Goal: Task Accomplishment & Management: Complete application form

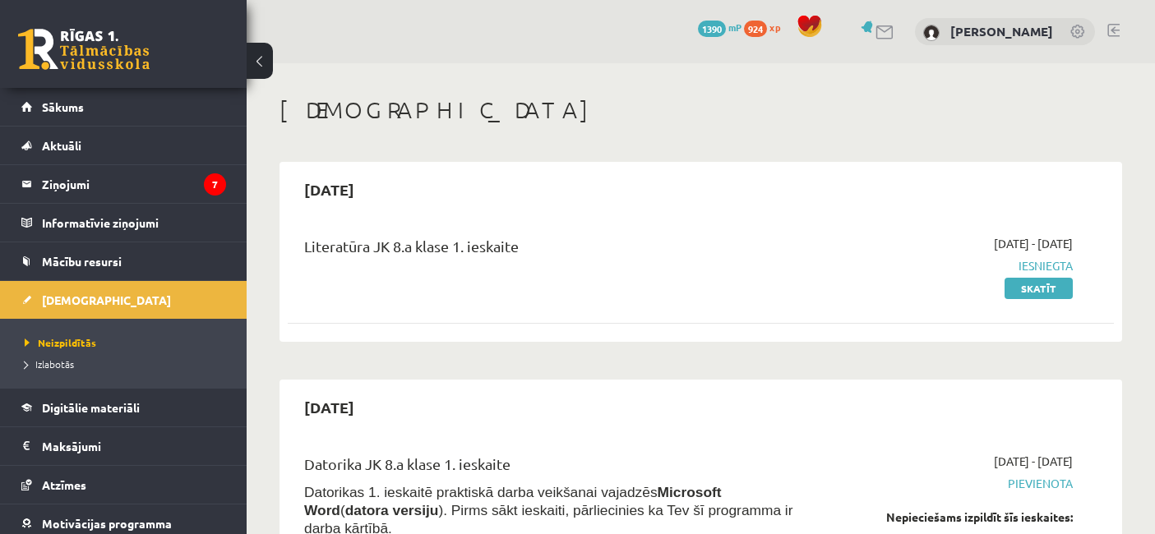
scroll to position [2970, 0]
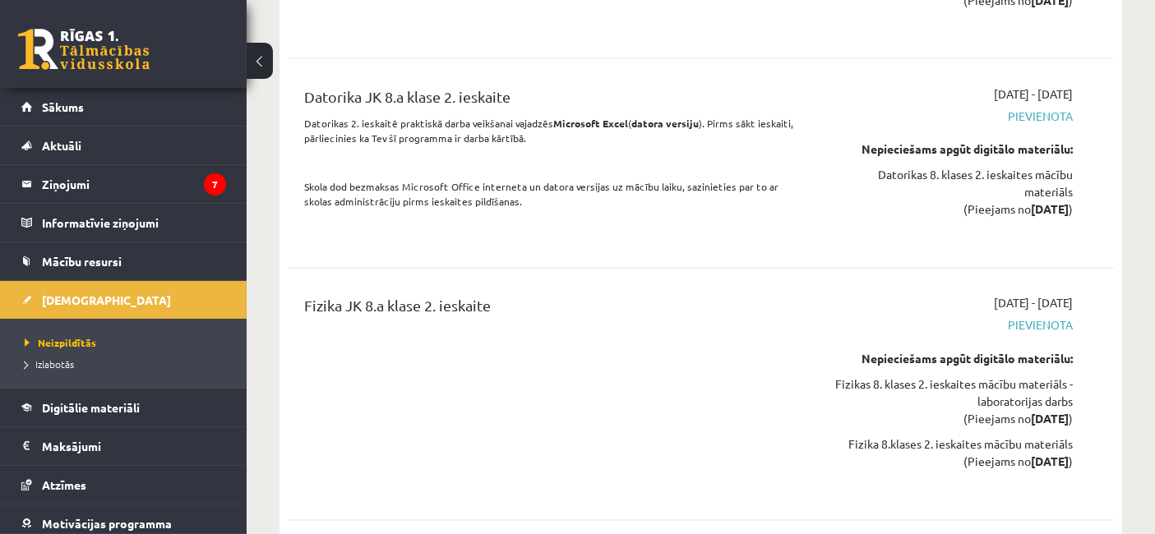
click at [1051, 330] on span "Pievienota" at bounding box center [953, 325] width 240 height 17
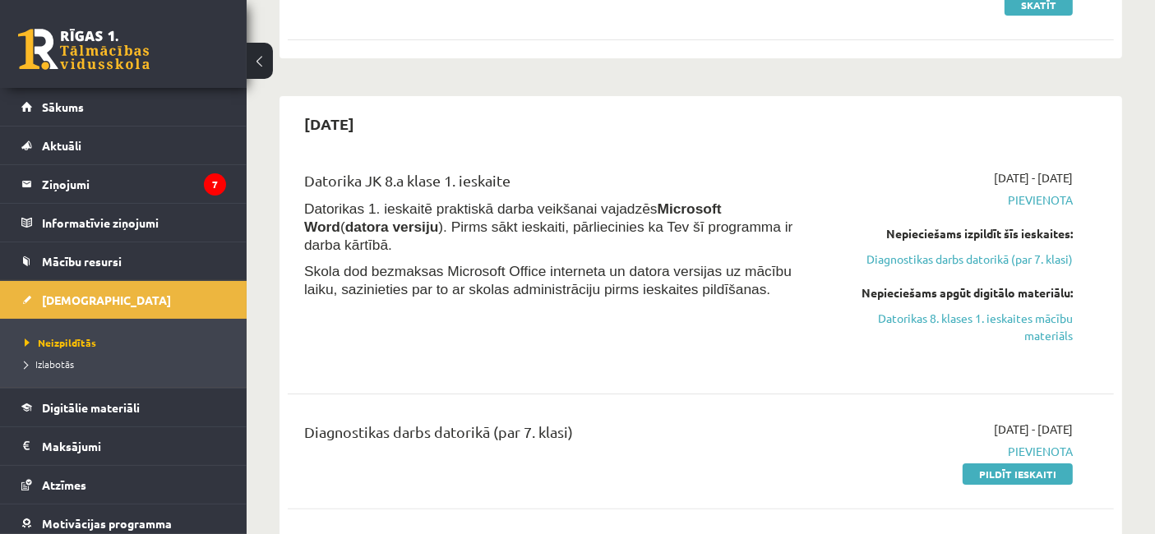
scroll to position [358, 0]
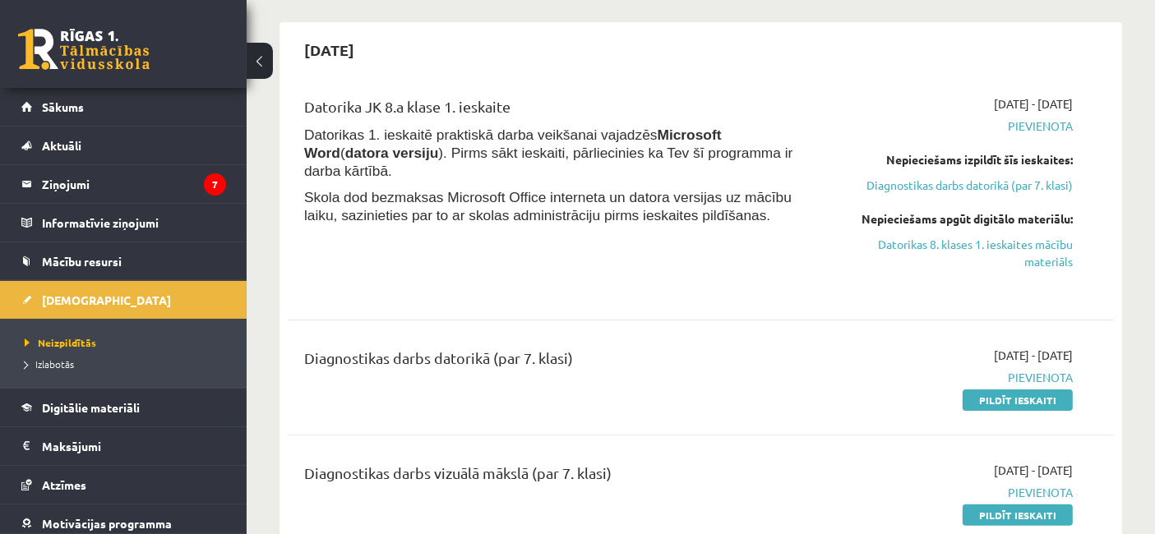
drag, startPoint x: 1042, startPoint y: 400, endPoint x: 664, endPoint y: 99, distance: 483.1
click at [1040, 399] on link "Pildīt ieskaiti" at bounding box center [1017, 400] width 110 height 21
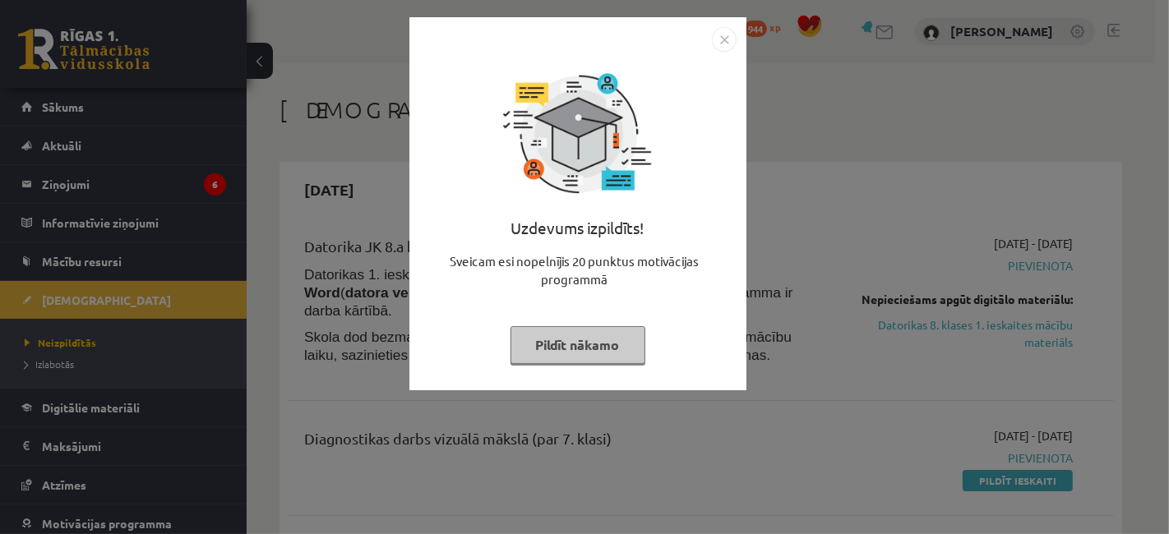
click at [585, 337] on button "Pildīt nākamo" at bounding box center [577, 345] width 135 height 38
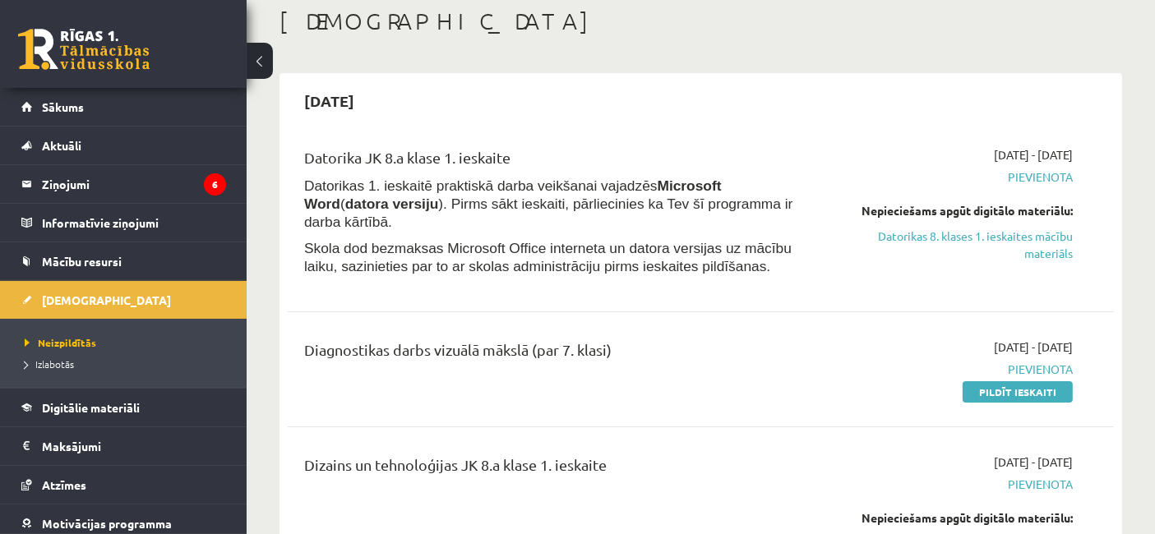
scroll to position [53, 0]
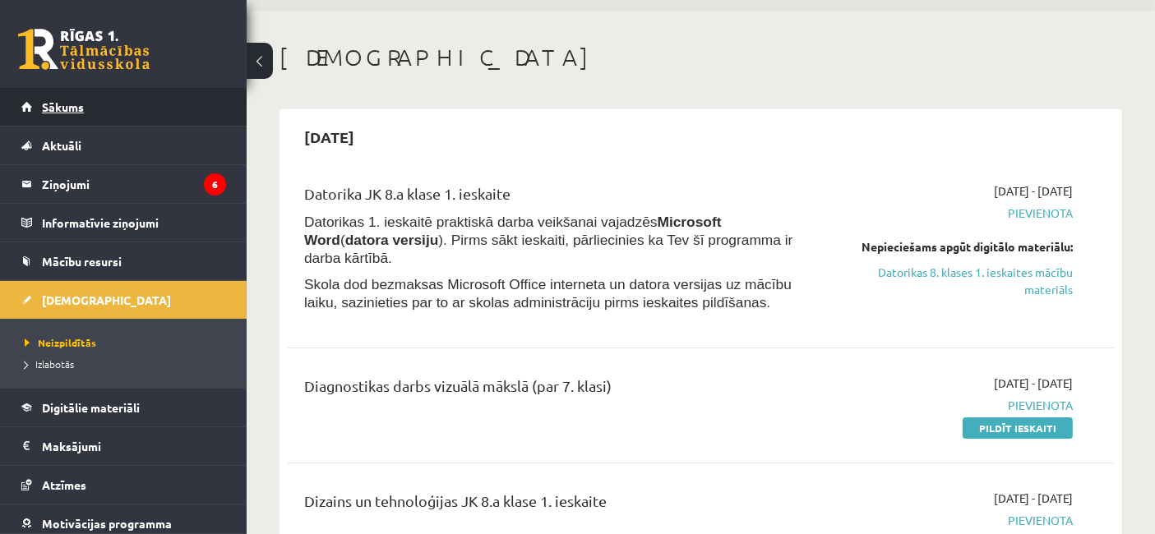
click at [46, 102] on span "Sākums" at bounding box center [63, 106] width 42 height 15
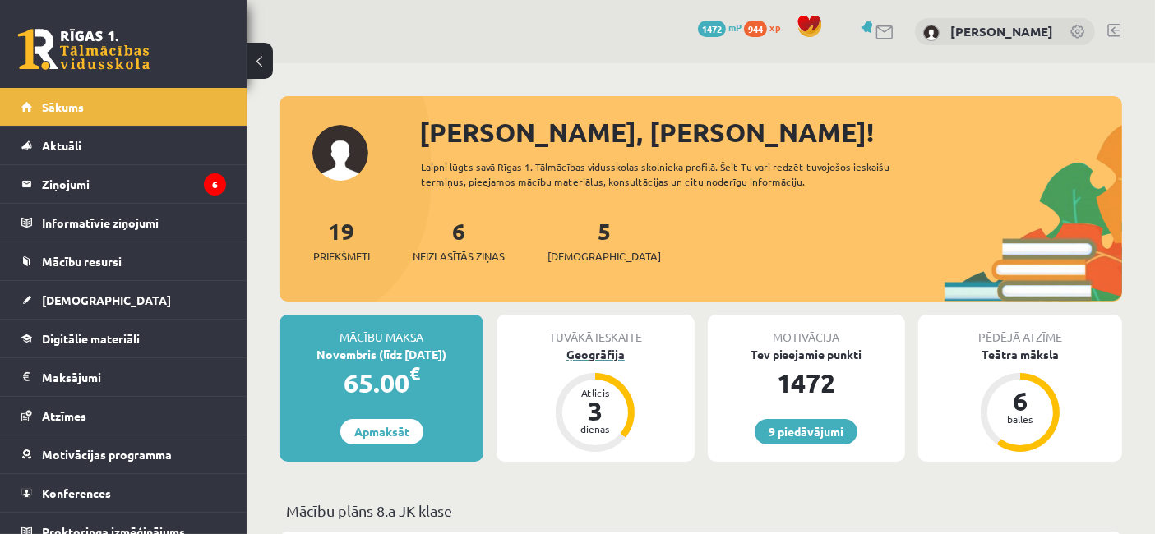
click at [589, 356] on div "Ģeogrāfija" at bounding box center [594, 354] width 197 height 17
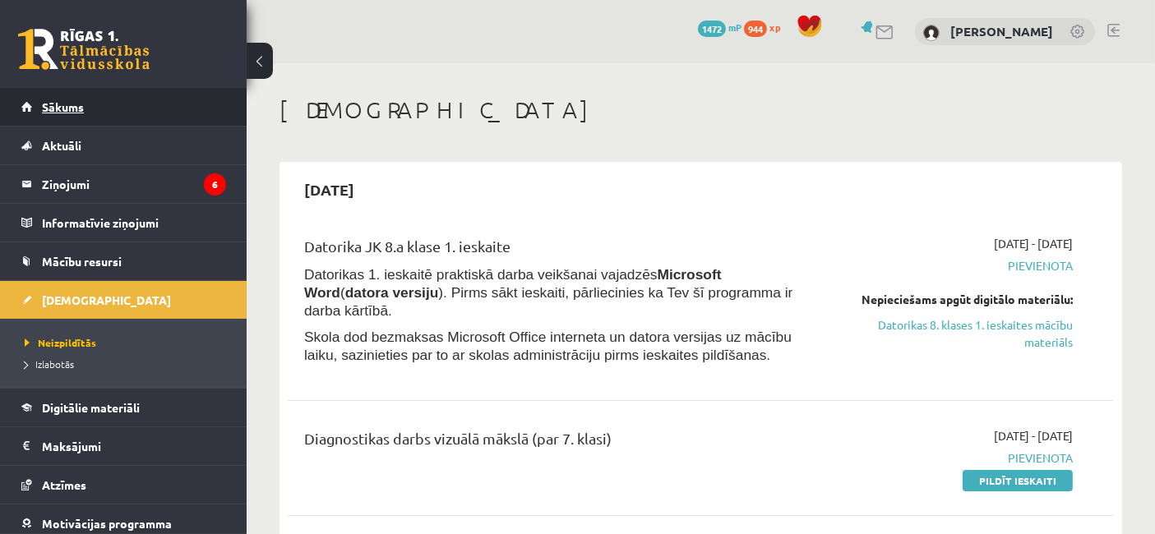
click at [72, 88] on link "Sākums" at bounding box center [123, 107] width 205 height 38
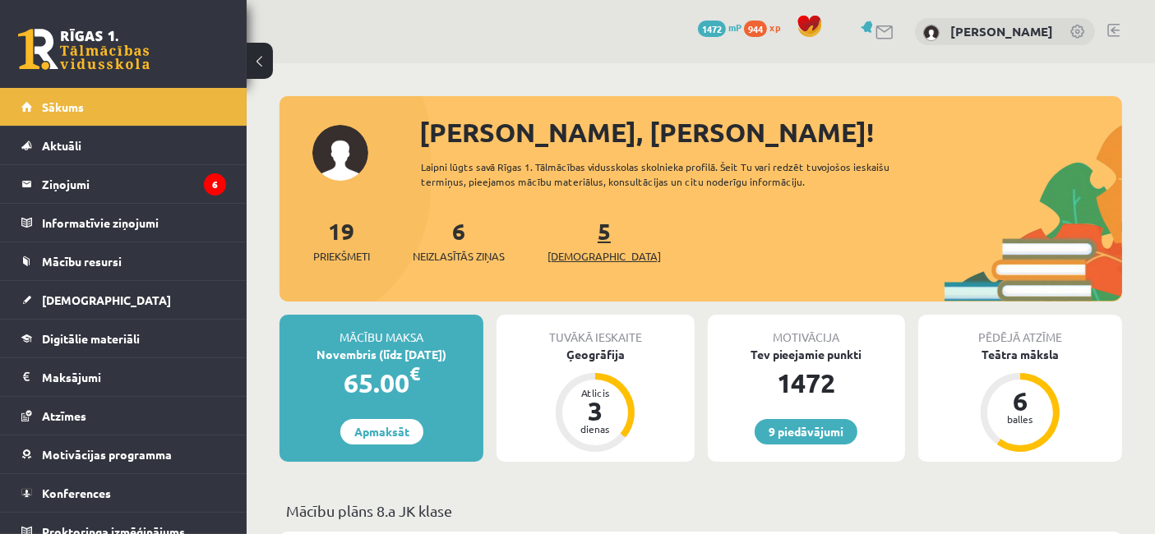
click at [573, 254] on span "[DEMOGRAPHIC_DATA]" at bounding box center [603, 256] width 113 height 16
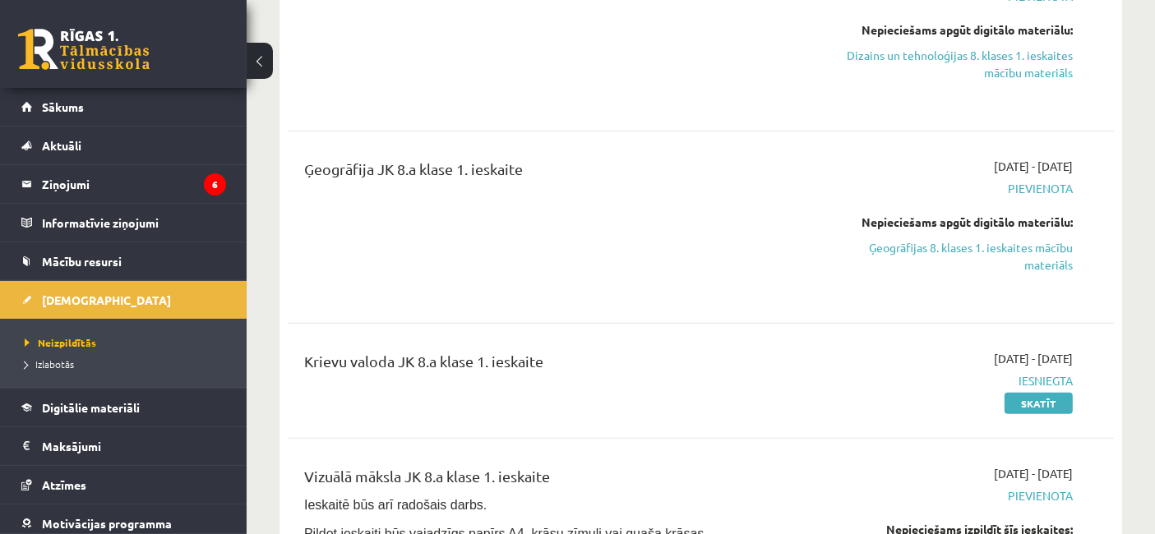
scroll to position [612, 0]
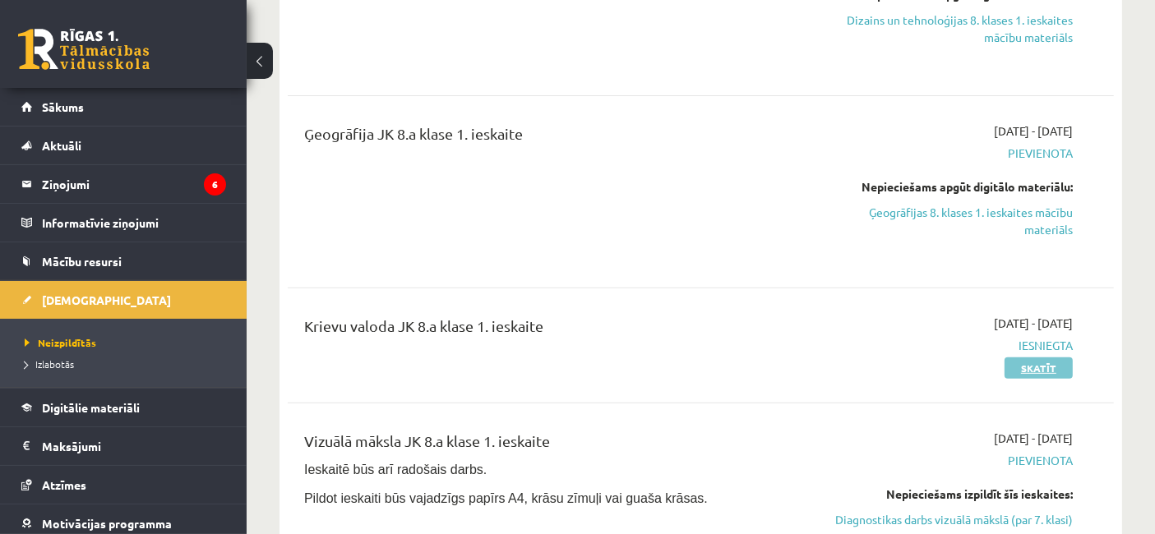
click at [1047, 371] on link "Skatīt" at bounding box center [1038, 368] width 68 height 21
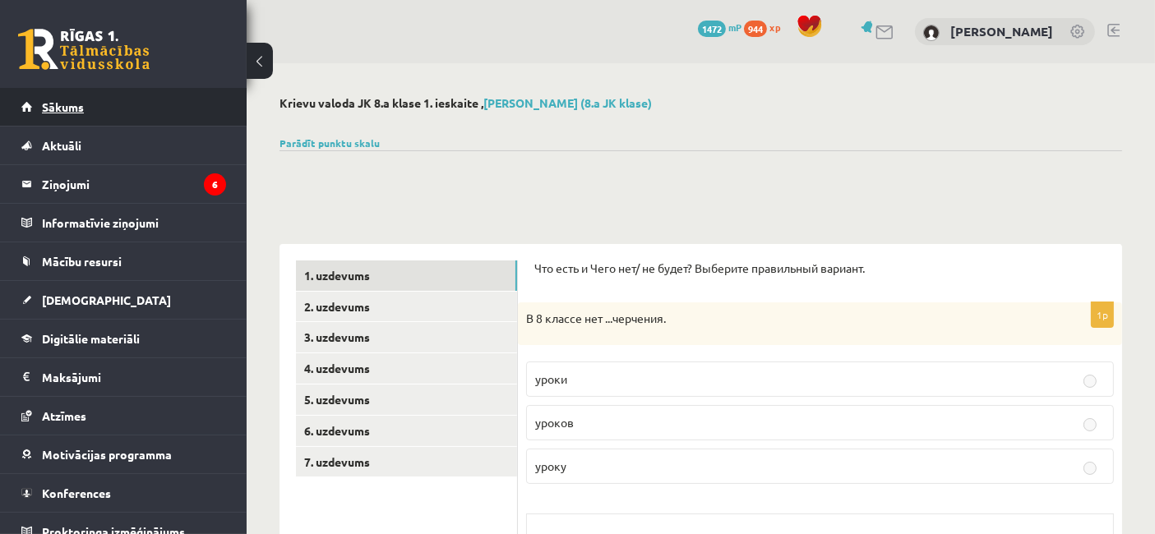
click at [62, 97] on link "Sākums" at bounding box center [123, 107] width 205 height 38
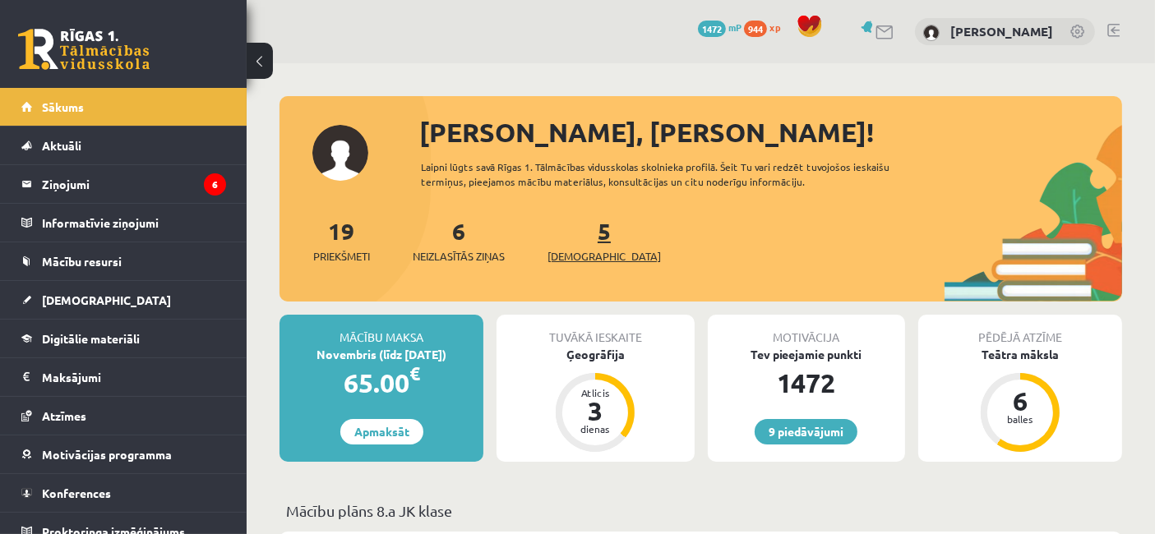
click at [575, 249] on span "[DEMOGRAPHIC_DATA]" at bounding box center [603, 256] width 113 height 16
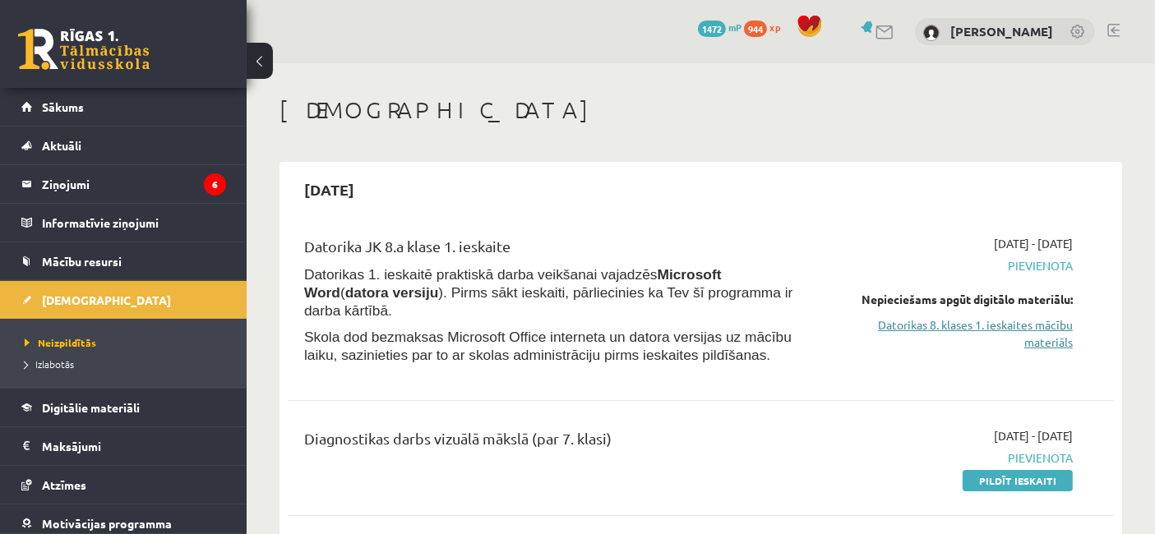
click at [970, 322] on link "Datorikas 8. klases 1. ieskaites mācību materiāls" at bounding box center [953, 333] width 240 height 35
click at [982, 478] on link "Pildīt ieskaiti" at bounding box center [1017, 480] width 110 height 21
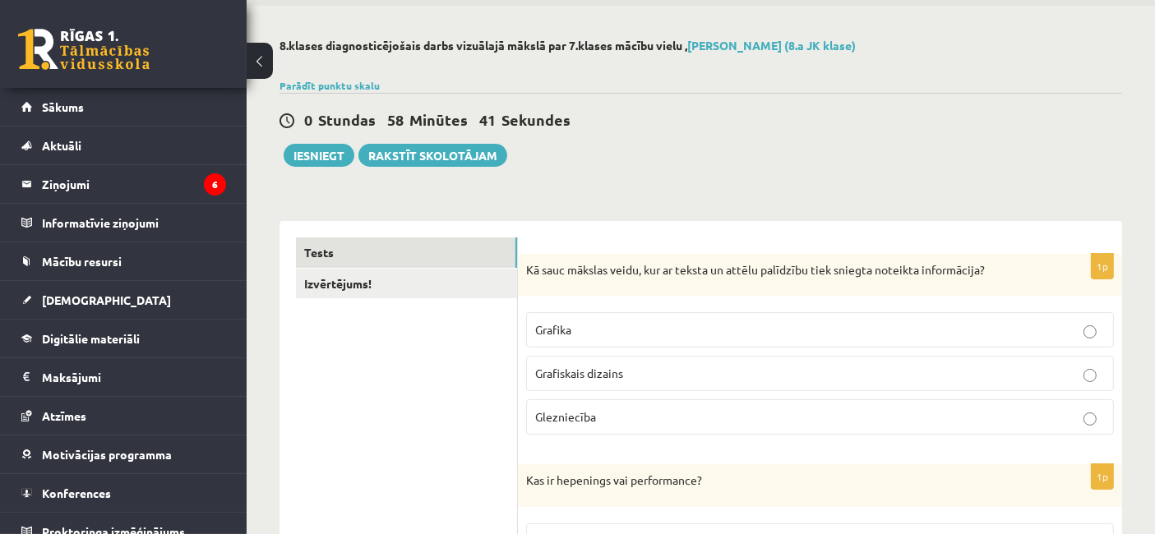
scroll to position [78, 0]
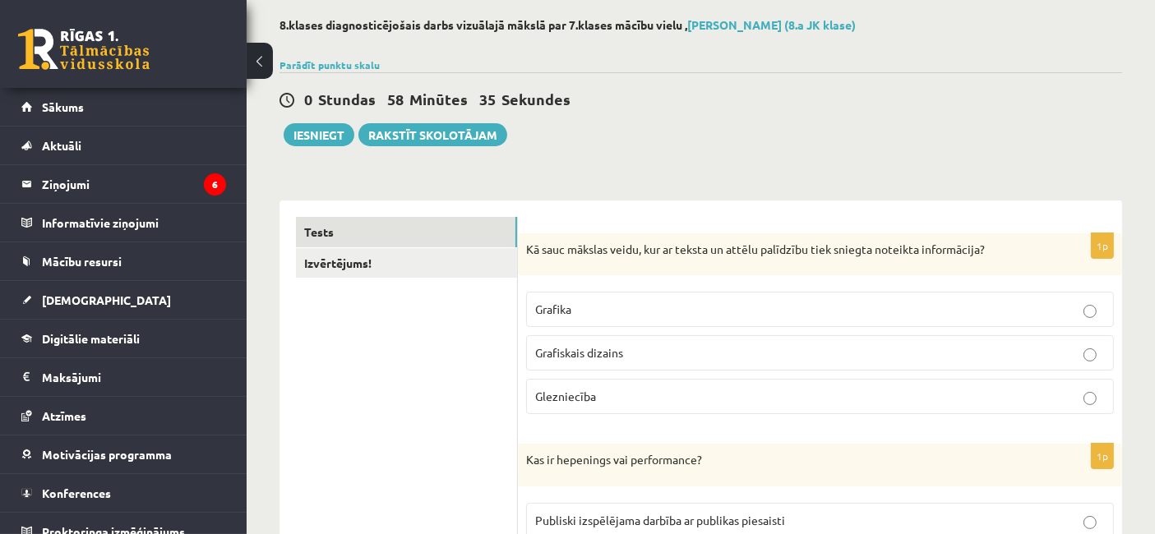
click at [713, 301] on p "Grafika" at bounding box center [820, 309] width 570 height 17
click at [648, 346] on p "Grafiskais dizains" at bounding box center [820, 352] width 570 height 17
click at [717, 286] on fieldset "Grafika Grafiskais dizains Glezniecība" at bounding box center [820, 352] width 588 height 136
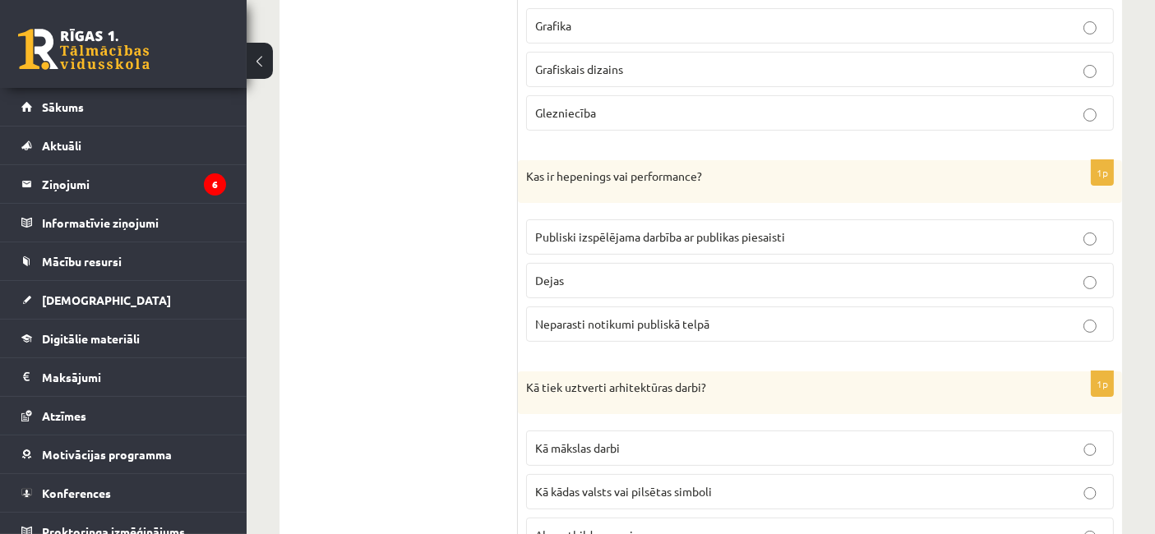
scroll to position [372, 0]
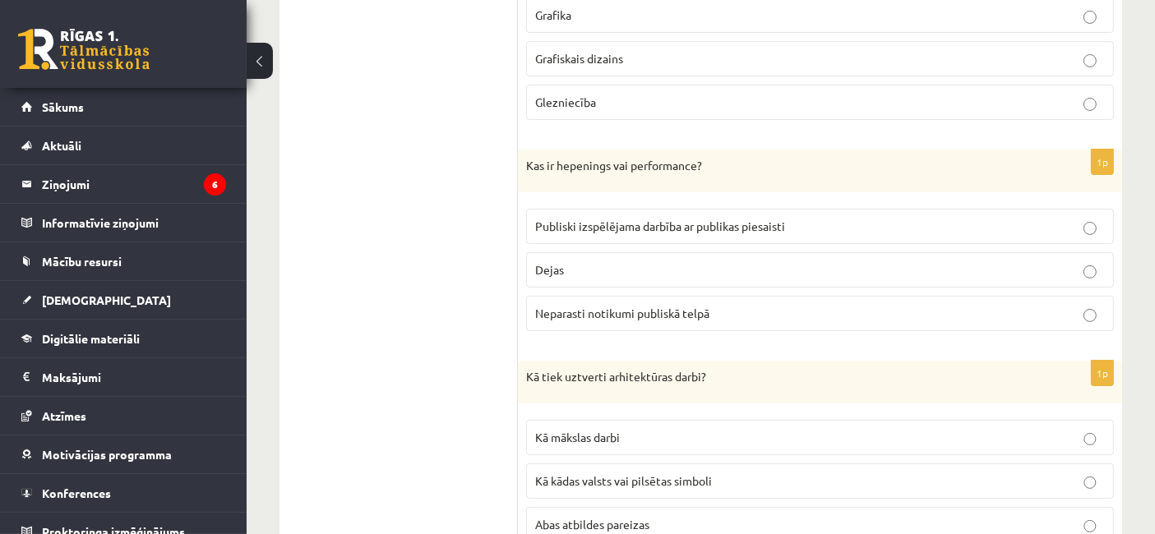
click at [738, 305] on p "Neparasti notikumi publiskā telpā" at bounding box center [820, 313] width 570 height 17
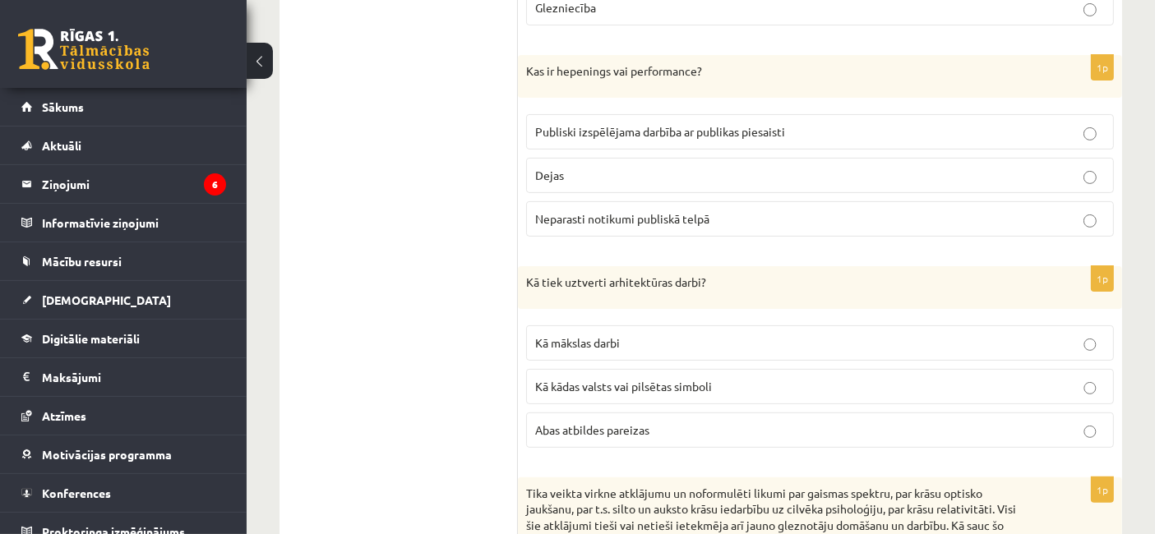
click at [912, 123] on p "Publiski izspēlējama darbība ar publikas piesaisti" at bounding box center [820, 131] width 570 height 17
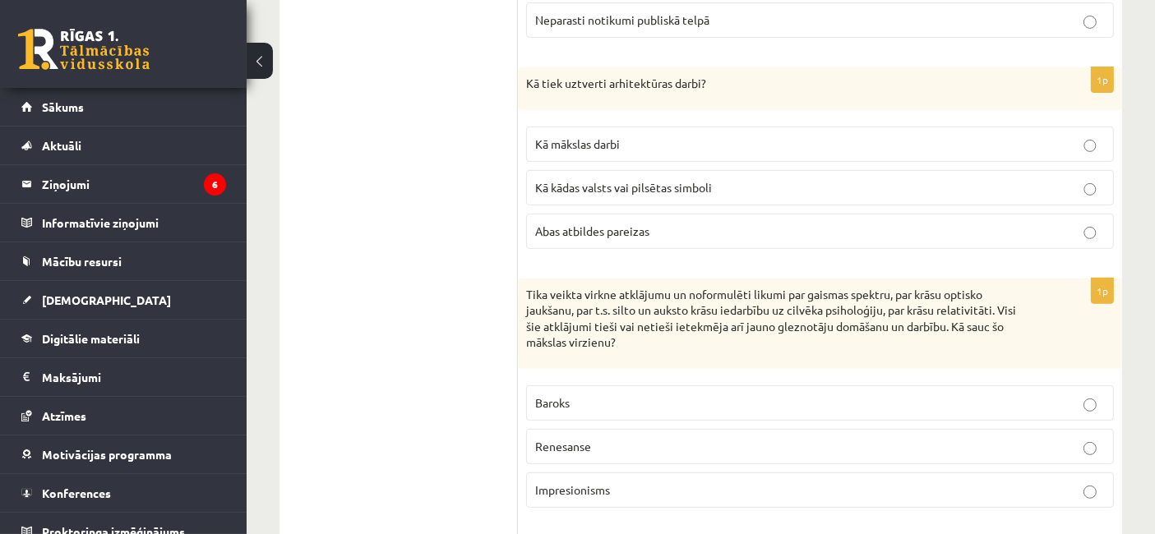
scroll to position [671, 0]
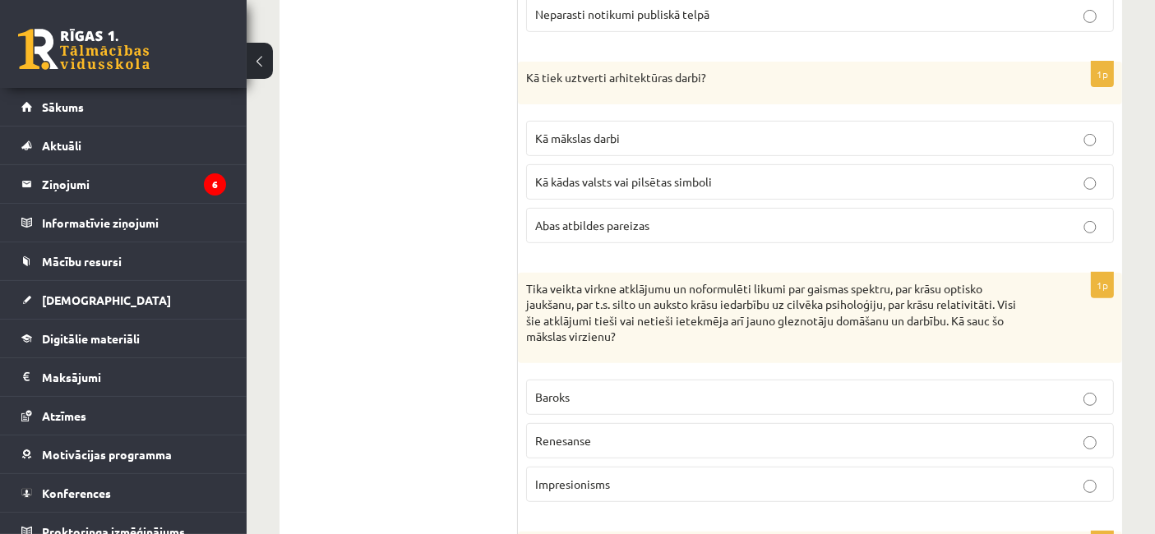
click at [688, 210] on label "Abas atbildes pareizas" at bounding box center [820, 225] width 588 height 35
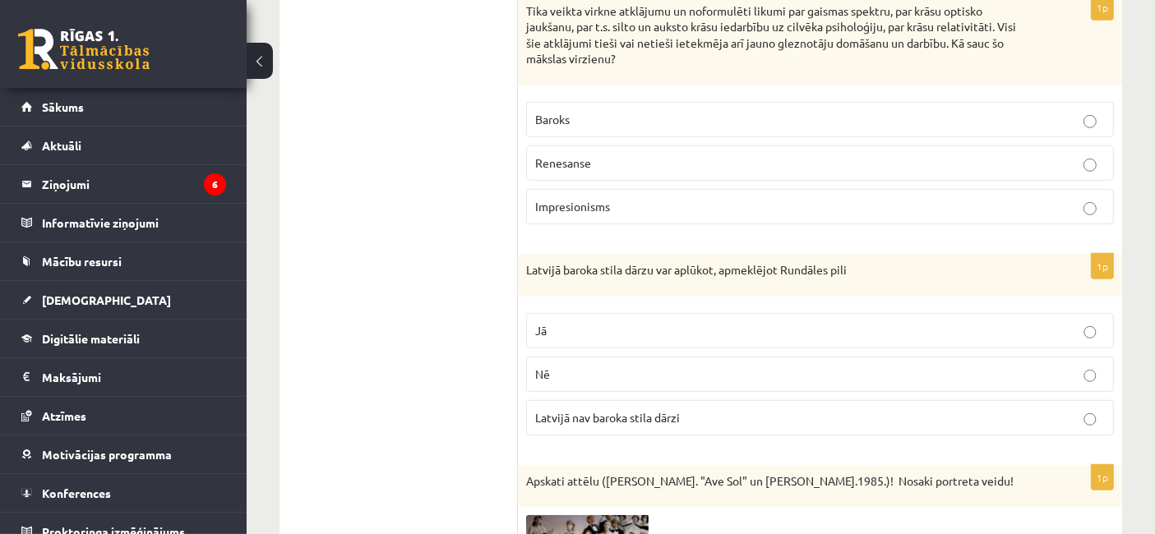
scroll to position [922, 0]
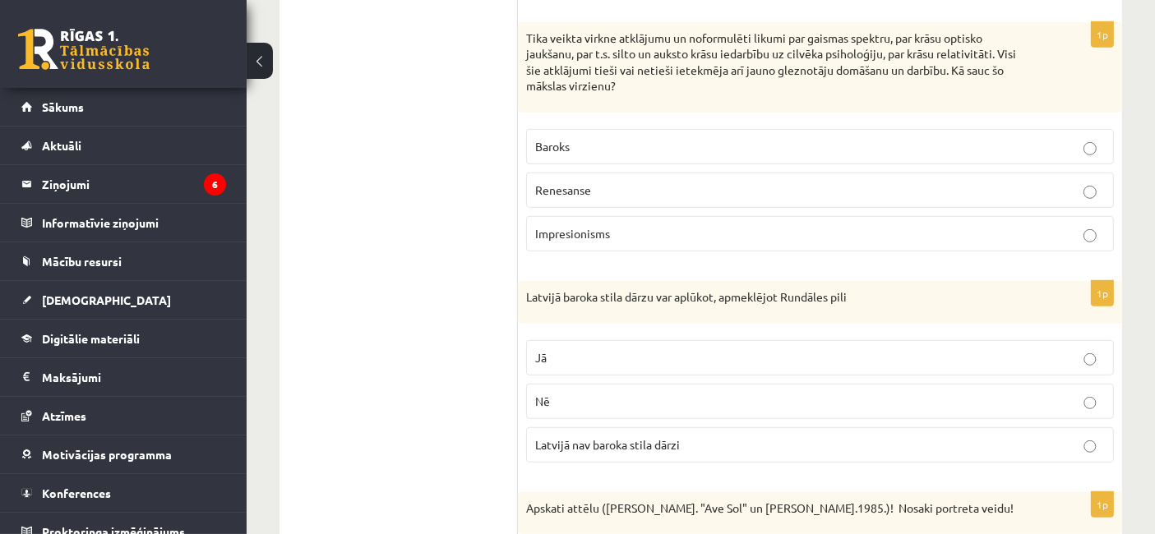
click at [671, 226] on p "Impresionisms" at bounding box center [820, 233] width 570 height 17
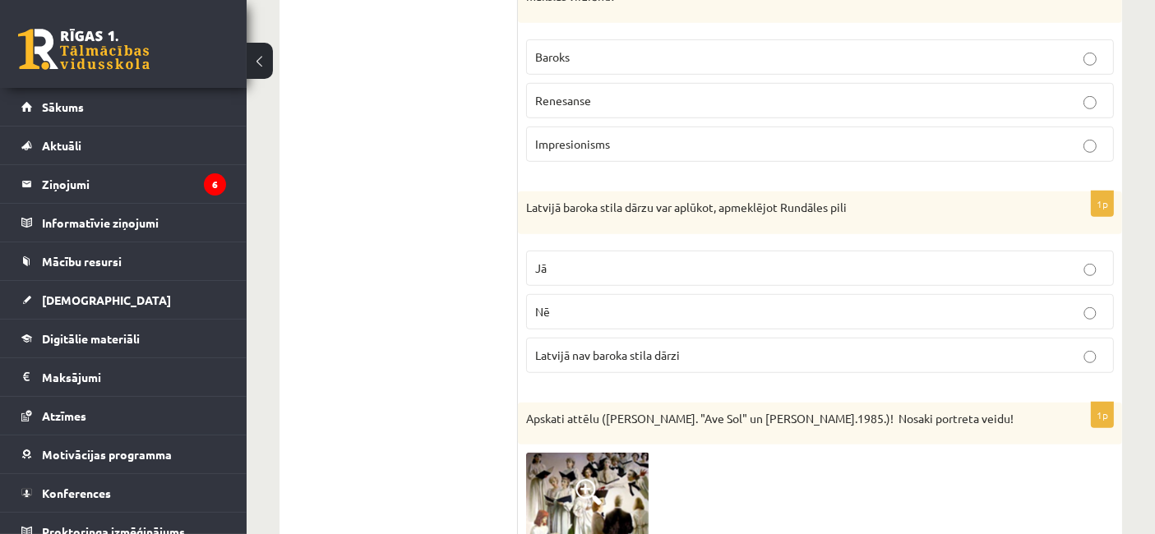
scroll to position [1054, 0]
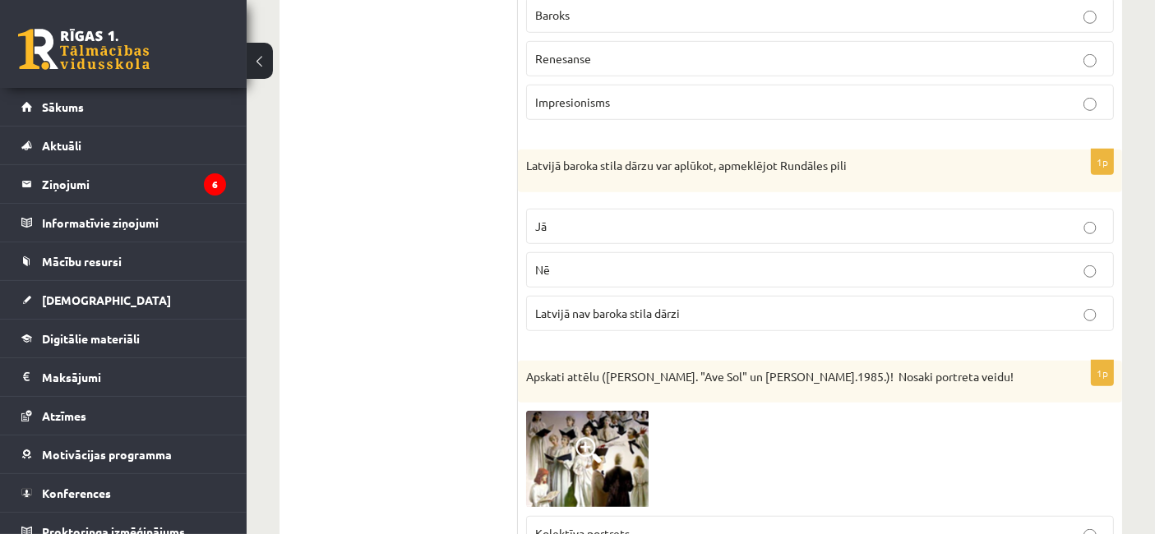
click at [730, 305] on p "Latvijā nav baroka stila dārzi" at bounding box center [820, 313] width 570 height 17
drag, startPoint x: 1036, startPoint y: 212, endPoint x: 1047, endPoint y: 212, distance: 10.7
click at [1037, 218] on p "Jā" at bounding box center [820, 226] width 570 height 17
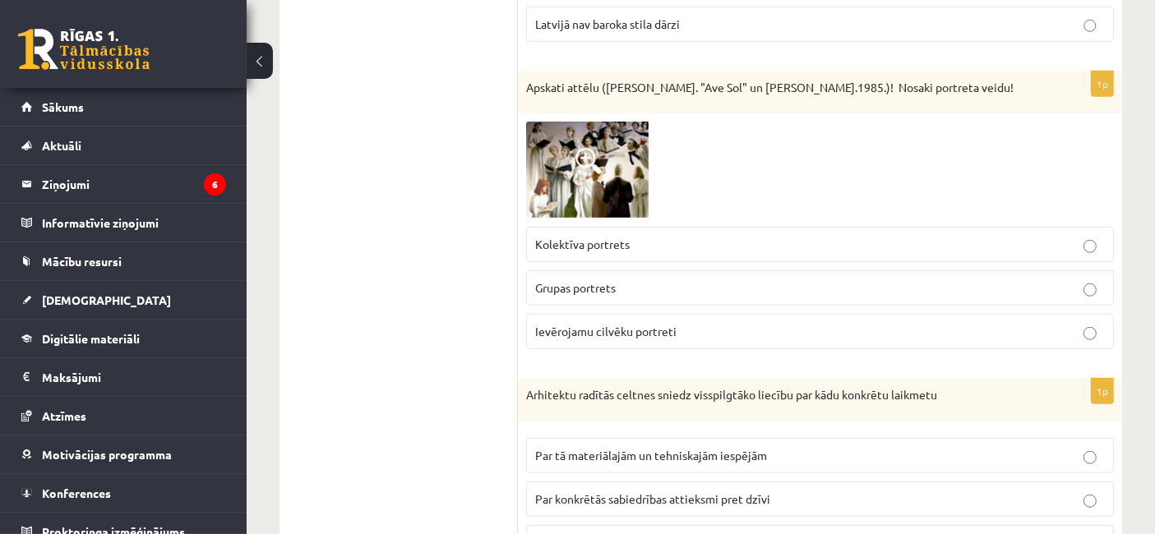
scroll to position [1353, 0]
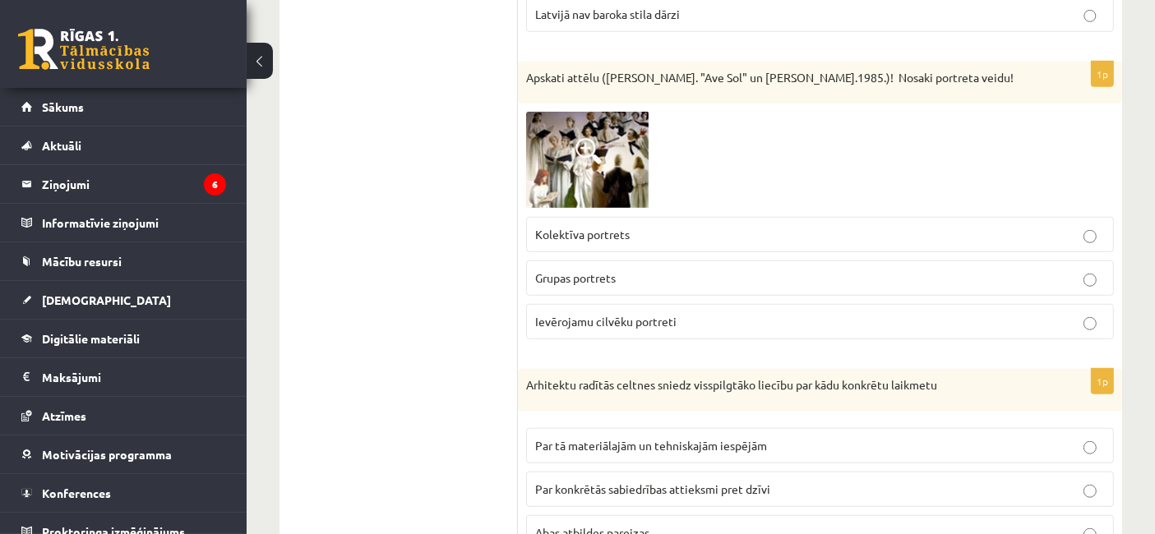
click at [607, 160] on img at bounding box center [587, 160] width 123 height 97
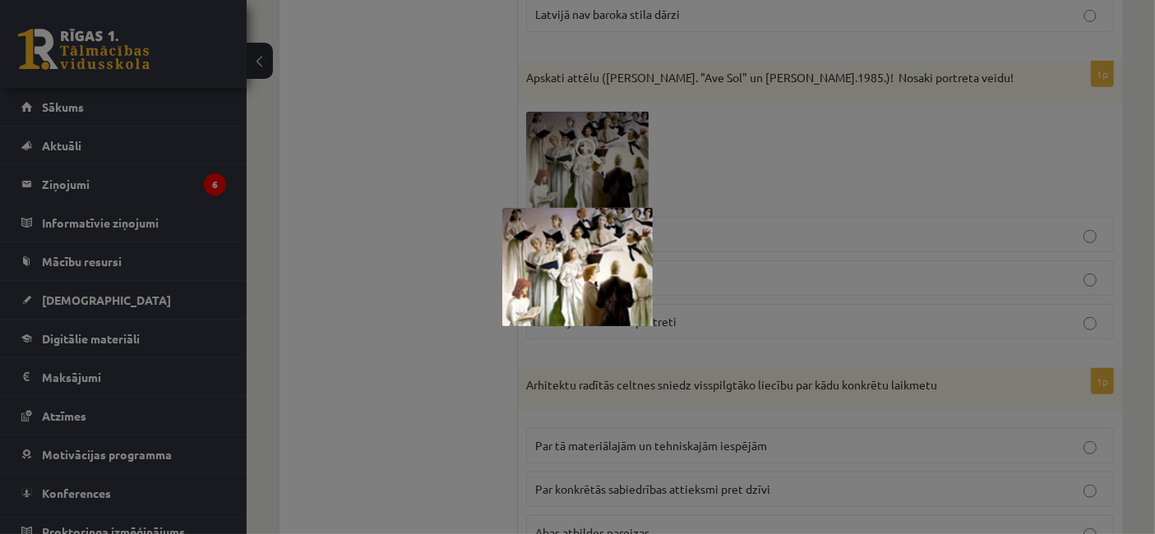
click at [729, 213] on div at bounding box center [577, 267] width 1155 height 534
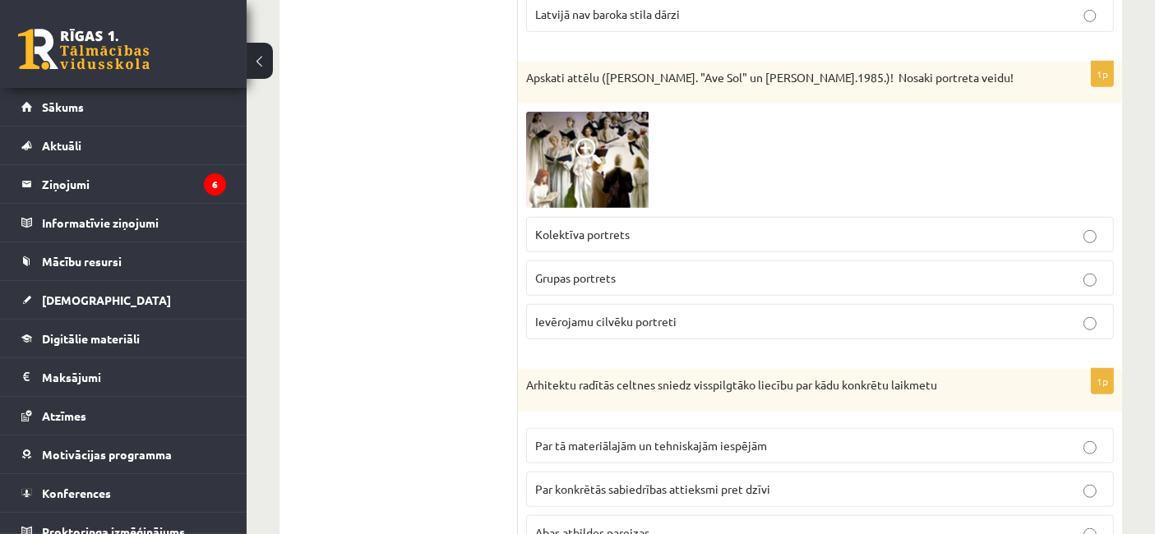
click at [613, 149] on img at bounding box center [587, 160] width 123 height 97
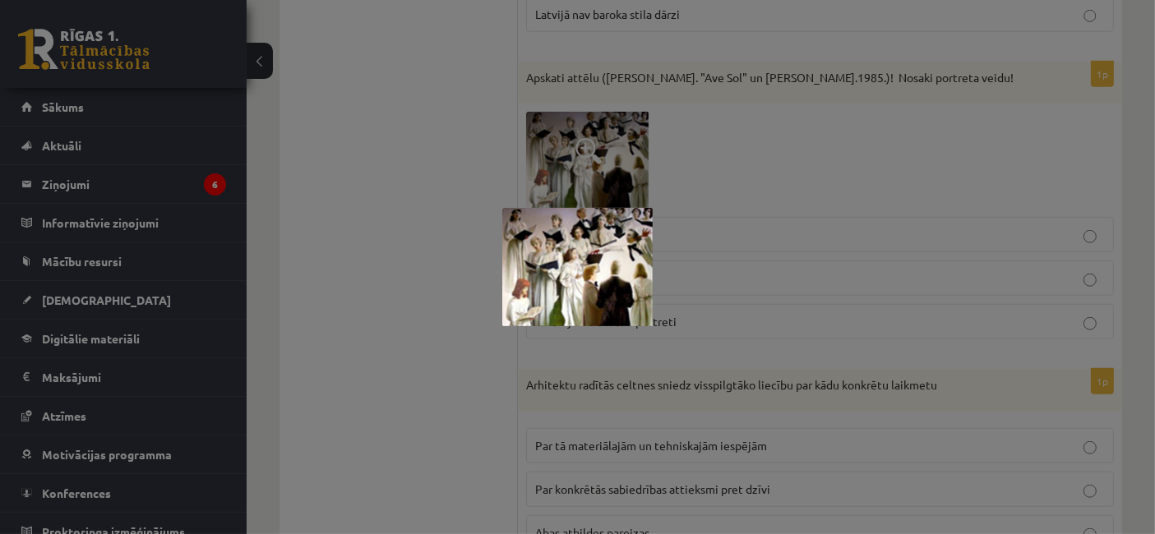
click at [724, 164] on div at bounding box center [577, 267] width 1155 height 534
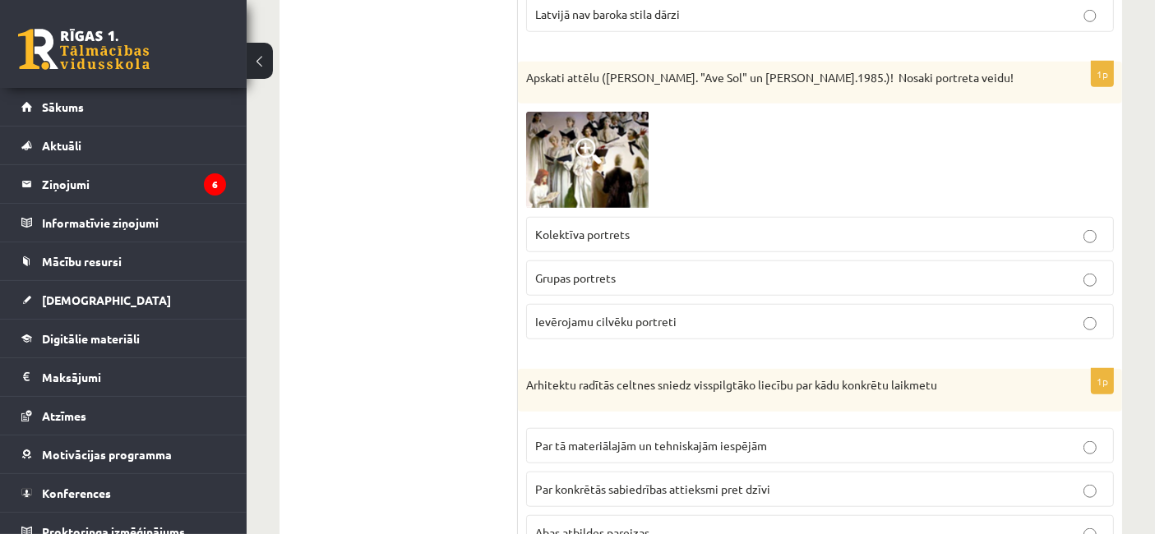
click at [731, 261] on label "Grupas portrets" at bounding box center [820, 278] width 588 height 35
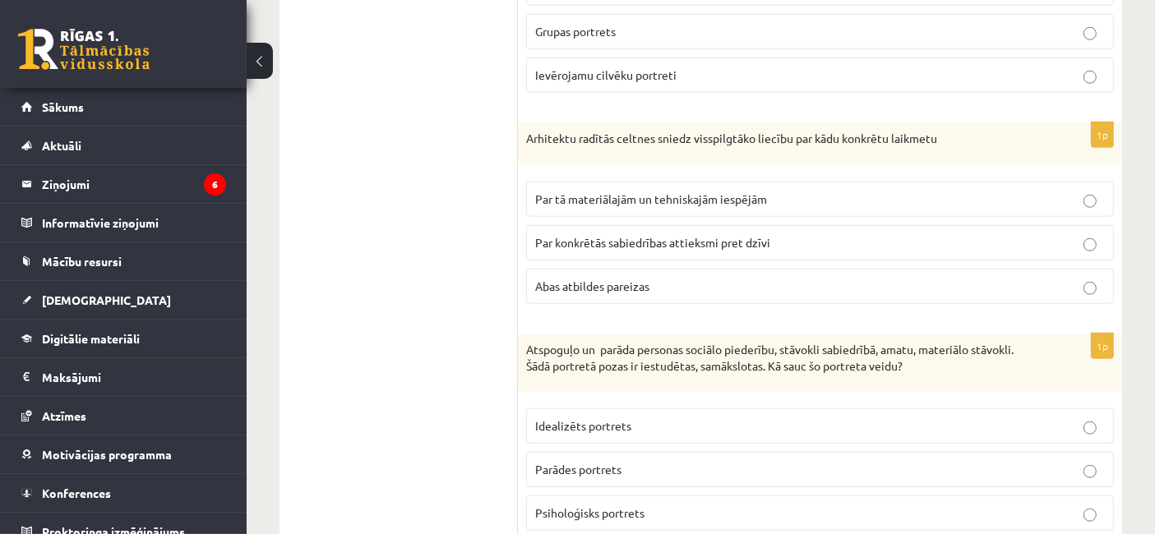
scroll to position [1526, 0]
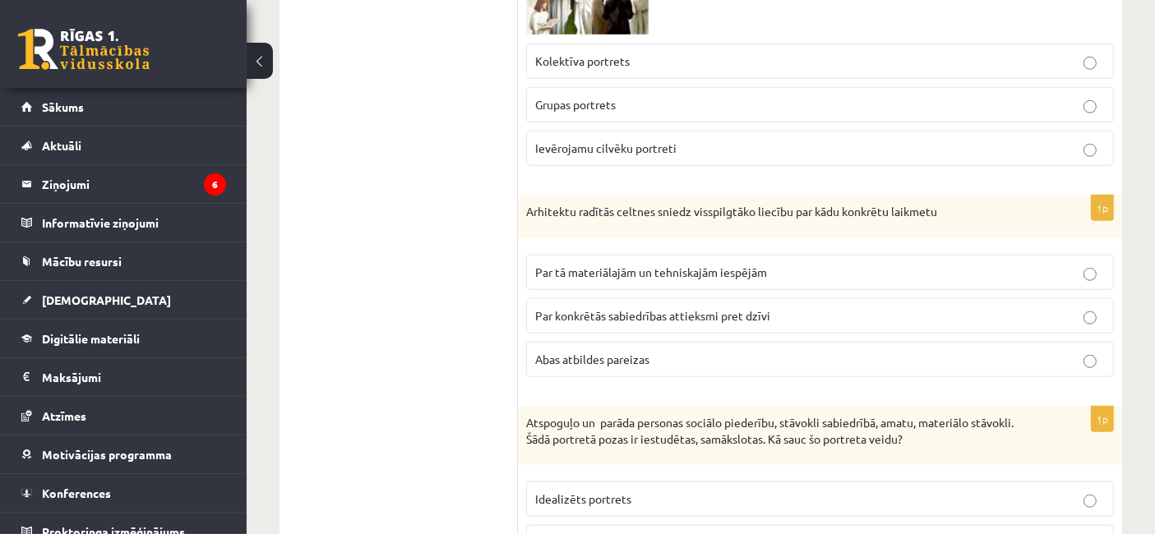
click at [888, 351] on p "Abas atbildes pareizas" at bounding box center [820, 359] width 570 height 17
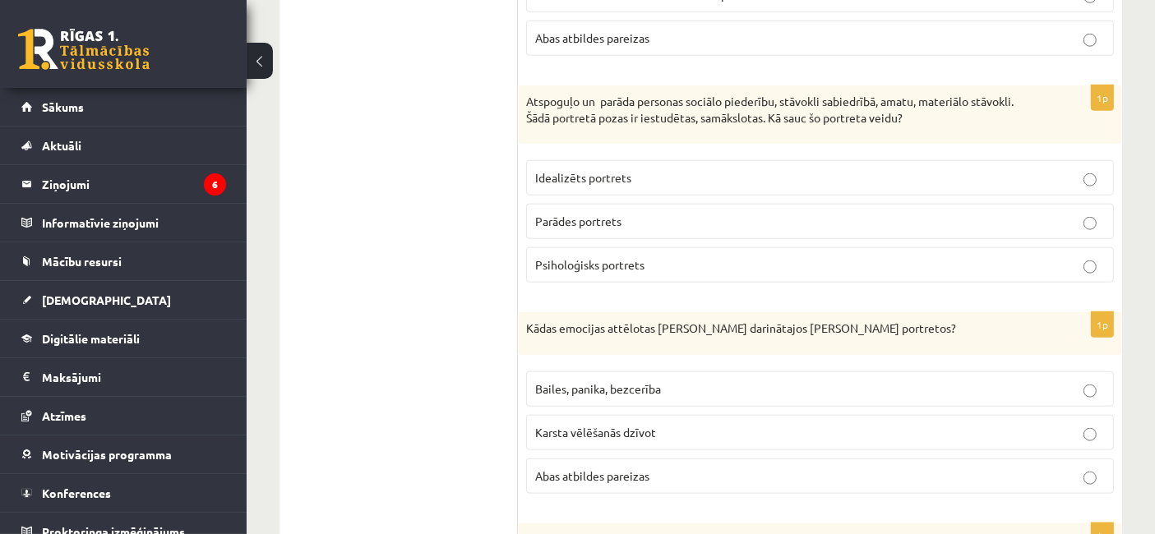
scroll to position [1869, 0]
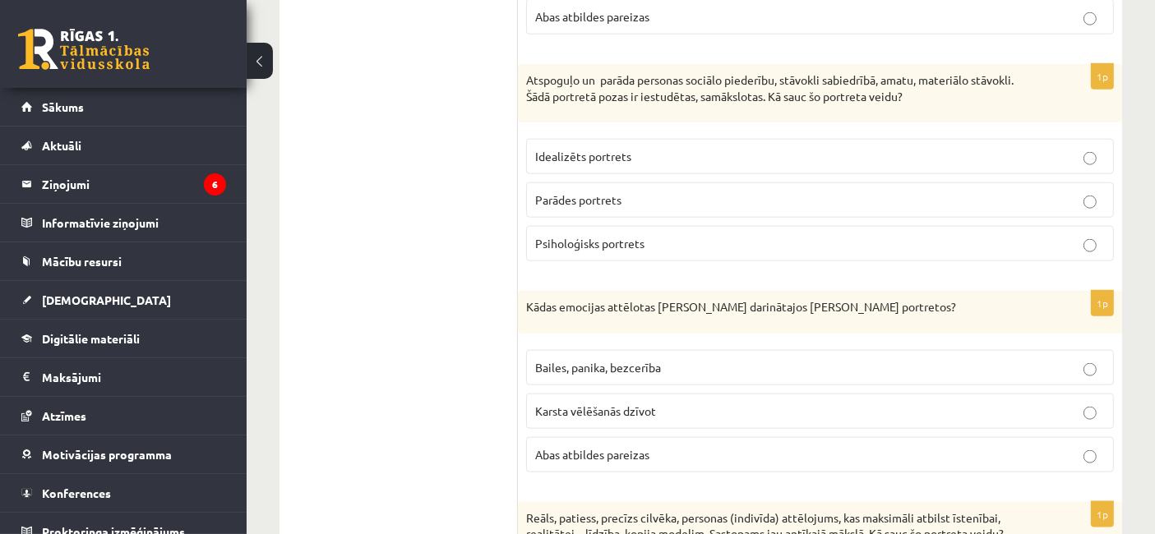
click at [861, 191] on p "Parādes portrets" at bounding box center [820, 199] width 570 height 17
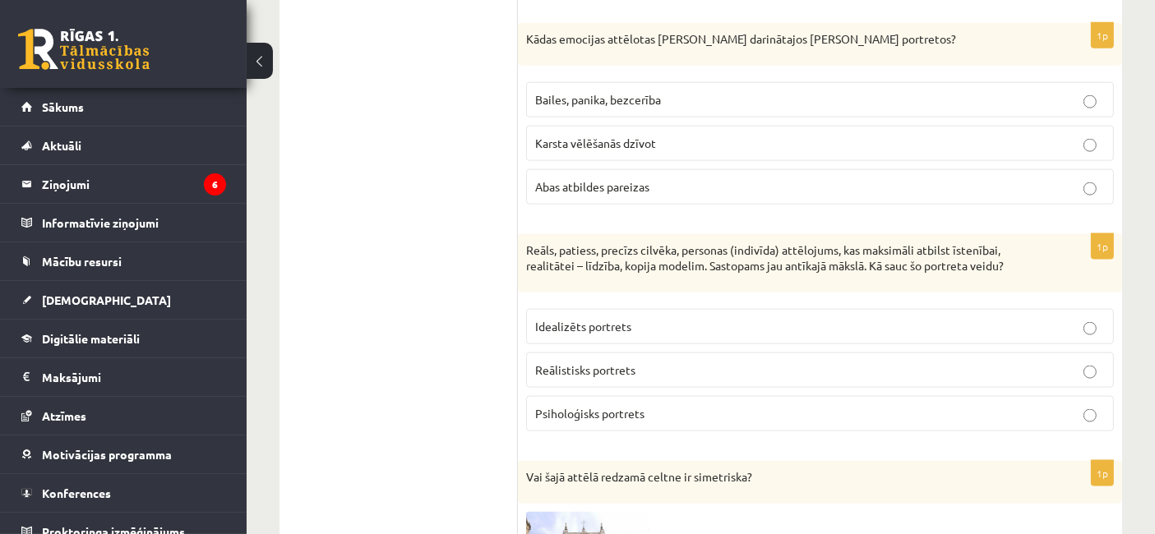
scroll to position [2147, 0]
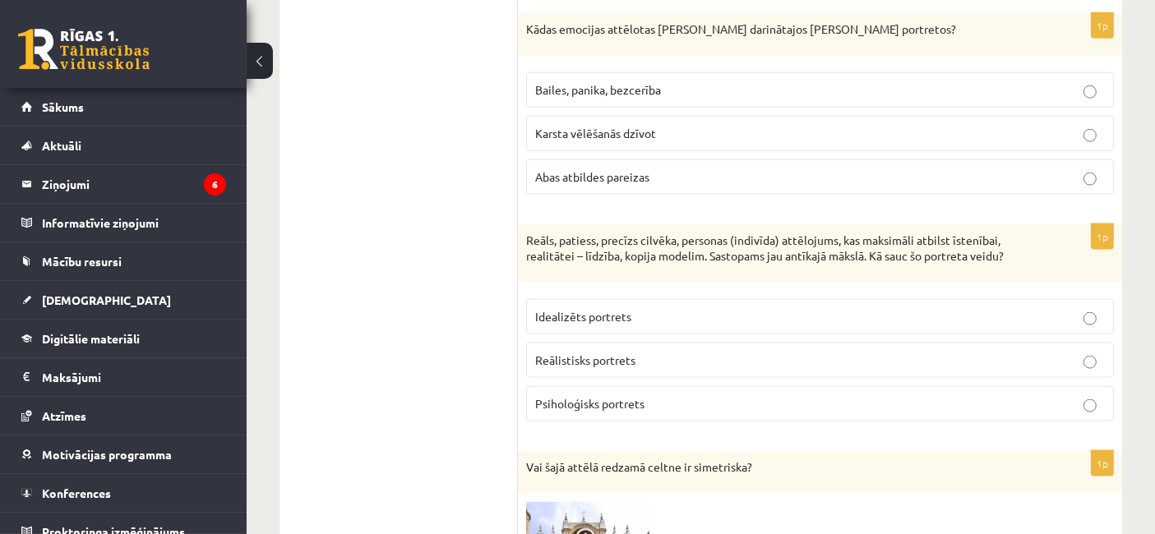
click at [711, 168] on p "Abas atbildes pareizas" at bounding box center [820, 176] width 570 height 17
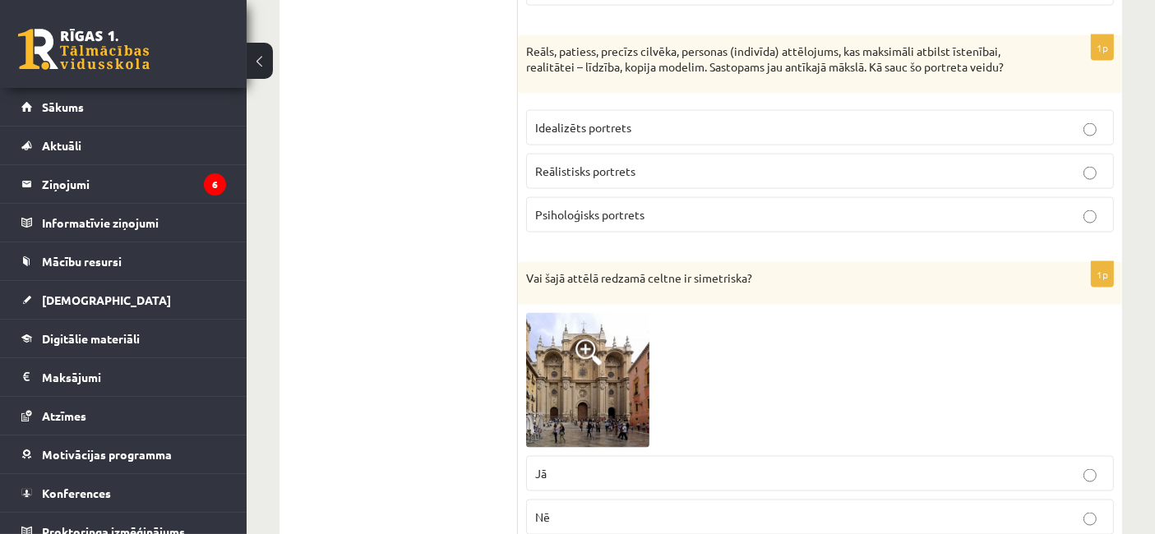
scroll to position [2315, 0]
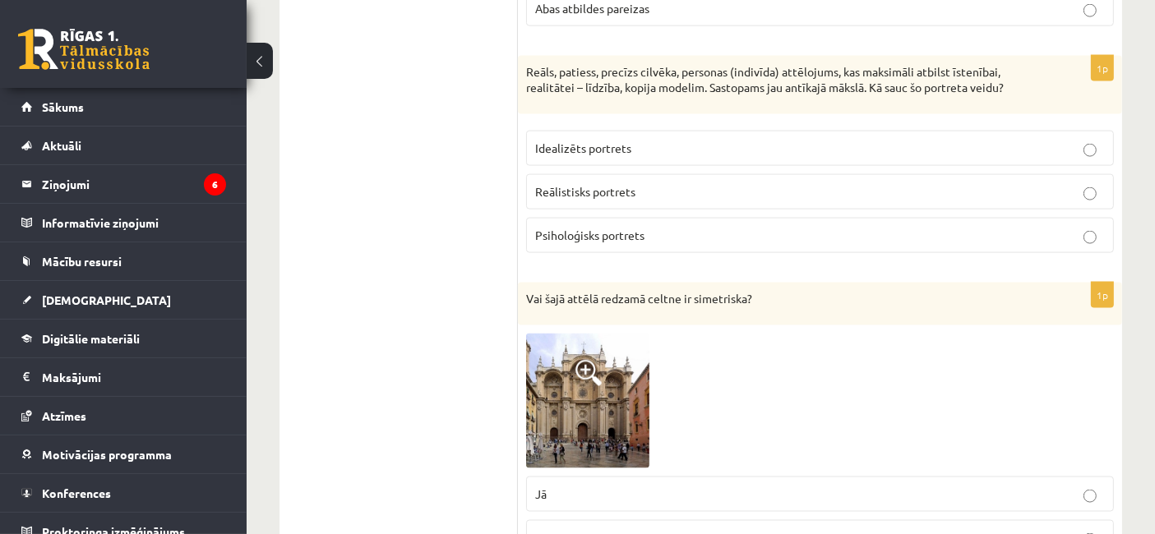
click at [681, 183] on p "Reālistisks portrets" at bounding box center [820, 191] width 570 height 17
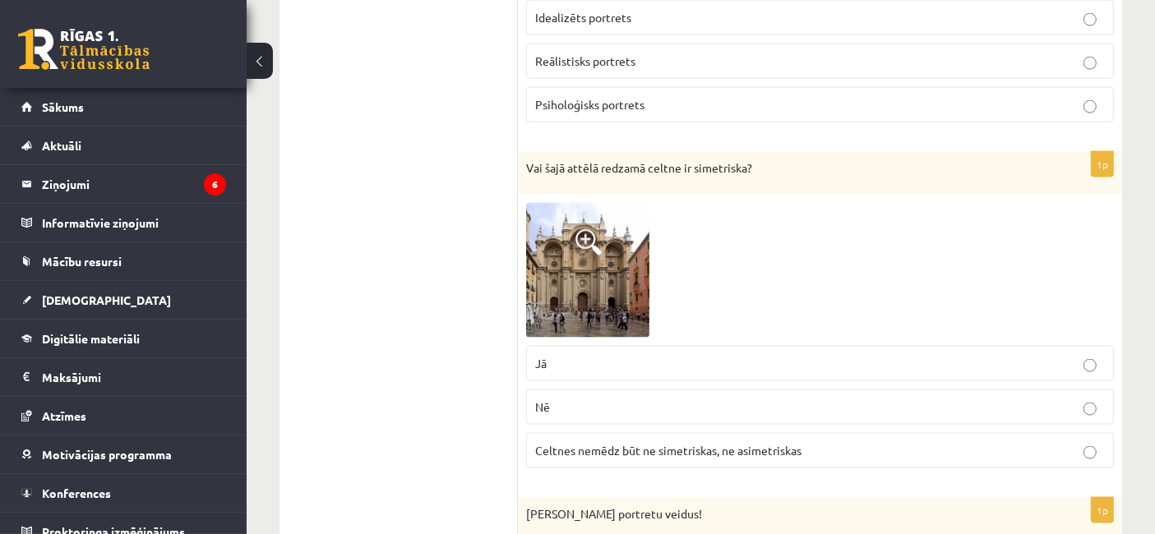
scroll to position [2457, 0]
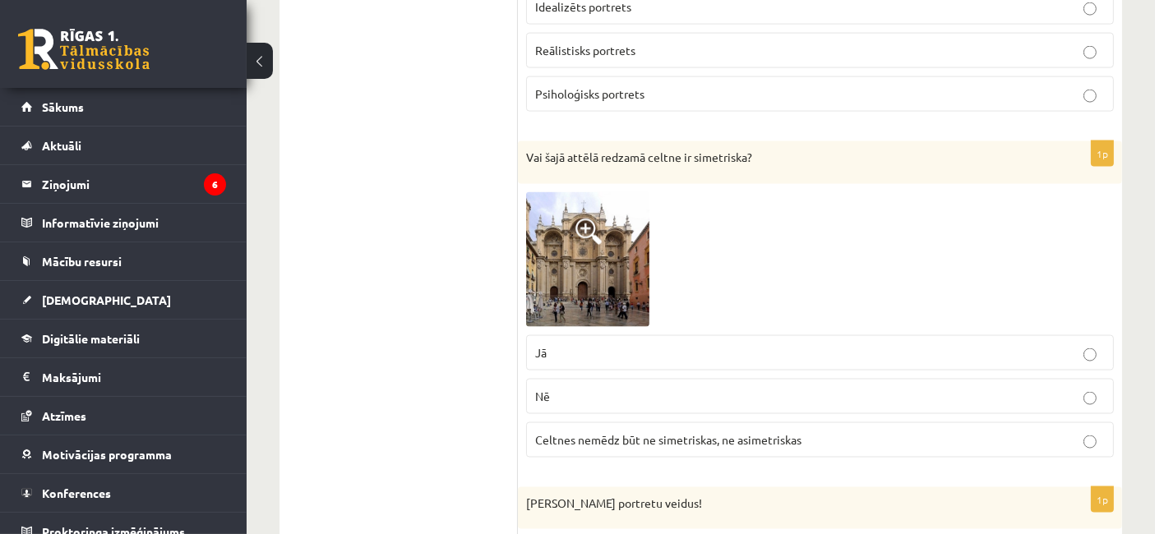
click at [602, 224] on img at bounding box center [587, 259] width 123 height 135
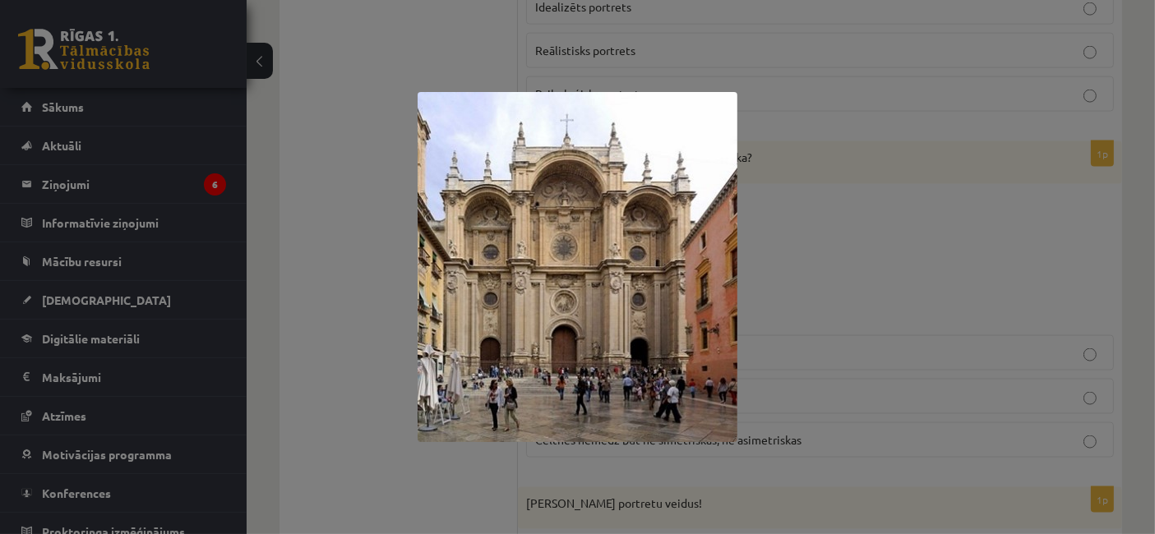
click at [982, 240] on div at bounding box center [577, 267] width 1155 height 534
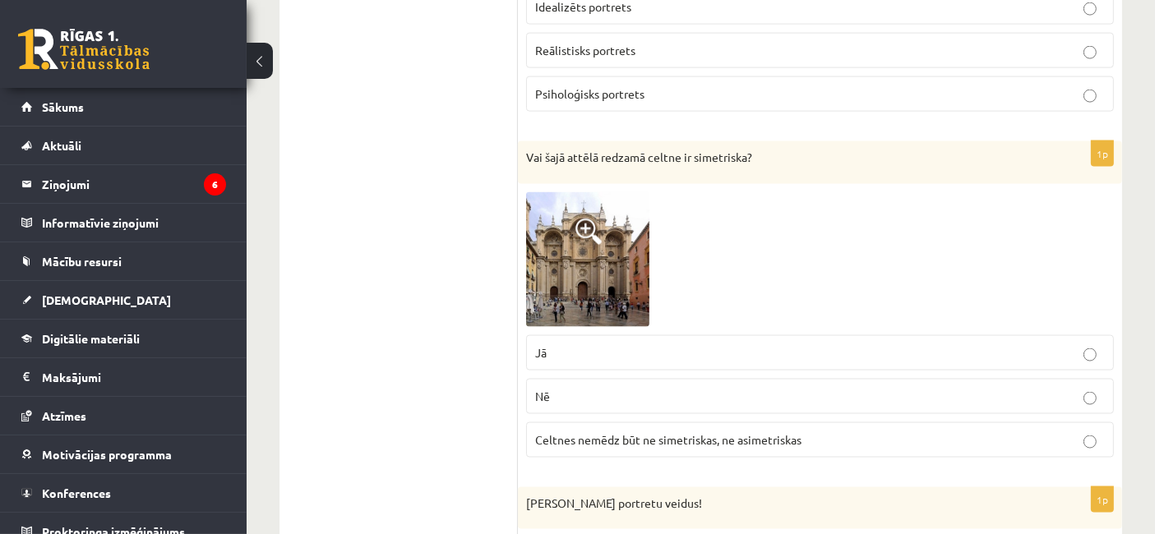
click at [788, 351] on label "Jā" at bounding box center [820, 352] width 588 height 35
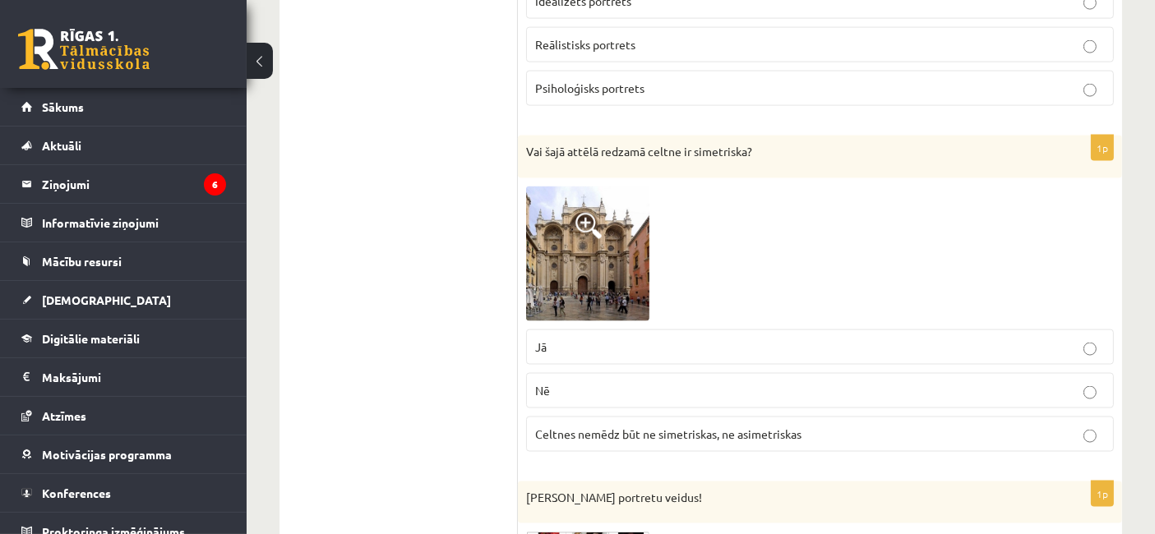
scroll to position [2431, 0]
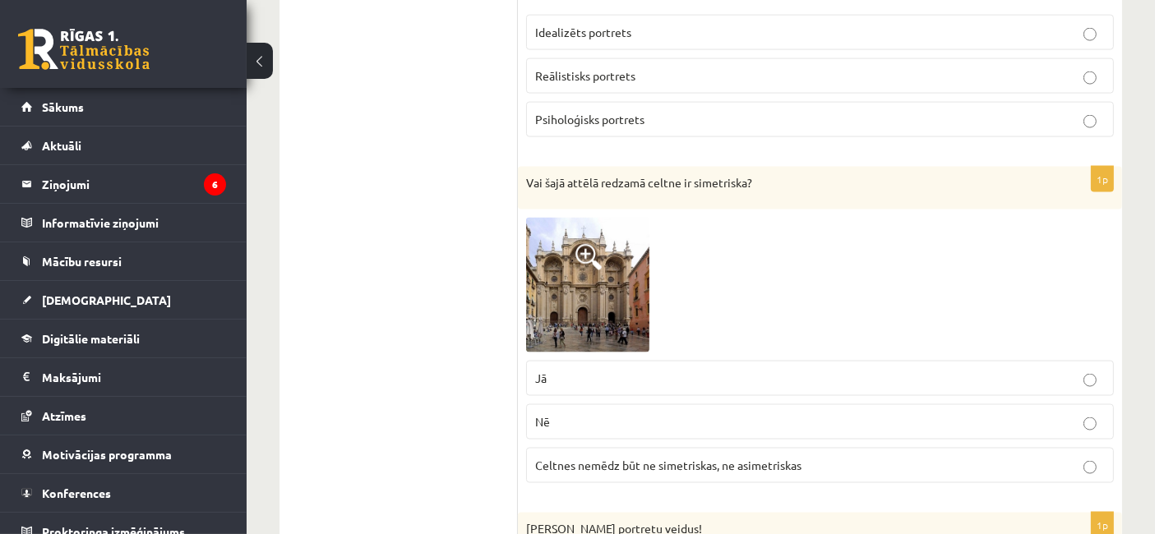
click at [614, 240] on img at bounding box center [587, 285] width 123 height 135
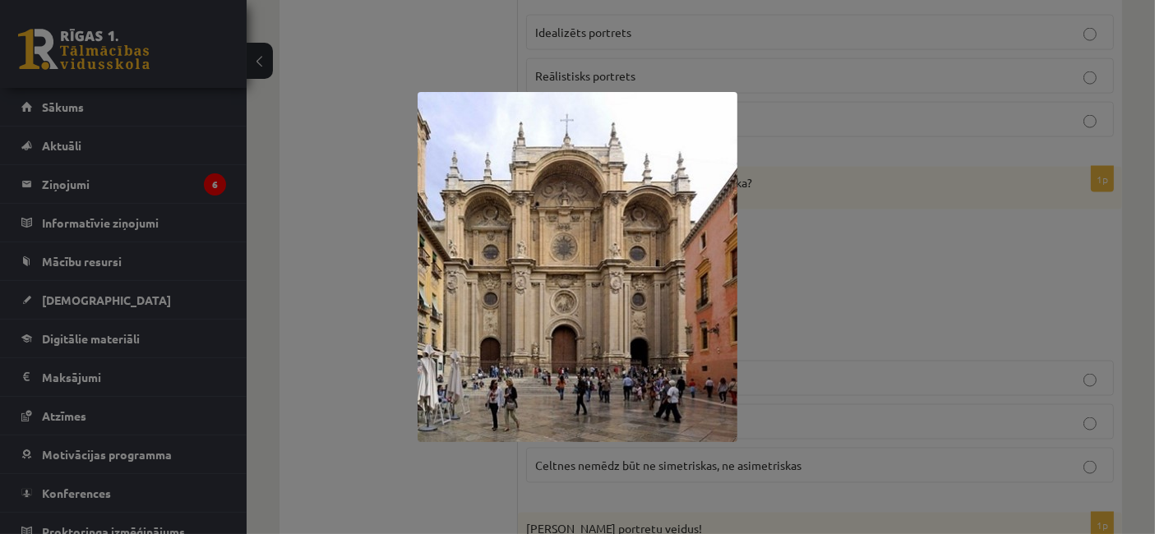
click at [967, 155] on div at bounding box center [577, 267] width 1155 height 534
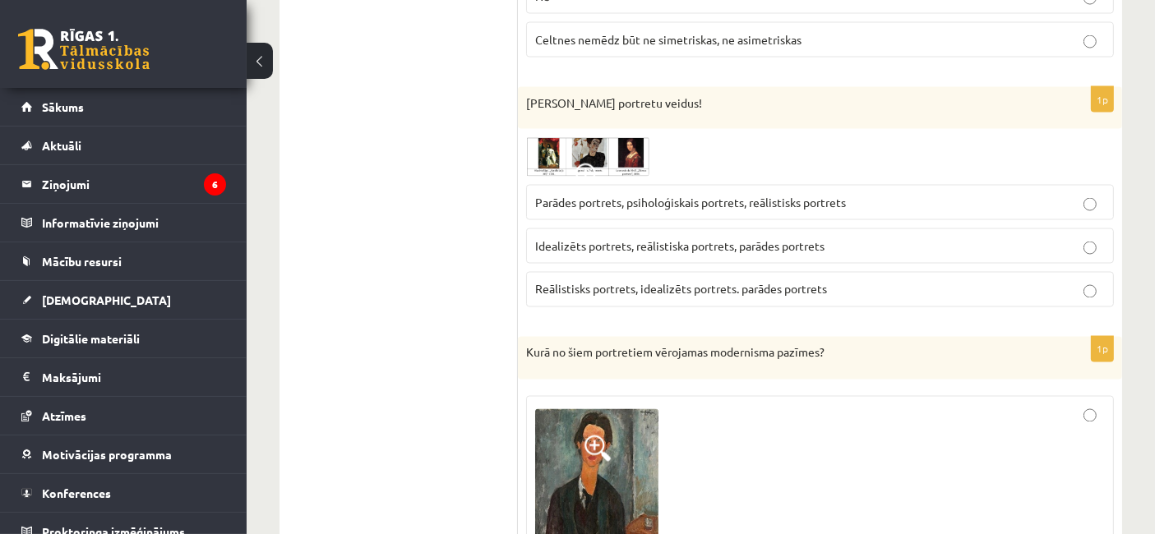
scroll to position [2848, 0]
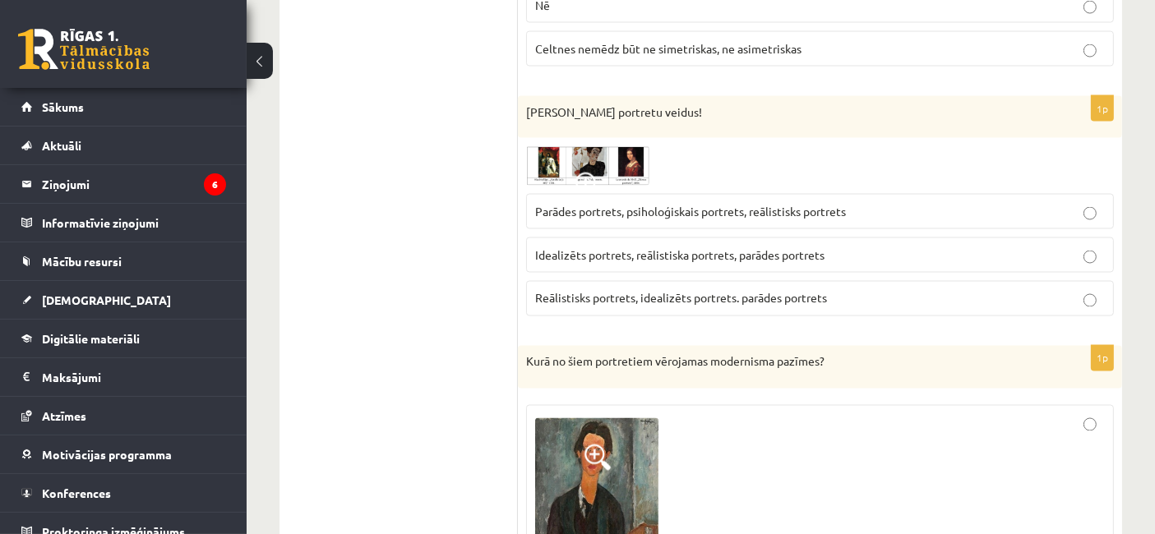
click at [538, 149] on img at bounding box center [587, 165] width 123 height 39
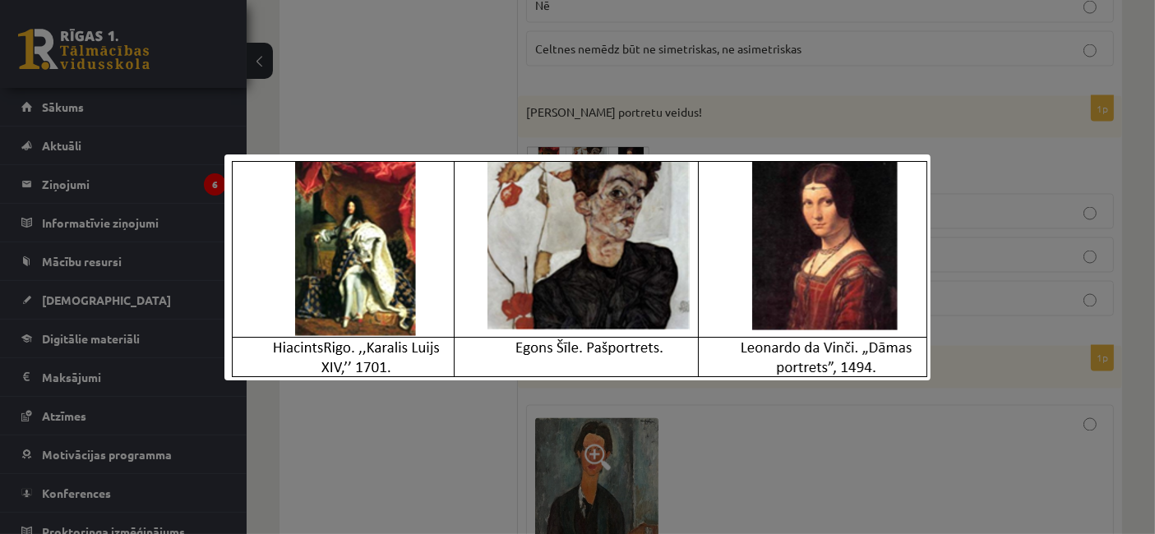
click at [1056, 85] on div at bounding box center [577, 267] width 1155 height 534
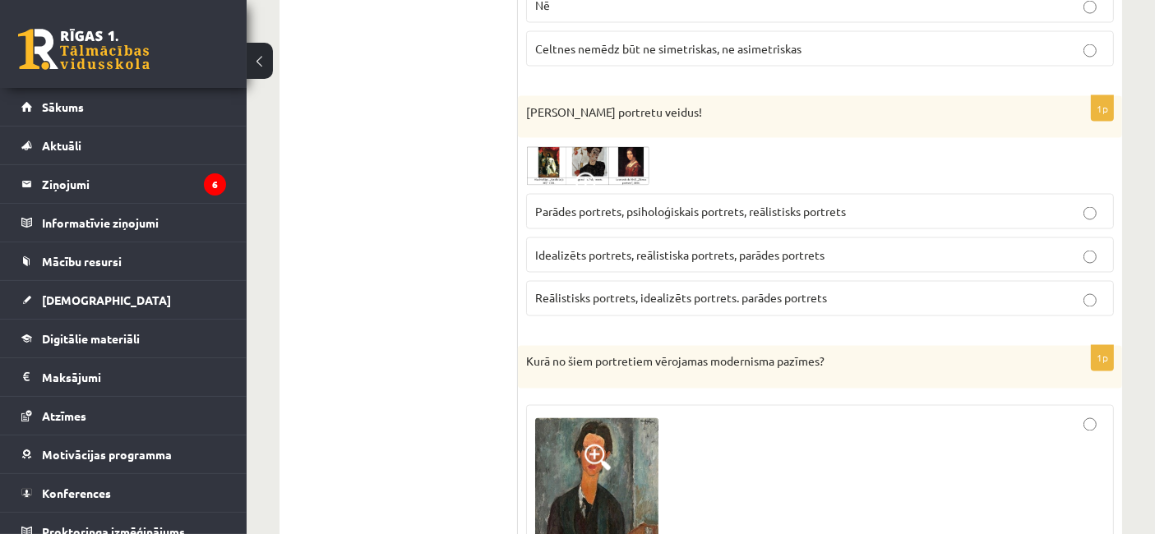
click at [799, 204] on span "Parādes portrets, psiholoģiskais portrets, reālistisks portrets" at bounding box center [690, 211] width 311 height 15
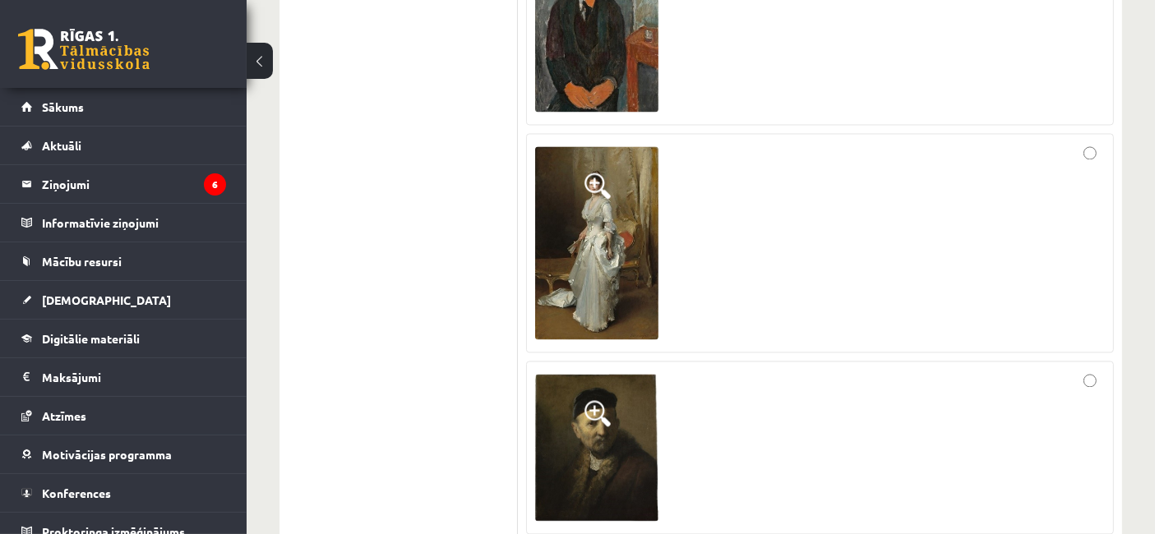
scroll to position [3335, 0]
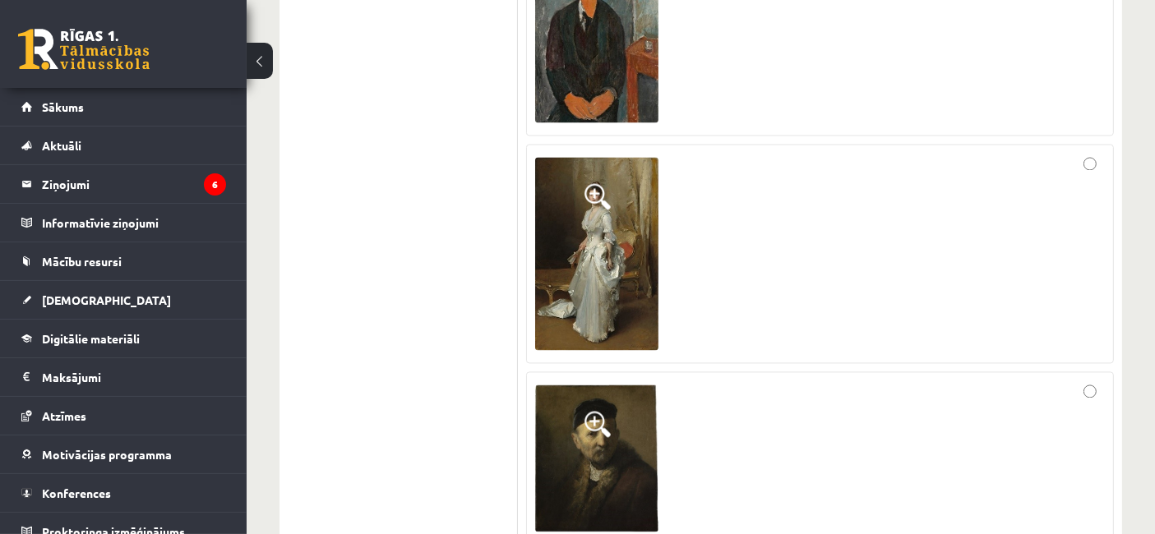
click at [850, 233] on div at bounding box center [820, 253] width 570 height 201
click at [576, 240] on img at bounding box center [596, 253] width 123 height 193
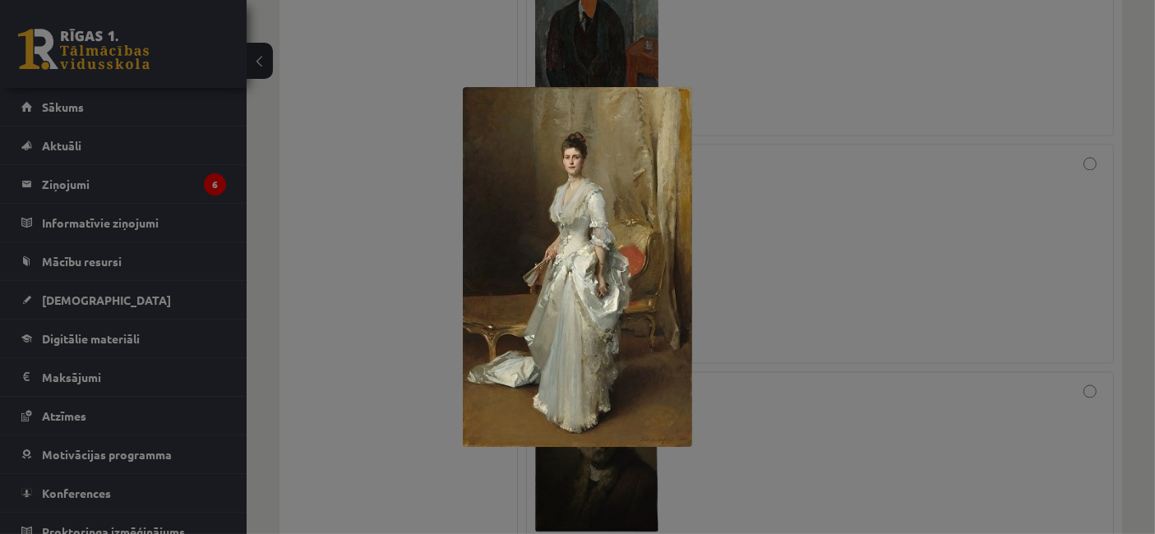
click at [366, 260] on div at bounding box center [577, 267] width 1155 height 534
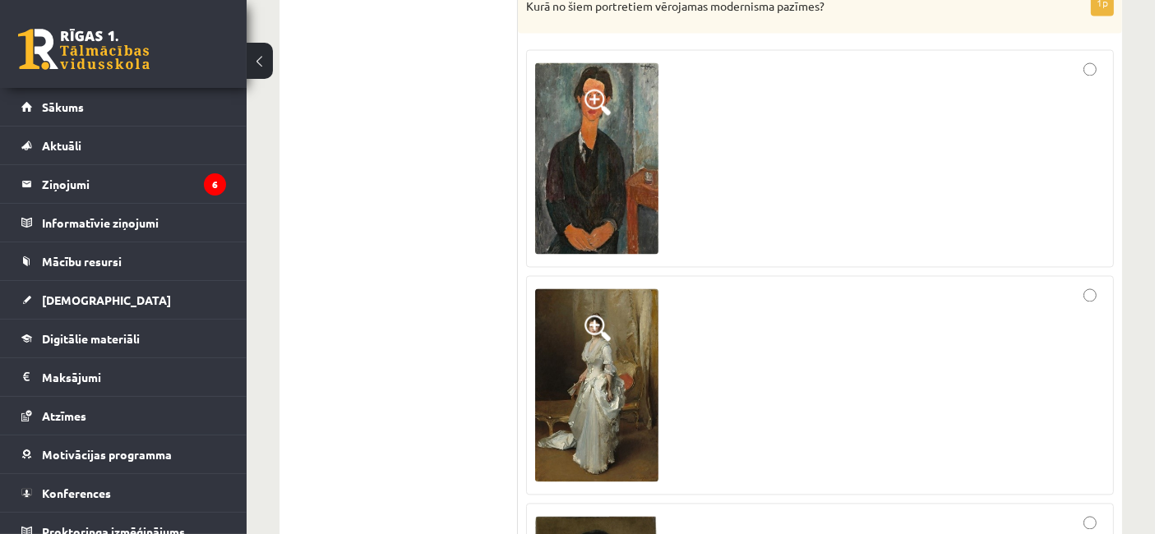
scroll to position [3202, 0]
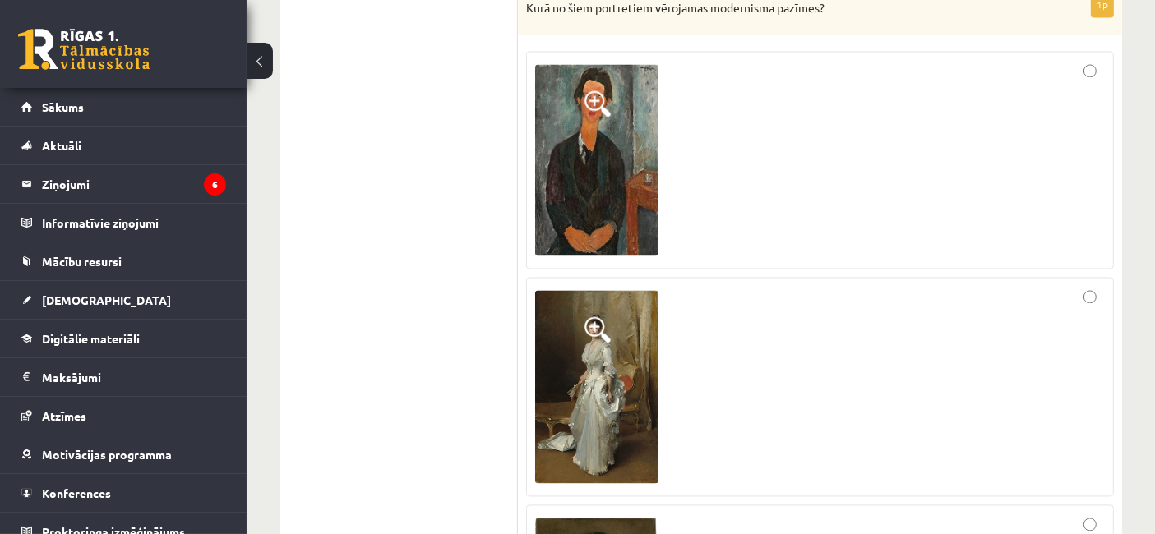
click at [675, 154] on div at bounding box center [820, 160] width 570 height 200
click at [614, 135] on img at bounding box center [596, 159] width 123 height 191
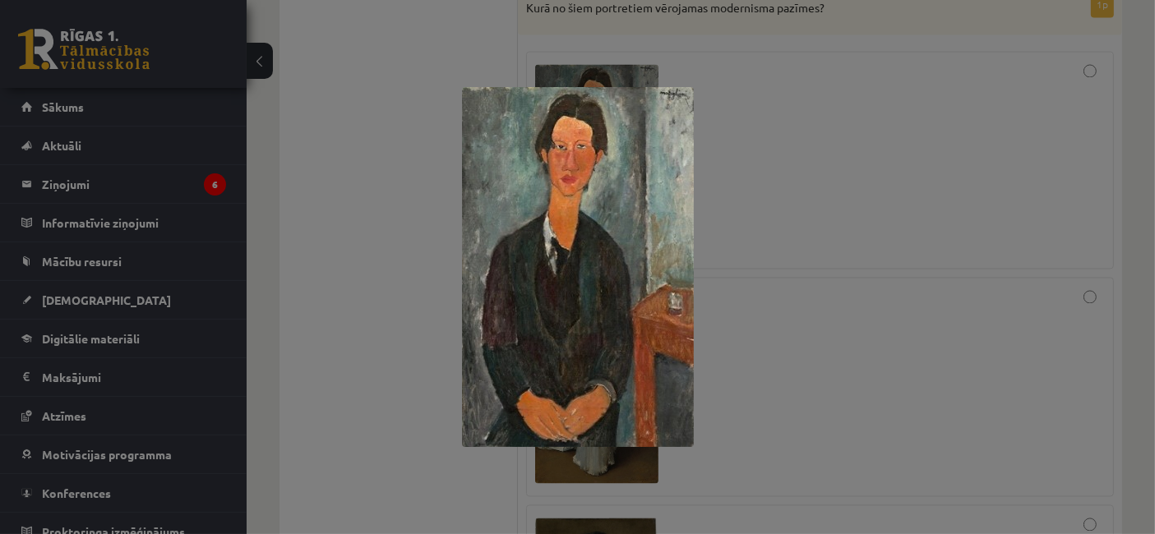
click at [404, 165] on div at bounding box center [577, 267] width 1155 height 534
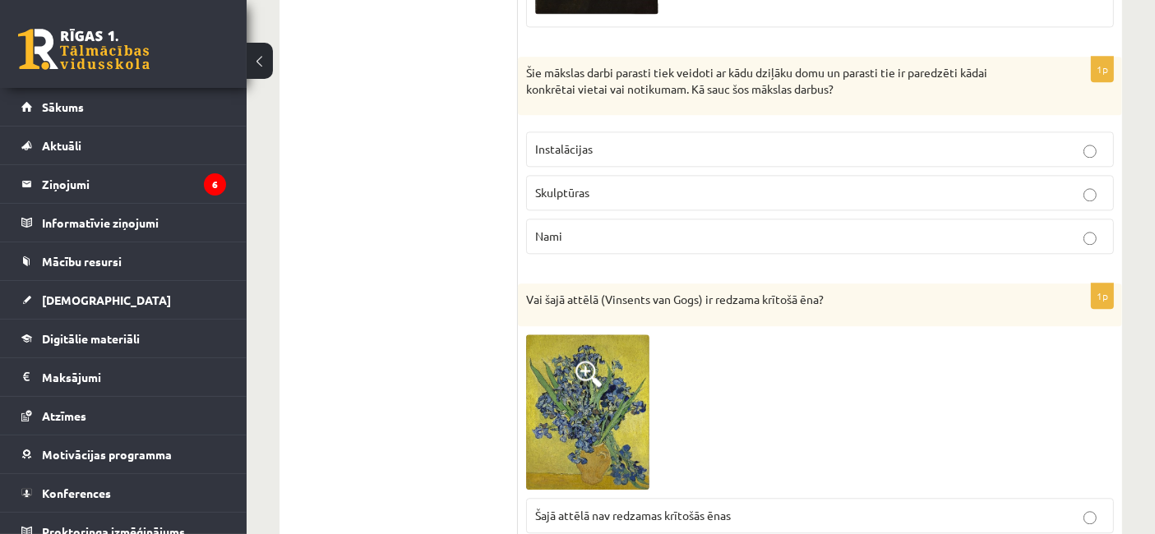
scroll to position [3863, 0]
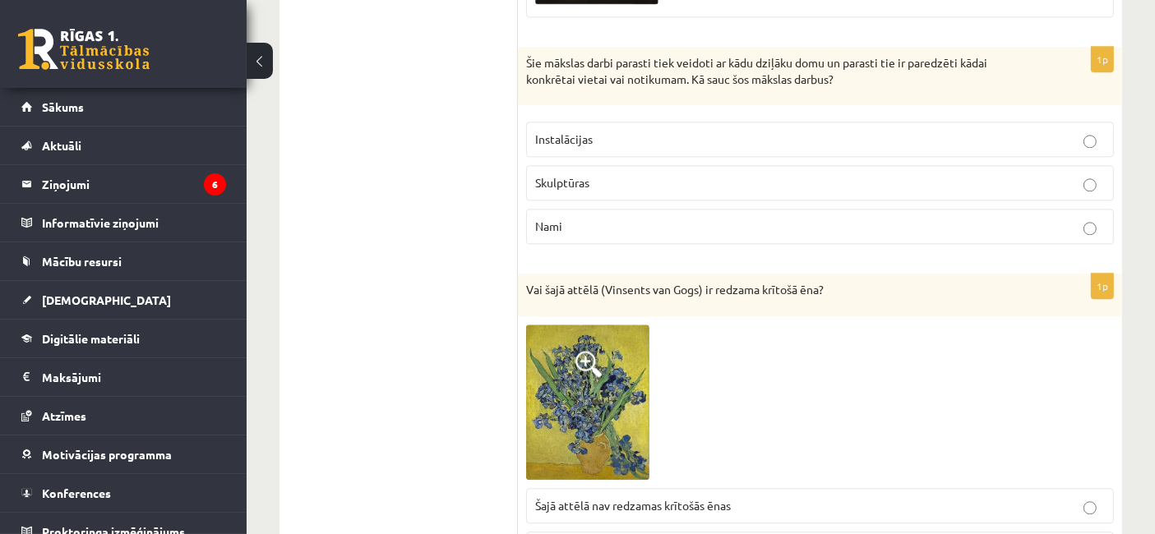
click at [1074, 131] on p "Instalācijas" at bounding box center [820, 139] width 570 height 17
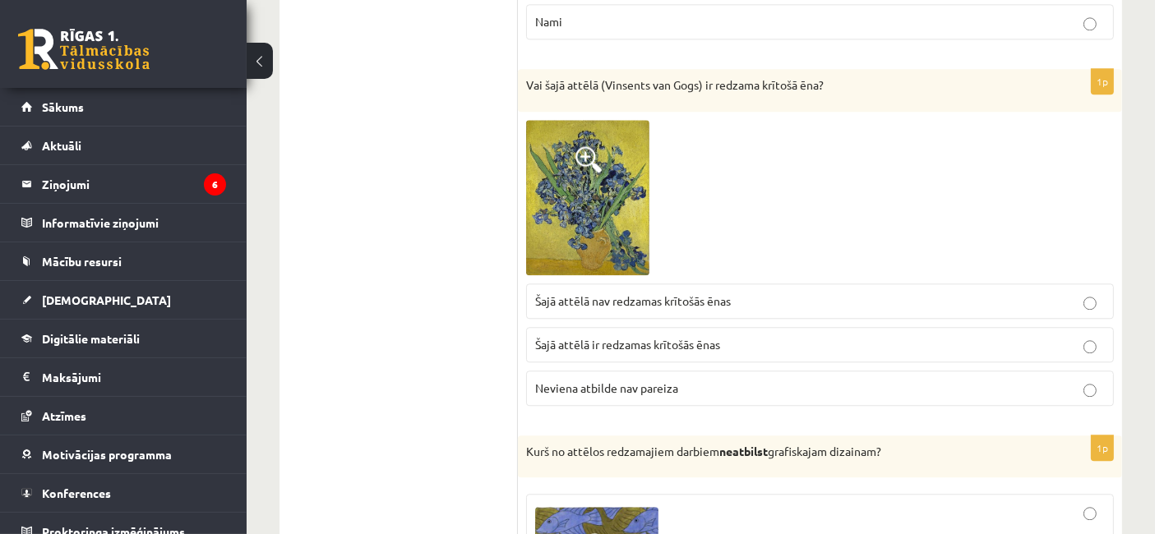
scroll to position [4088, 0]
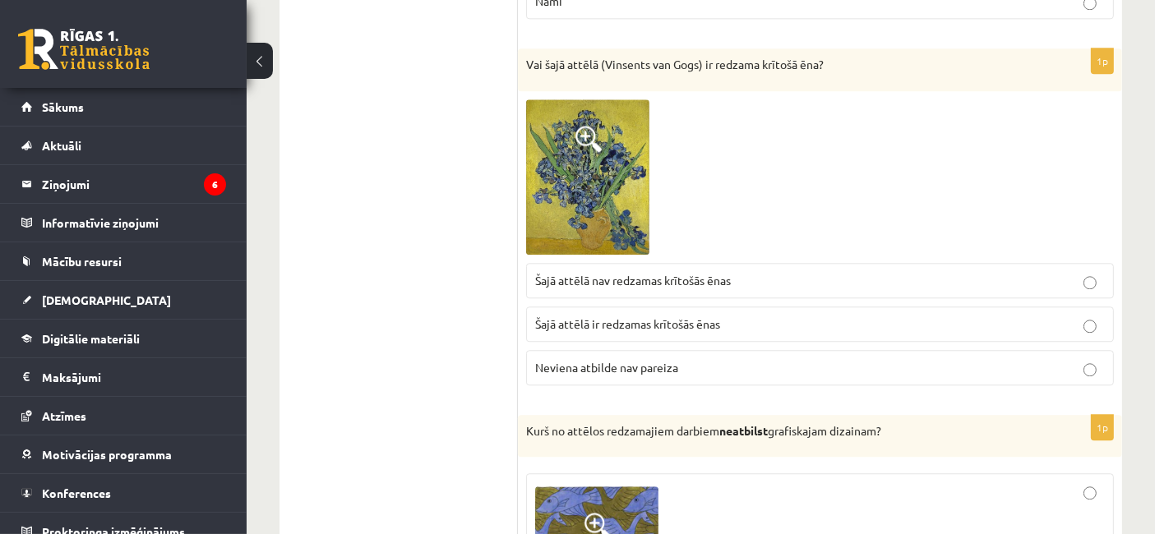
click at [620, 158] on img at bounding box center [587, 176] width 123 height 155
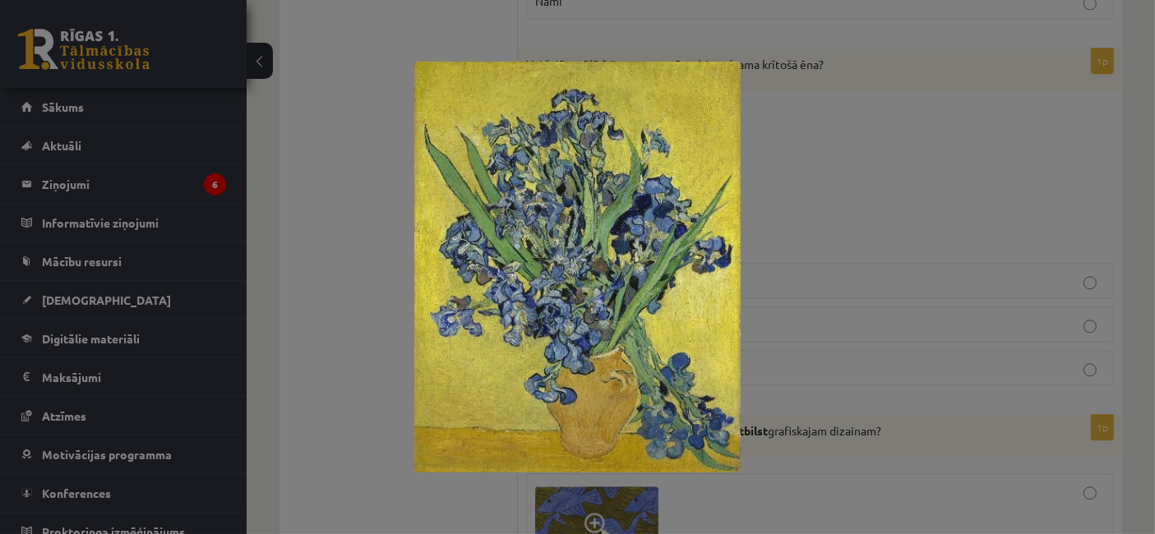
click at [863, 173] on div at bounding box center [577, 267] width 1155 height 534
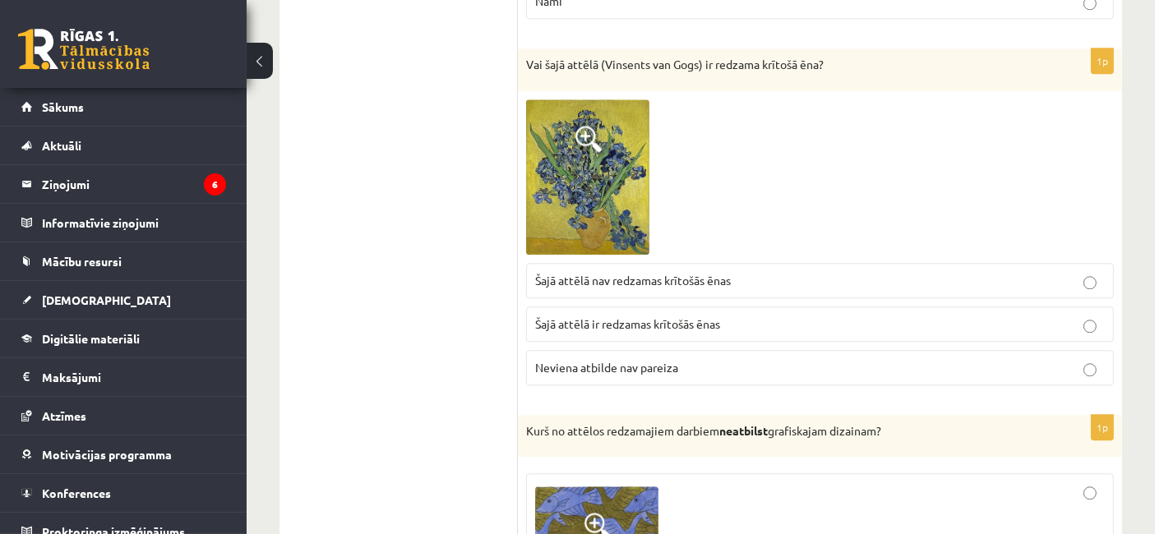
click at [754, 316] on p "Šajā attēlā ir redzamas krītošās ēnas" at bounding box center [820, 324] width 570 height 17
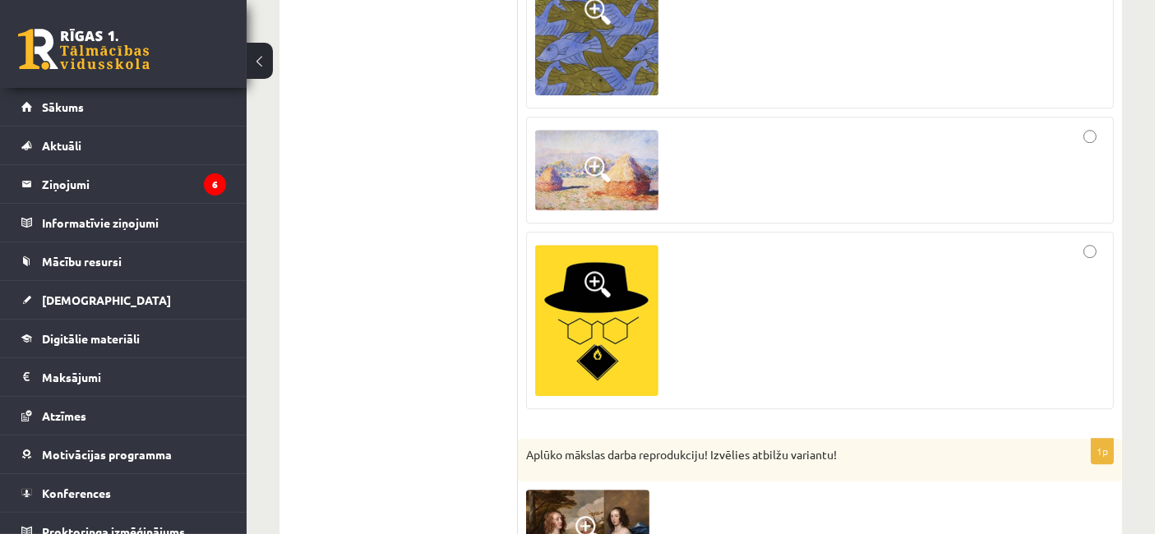
scroll to position [4739, 0]
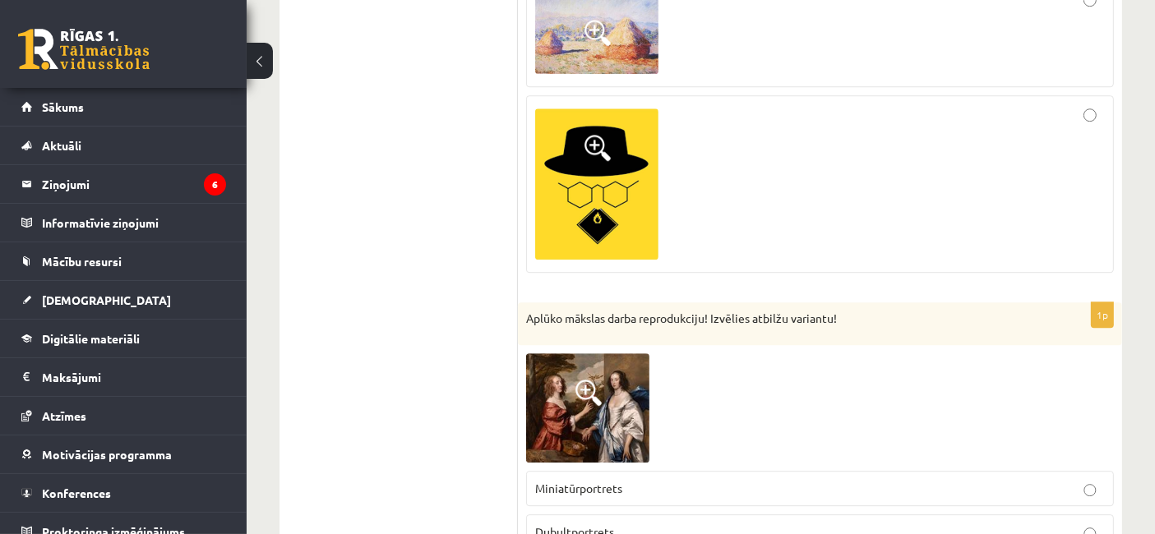
click at [1037, 37] on div at bounding box center [820, 33] width 570 height 89
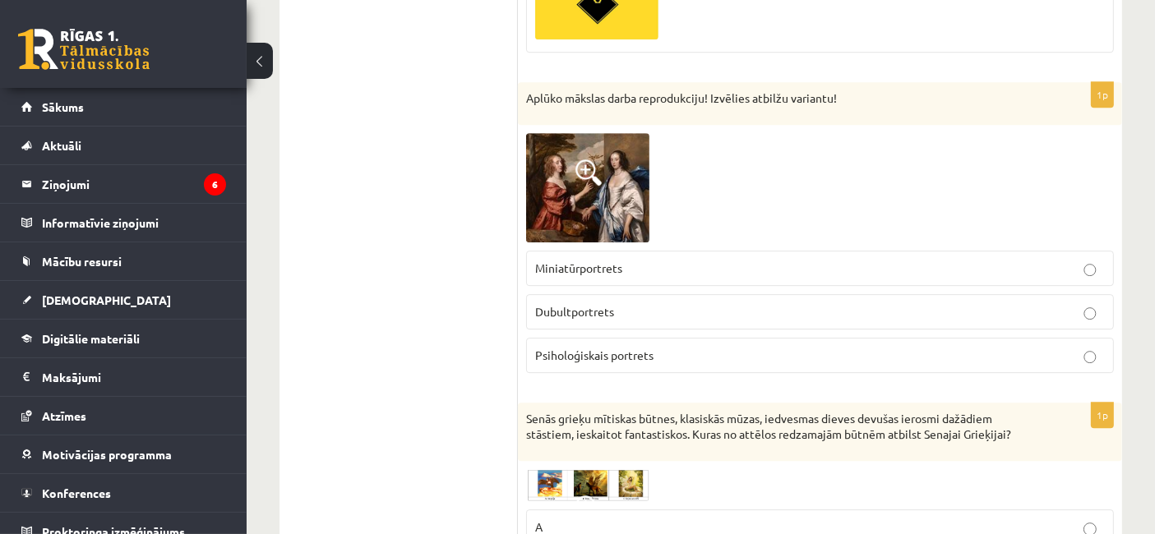
scroll to position [4948, 0]
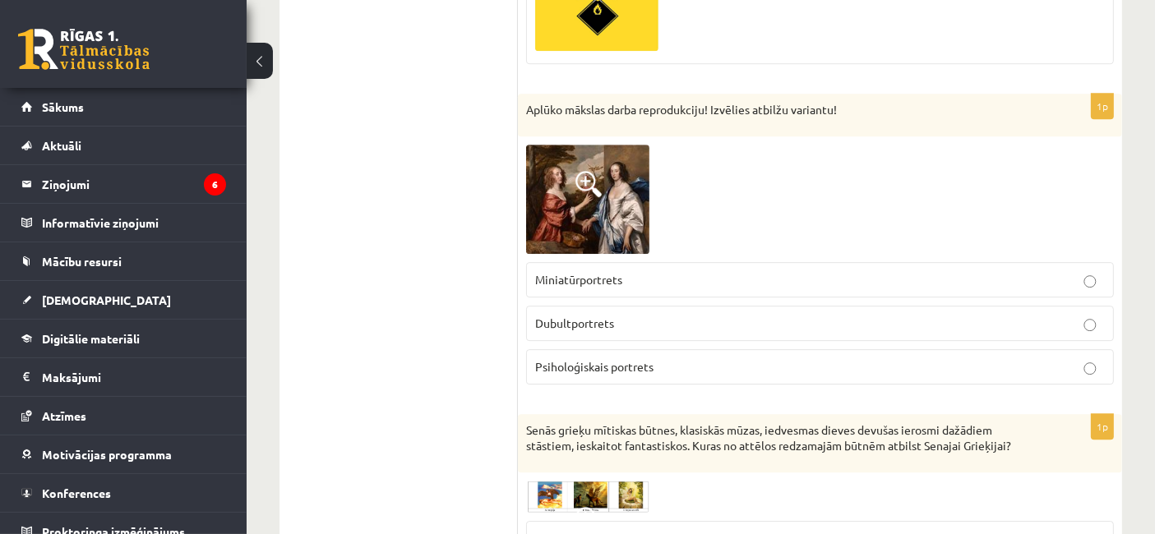
click at [613, 156] on img at bounding box center [587, 199] width 123 height 109
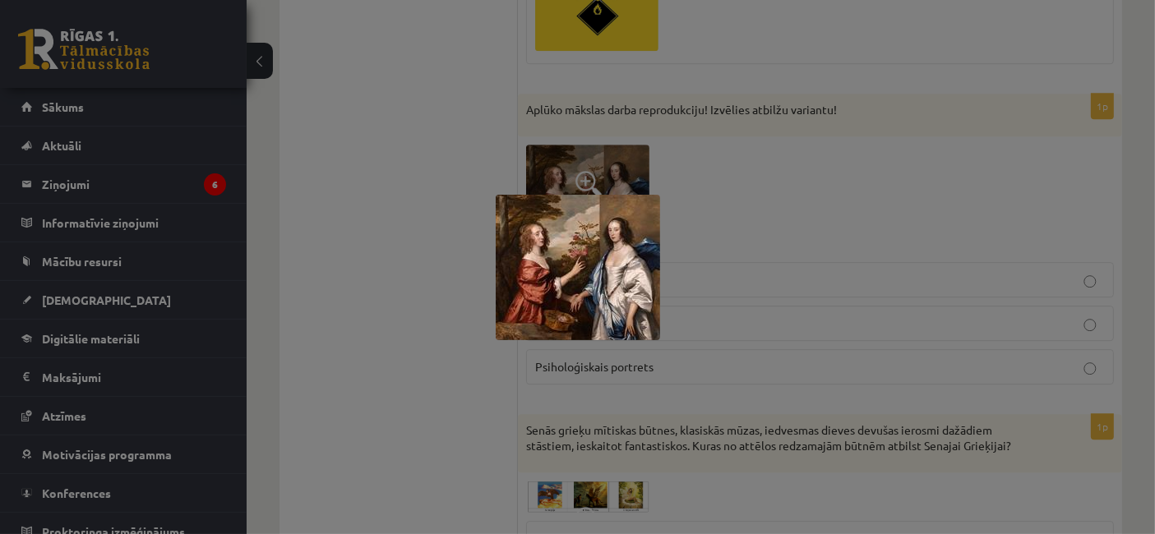
click at [769, 191] on div at bounding box center [577, 267] width 1155 height 534
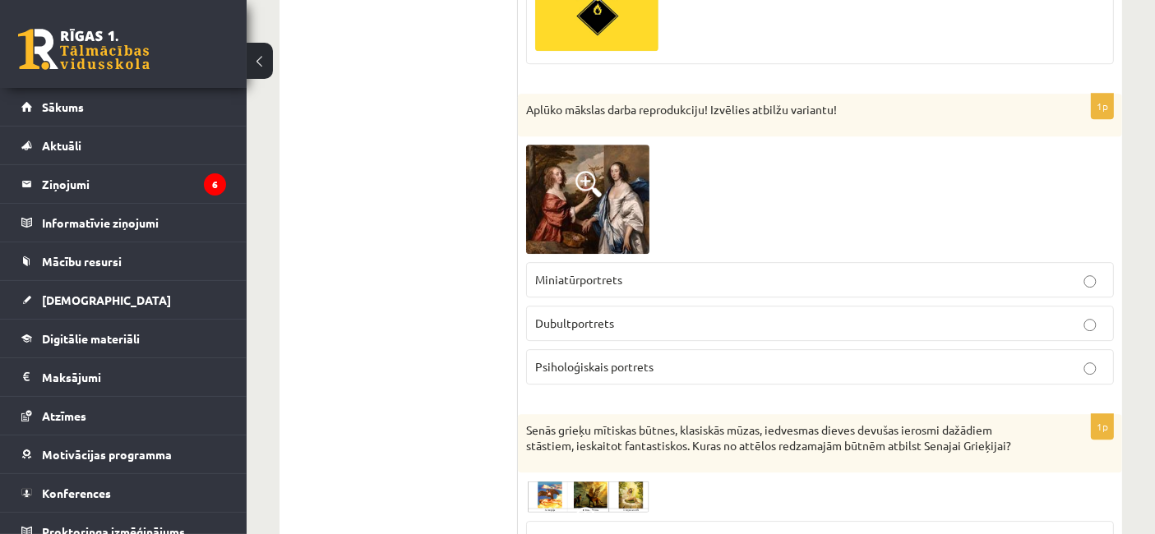
click at [683, 262] on label "Miniatūrportrets" at bounding box center [820, 279] width 588 height 35
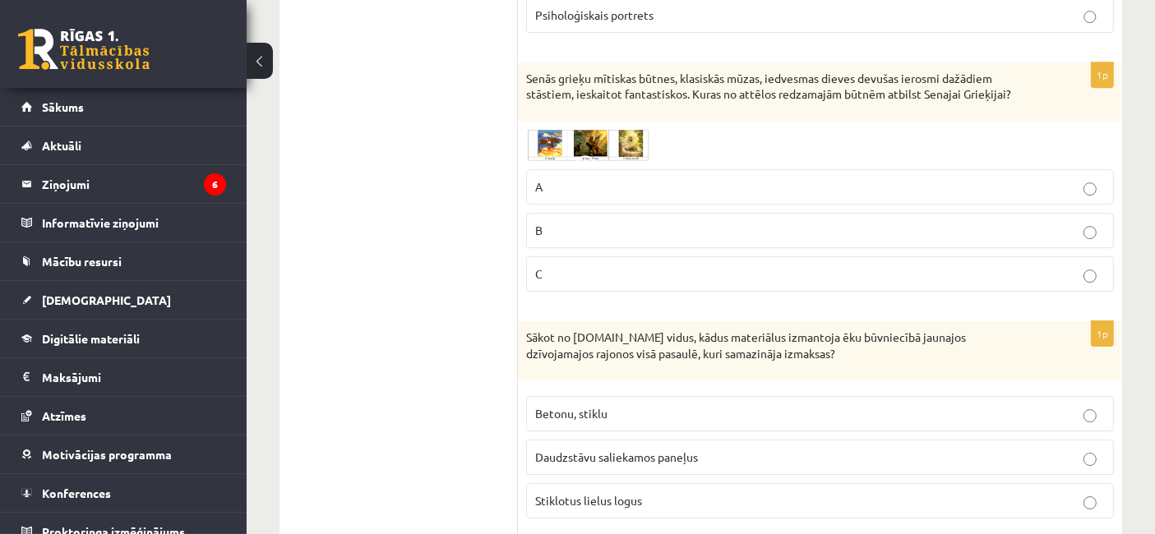
scroll to position [5331, 0]
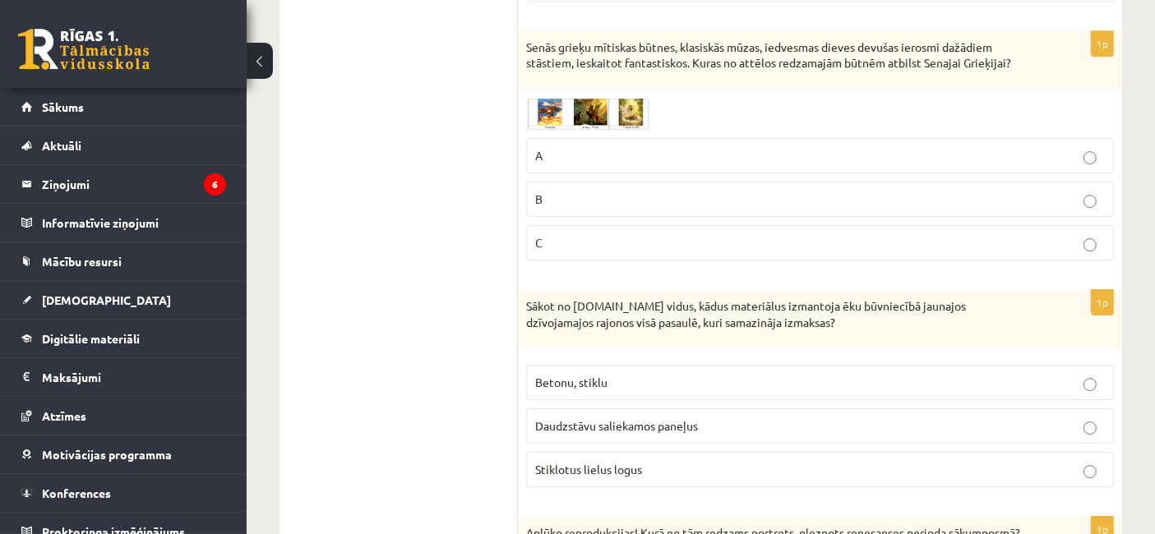
click at [559, 98] on img at bounding box center [587, 114] width 123 height 32
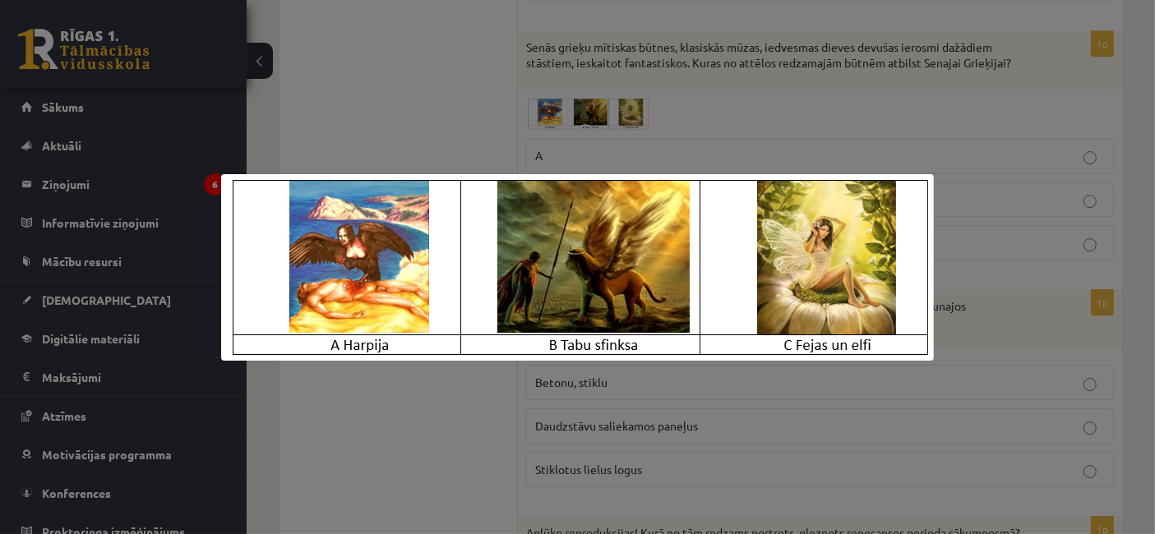
click at [584, 103] on div at bounding box center [577, 267] width 1155 height 534
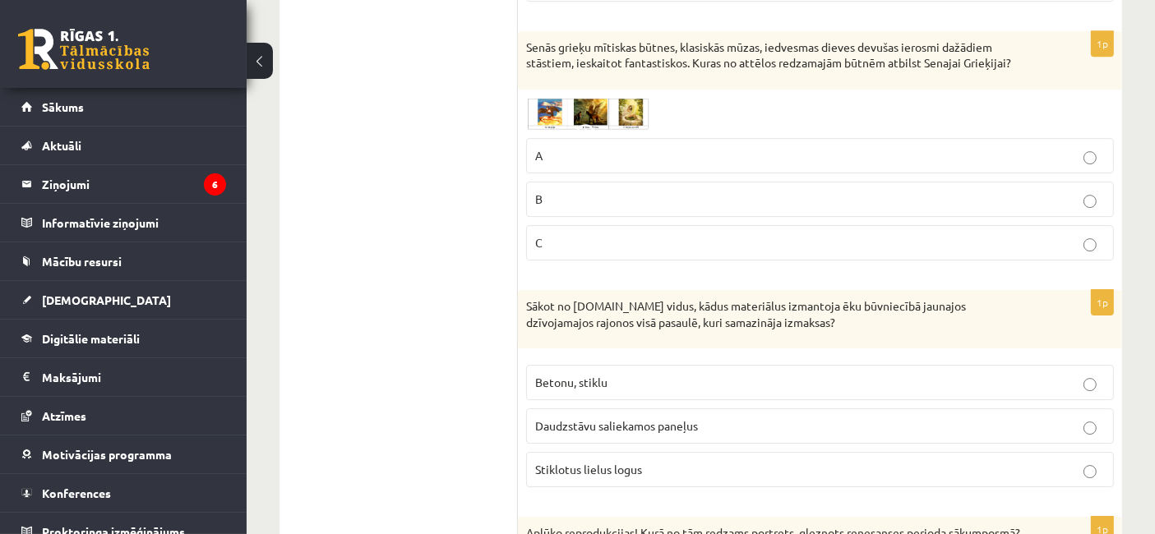
click at [683, 147] on p "A" at bounding box center [820, 155] width 570 height 17
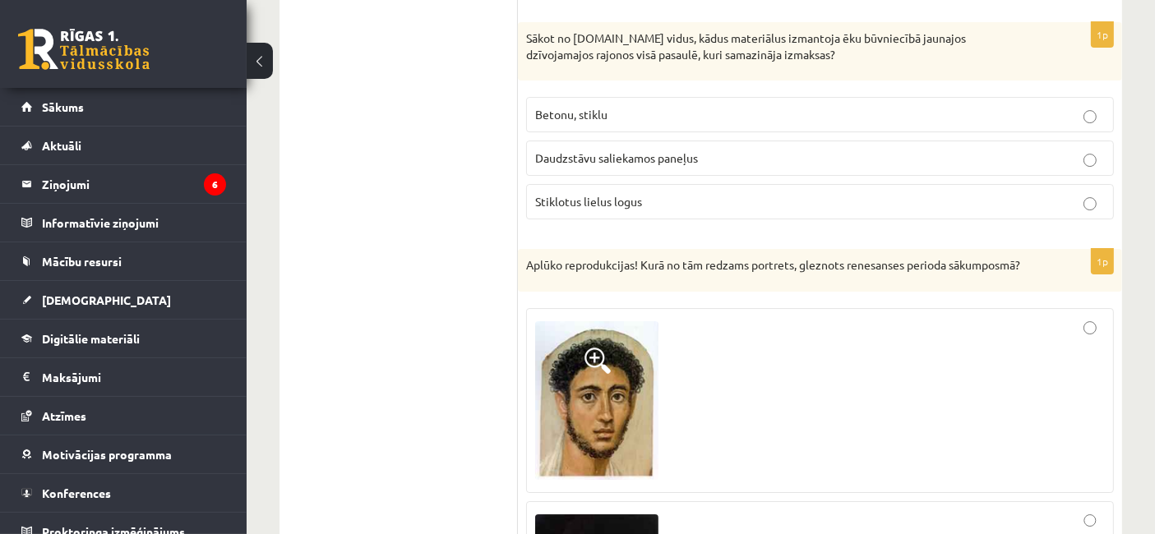
scroll to position [5557, 0]
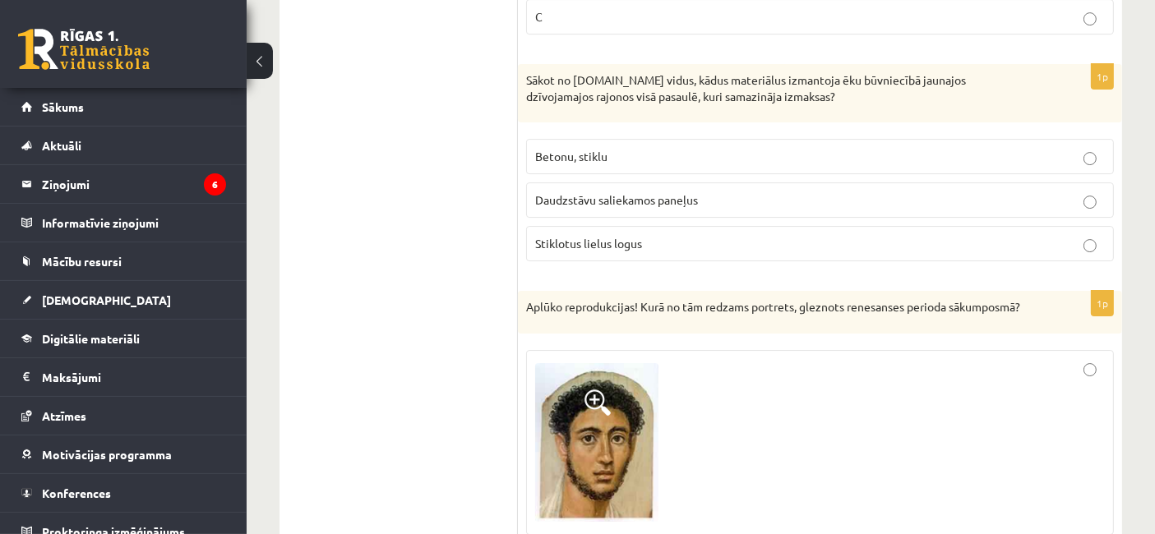
click at [635, 191] on p "Daudzstāvu saliekamos paneļus" at bounding box center [820, 199] width 570 height 17
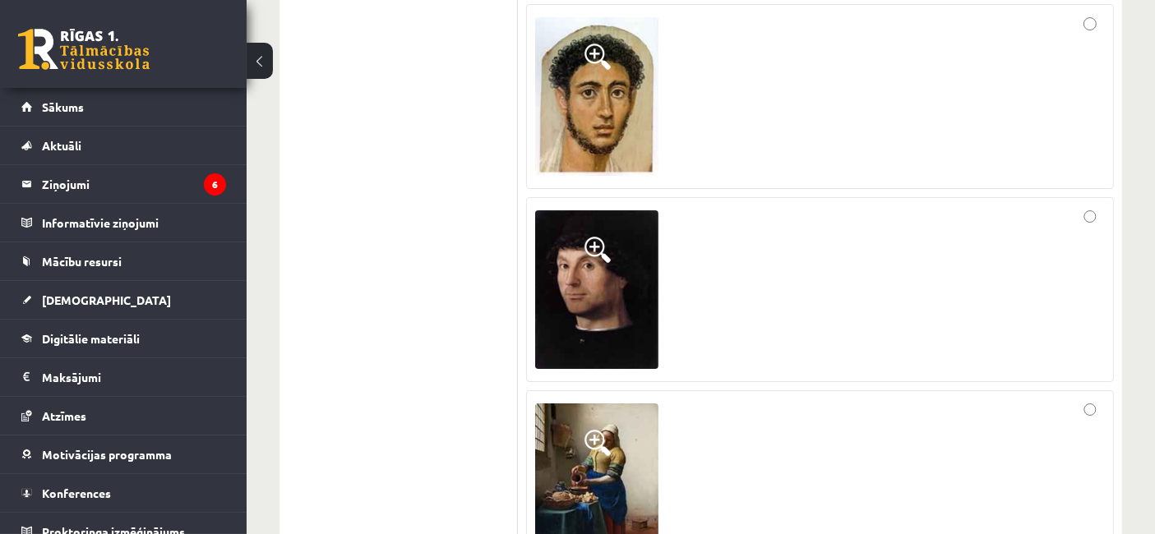
scroll to position [5924, 0]
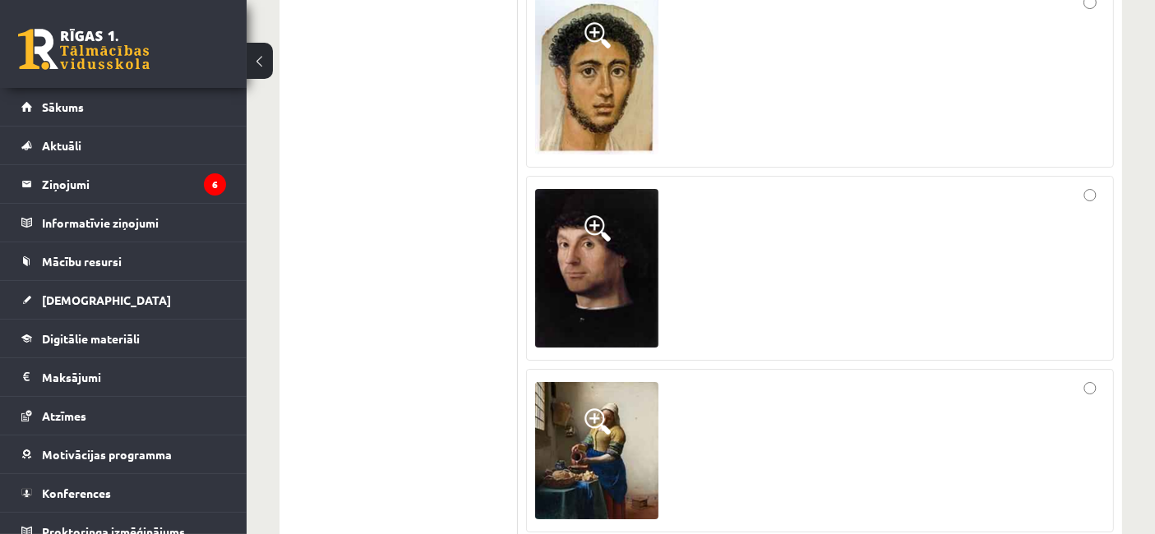
click at [1045, 207] on div at bounding box center [820, 268] width 570 height 167
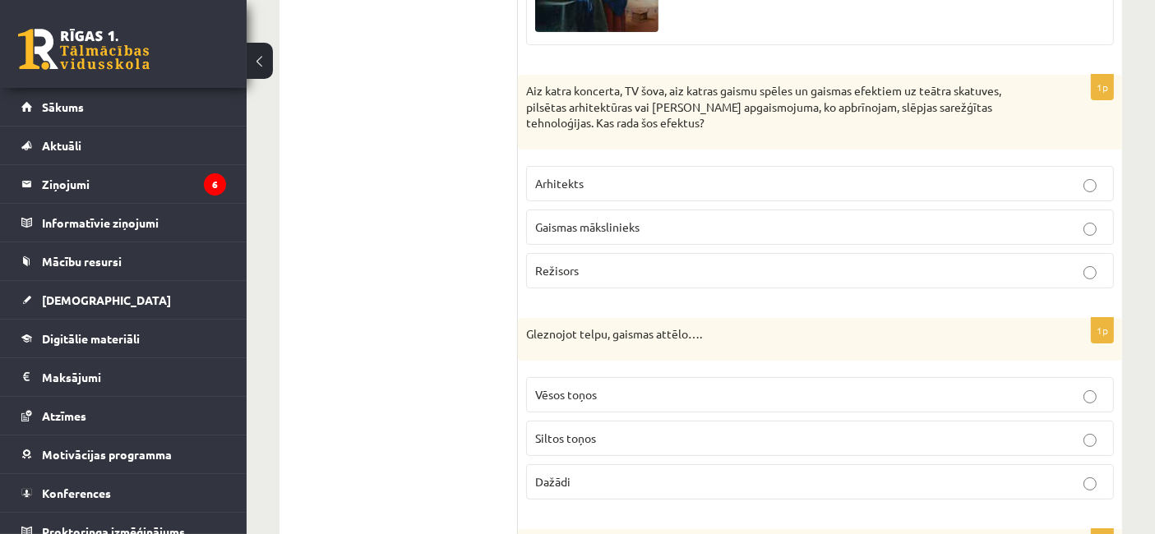
scroll to position [6433, 0]
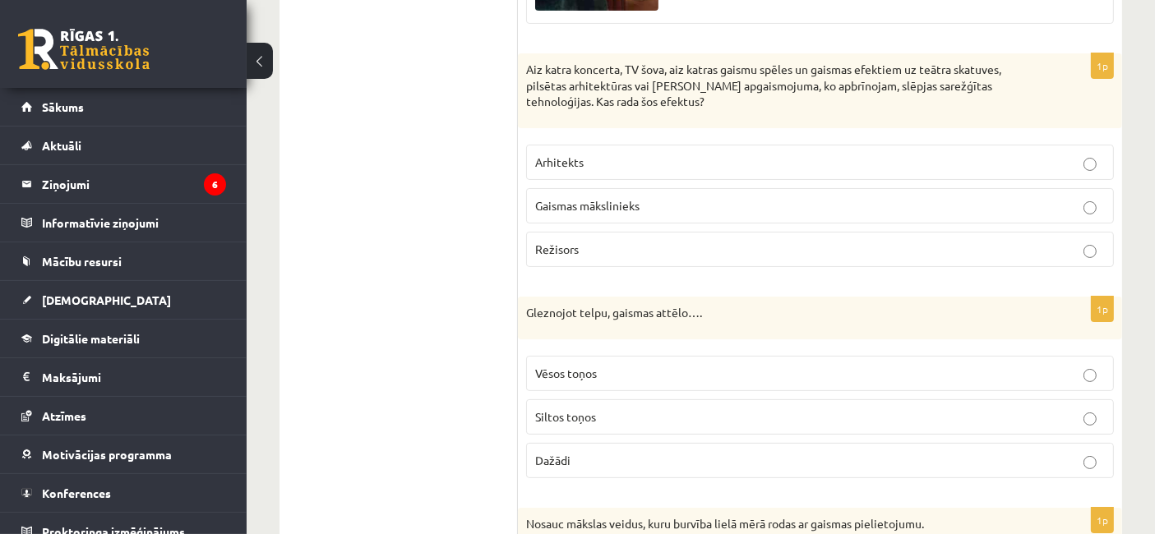
click at [622, 198] on span "Gaismas mākslinieks" at bounding box center [587, 205] width 104 height 15
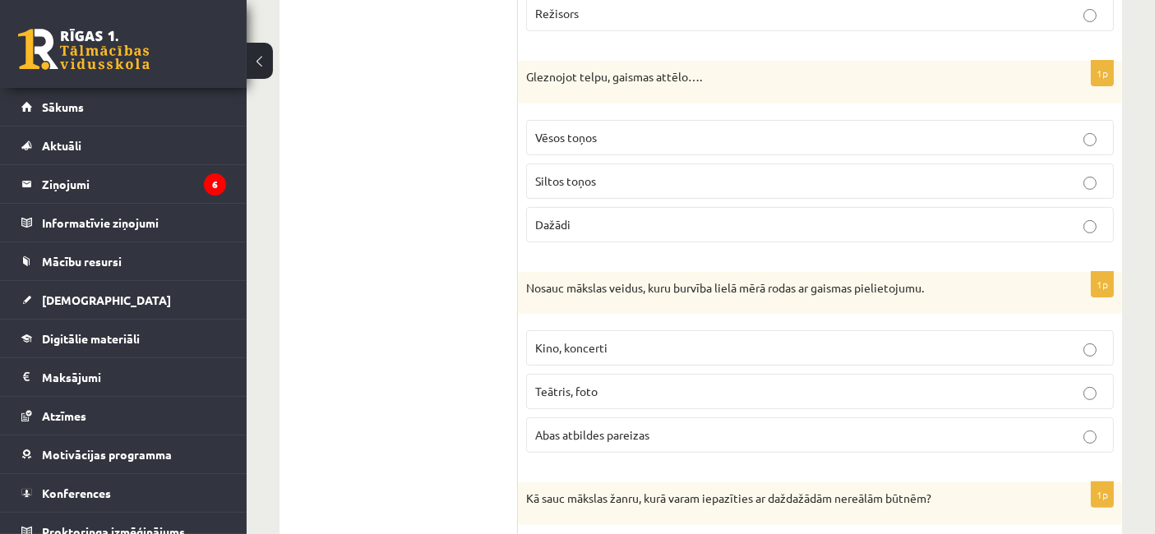
scroll to position [6658, 0]
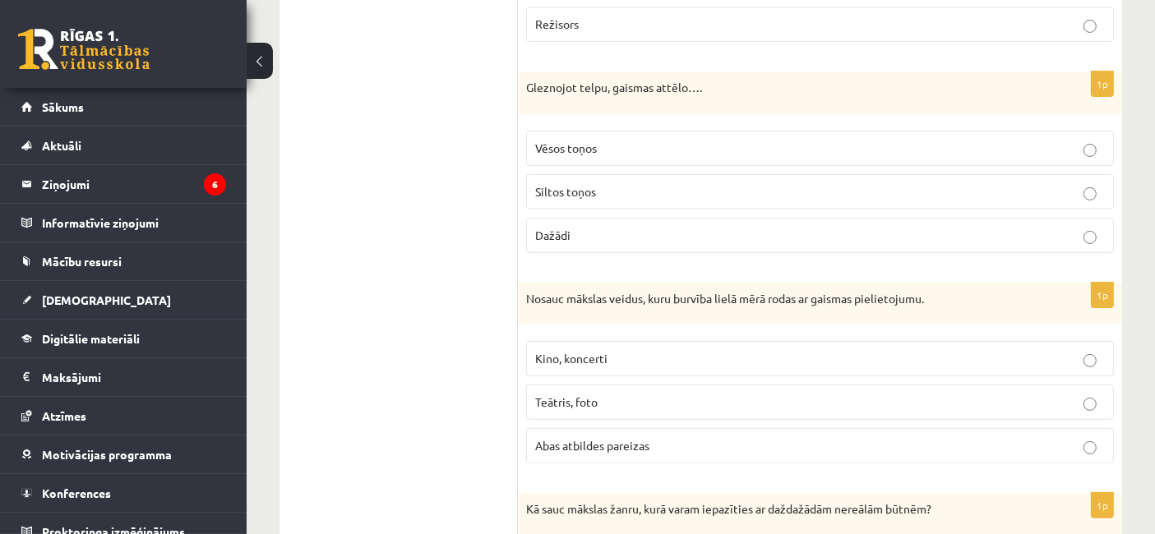
click at [642, 183] on p "Siltos toņos" at bounding box center [820, 191] width 570 height 17
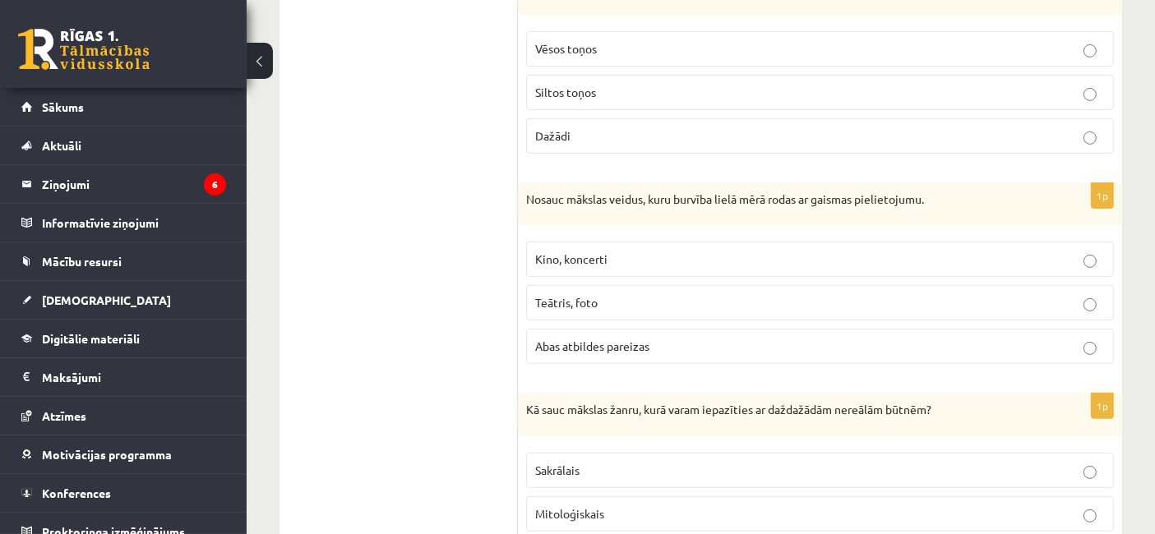
scroll to position [6884, 0]
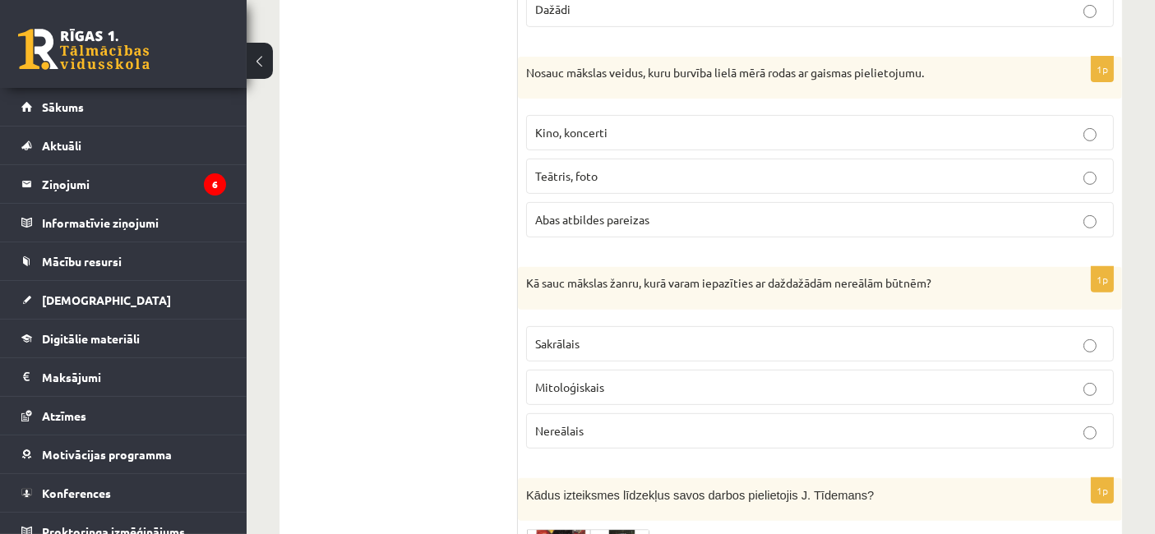
click at [727, 211] on p "Abas atbildes pareizas" at bounding box center [820, 219] width 570 height 17
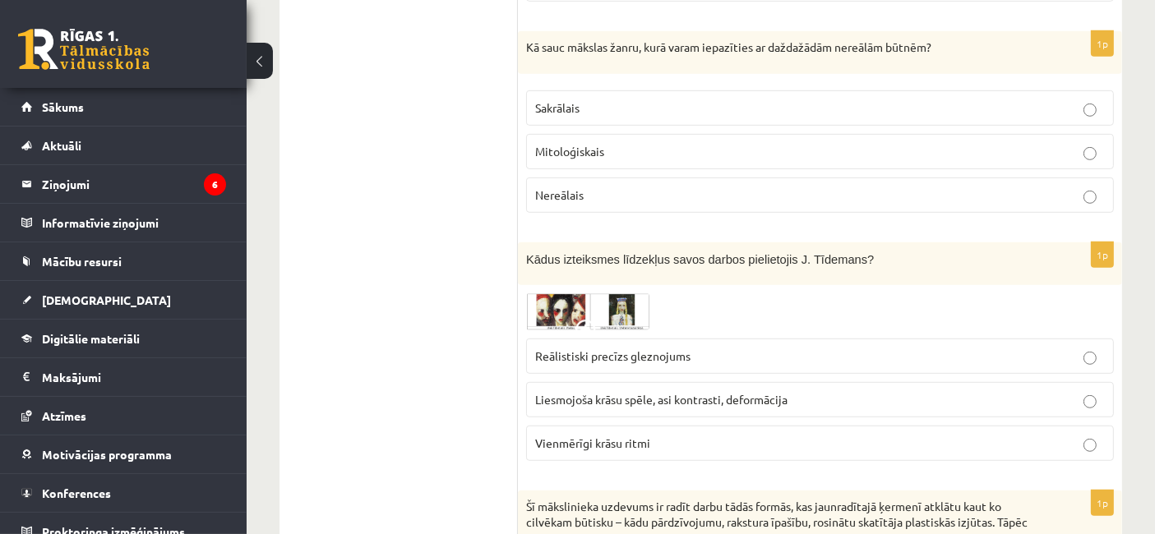
scroll to position [7130, 0]
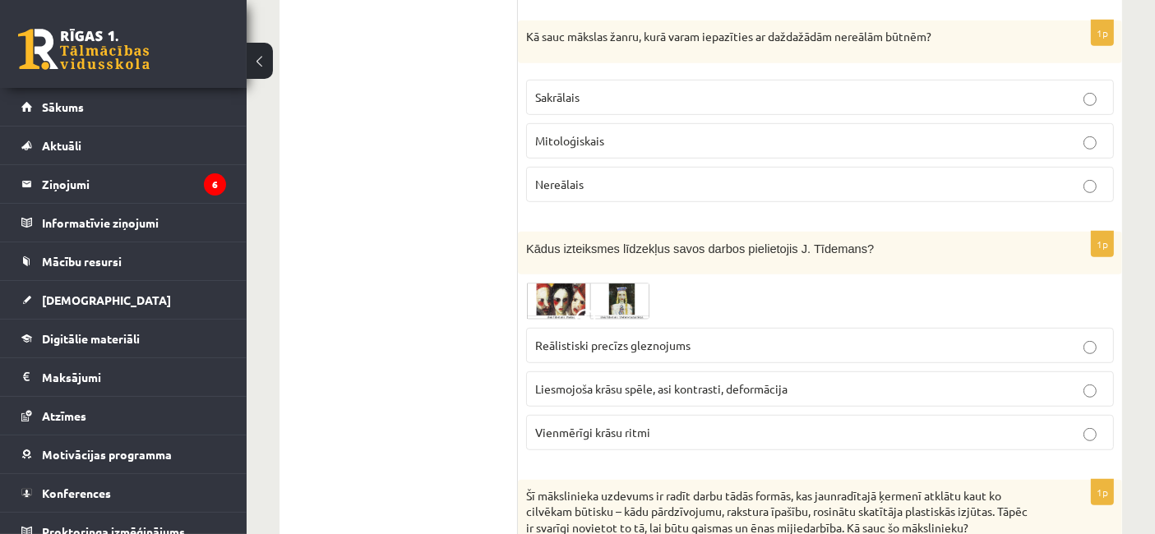
click at [859, 176] on p "Nereālais" at bounding box center [820, 184] width 570 height 17
click at [1040, 123] on label "Mitoloģiskais" at bounding box center [820, 140] width 588 height 35
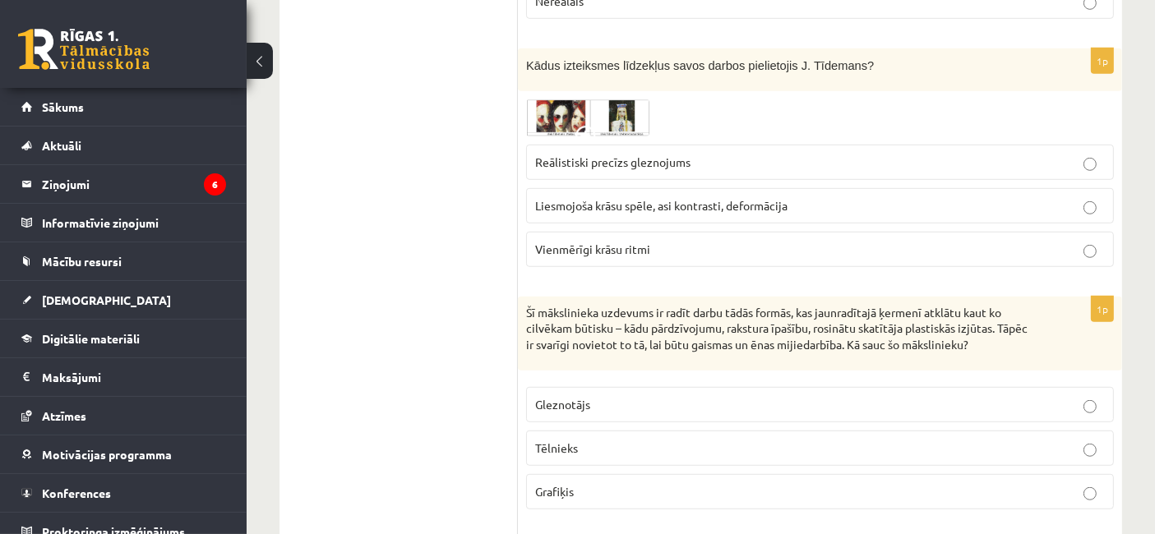
scroll to position [7324, 0]
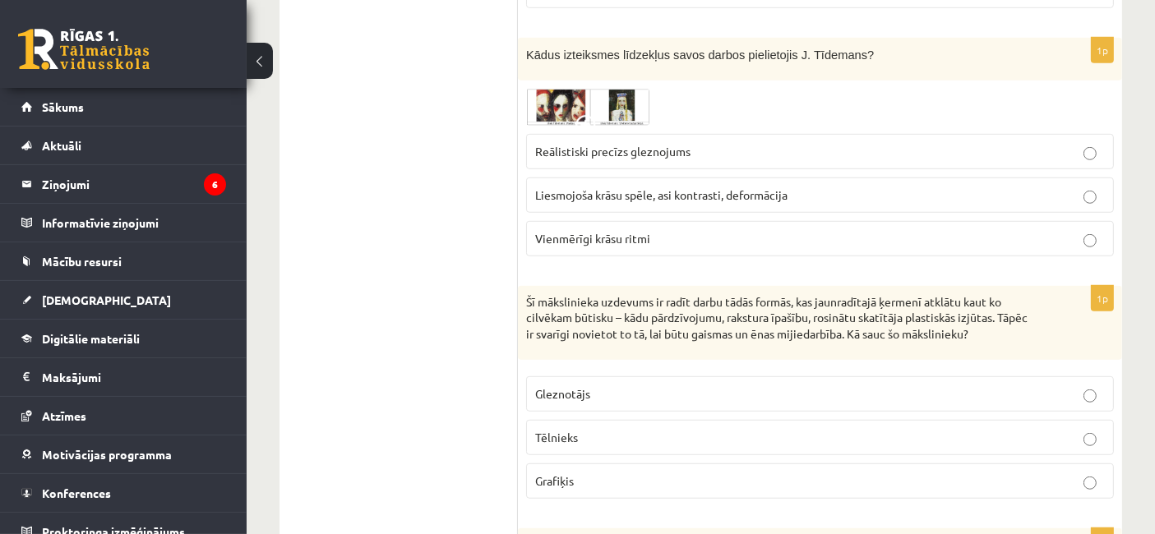
click at [734, 187] on span "Liesmojoša krāsu spēle, asi kontrasti, deformācija" at bounding box center [661, 194] width 252 height 15
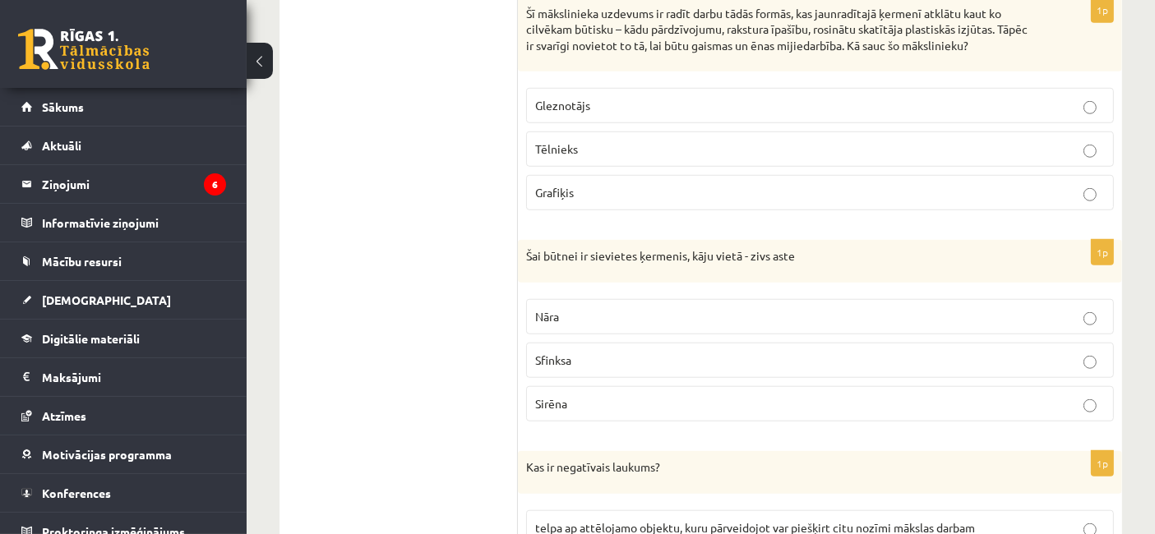
scroll to position [7571, 0]
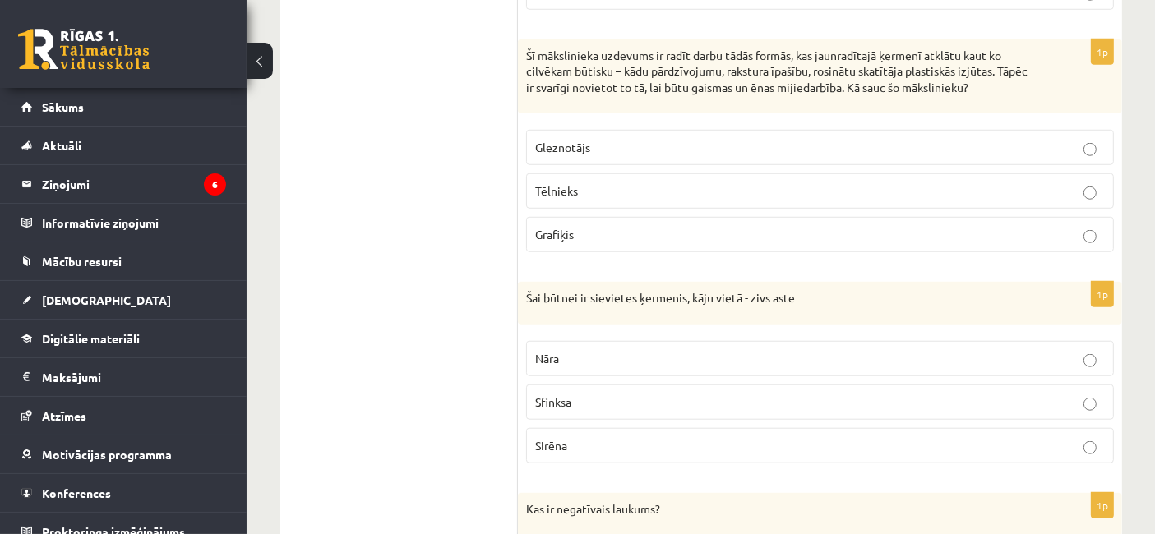
click at [784, 173] on label "Tēlnieks" at bounding box center [820, 190] width 588 height 35
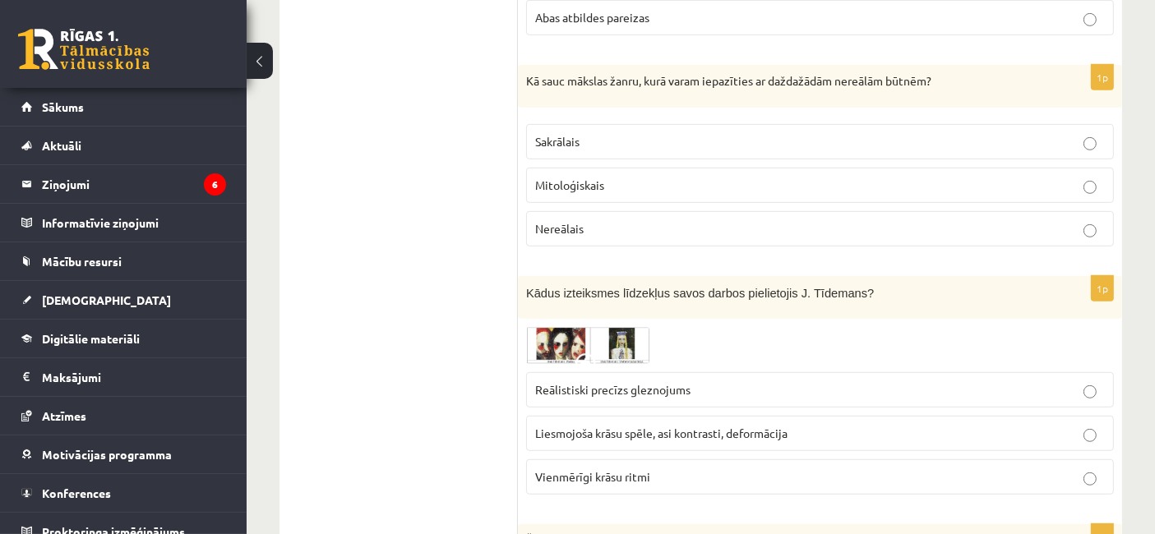
scroll to position [7191, 0]
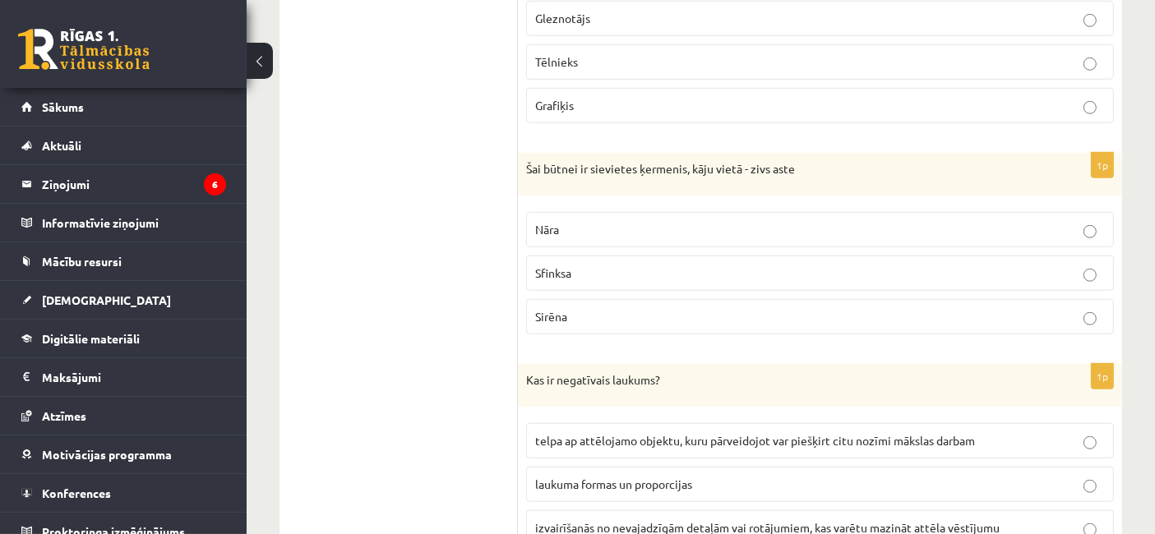
scroll to position [7732, 0]
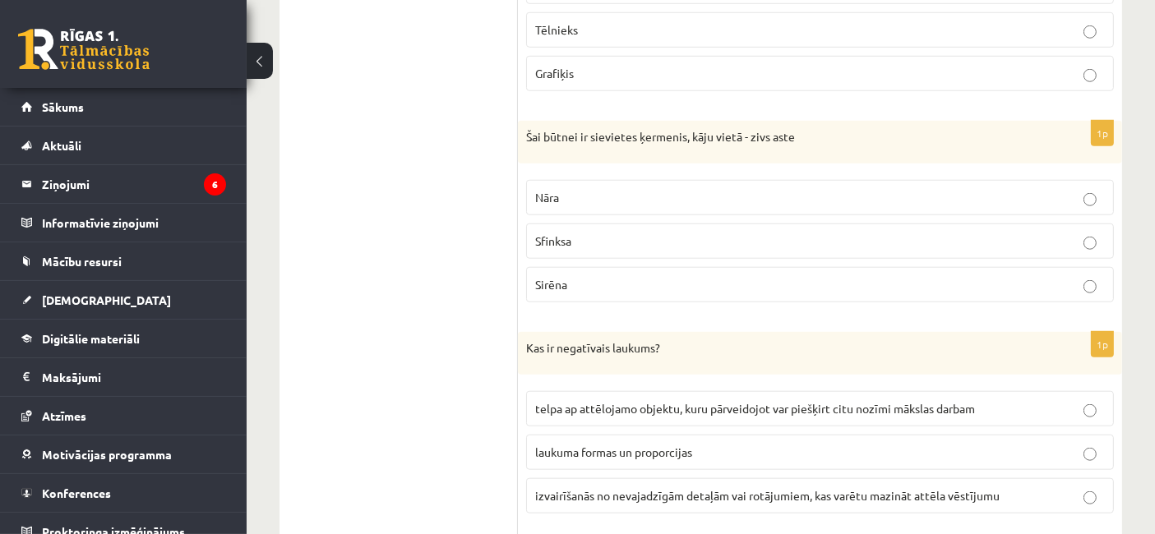
click at [749, 189] on p "Nāra" at bounding box center [820, 197] width 570 height 17
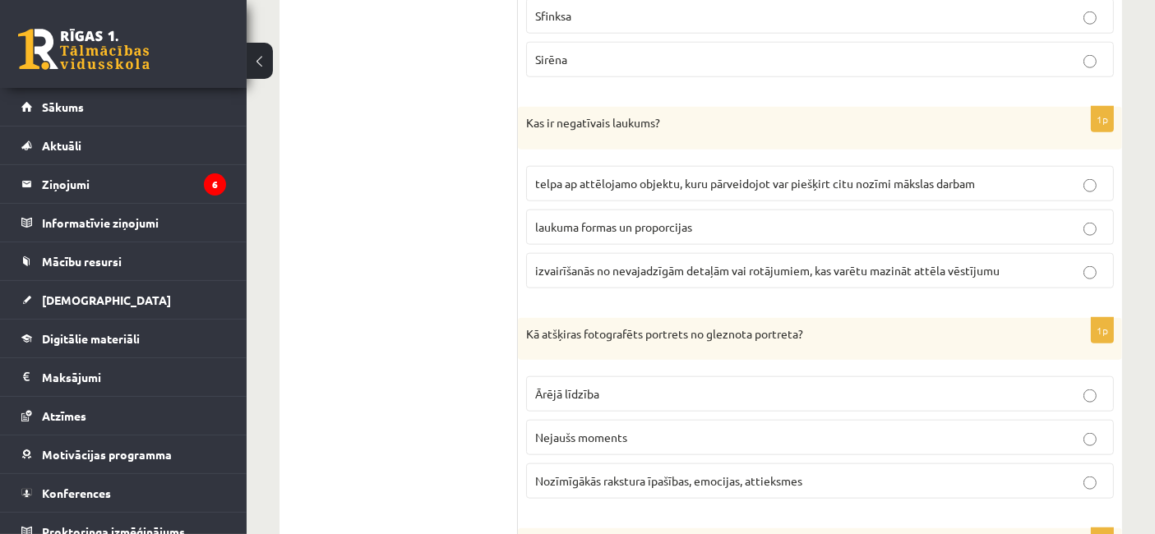
scroll to position [7999, 0]
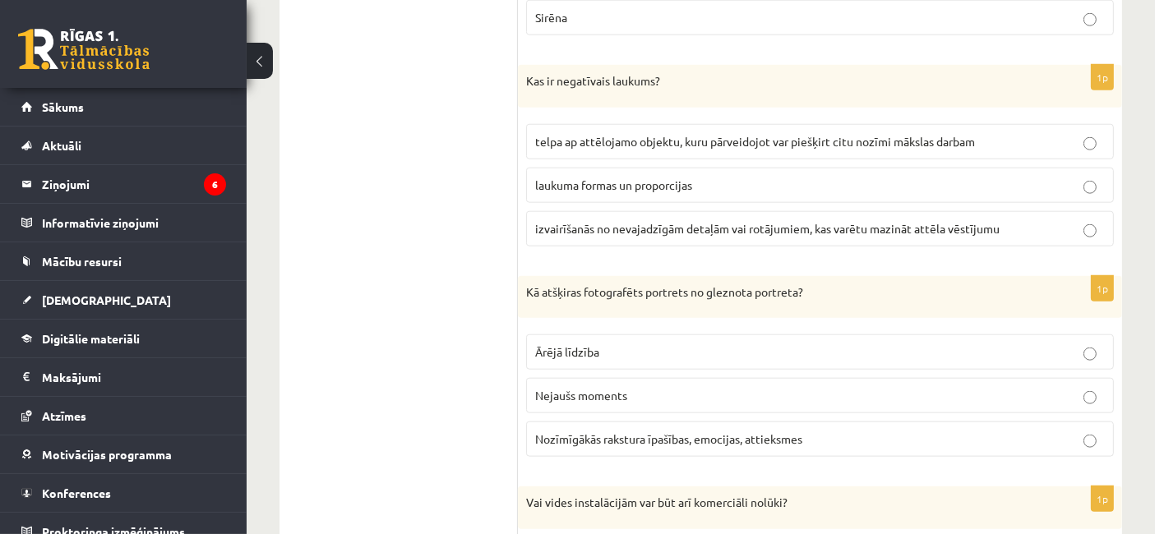
click at [709, 134] on span "telpa ap attēlojamo objektu, kuru pārveidojot var piešķirt citu nozīmi mākslas …" at bounding box center [755, 141] width 440 height 15
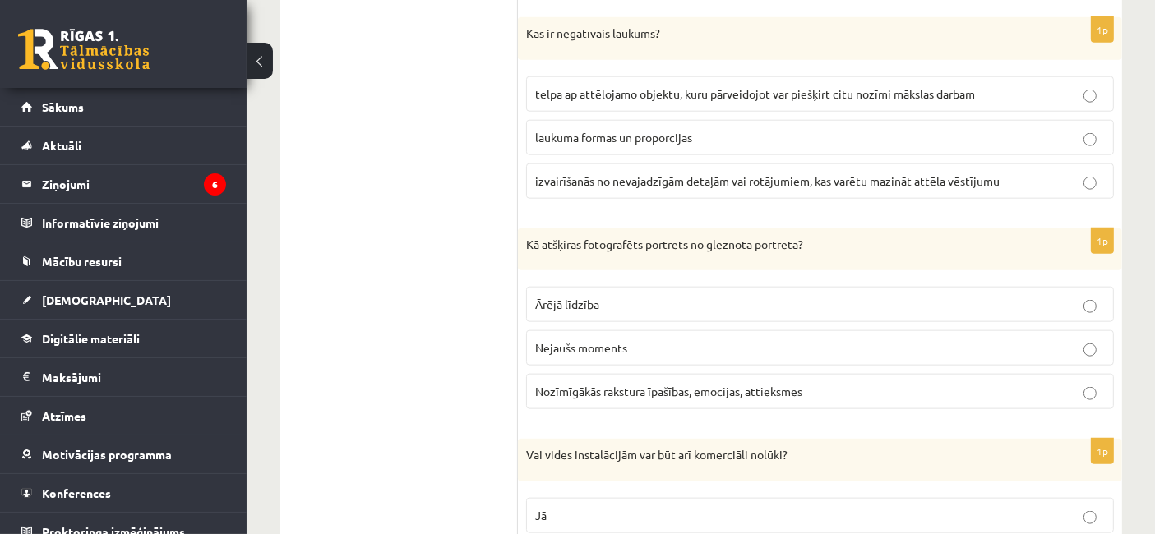
scroll to position [8109, 0]
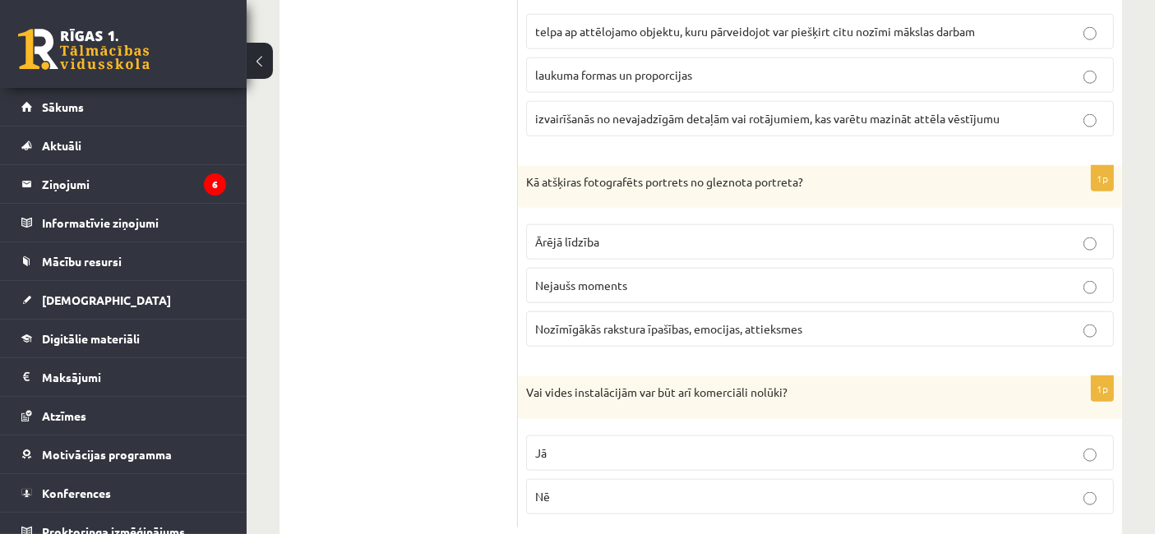
click at [855, 321] on p "Nozīmīgākās rakstura īpašības, emocijas, attieksmes" at bounding box center [820, 329] width 570 height 17
click at [620, 445] on p "Jā" at bounding box center [820, 453] width 570 height 17
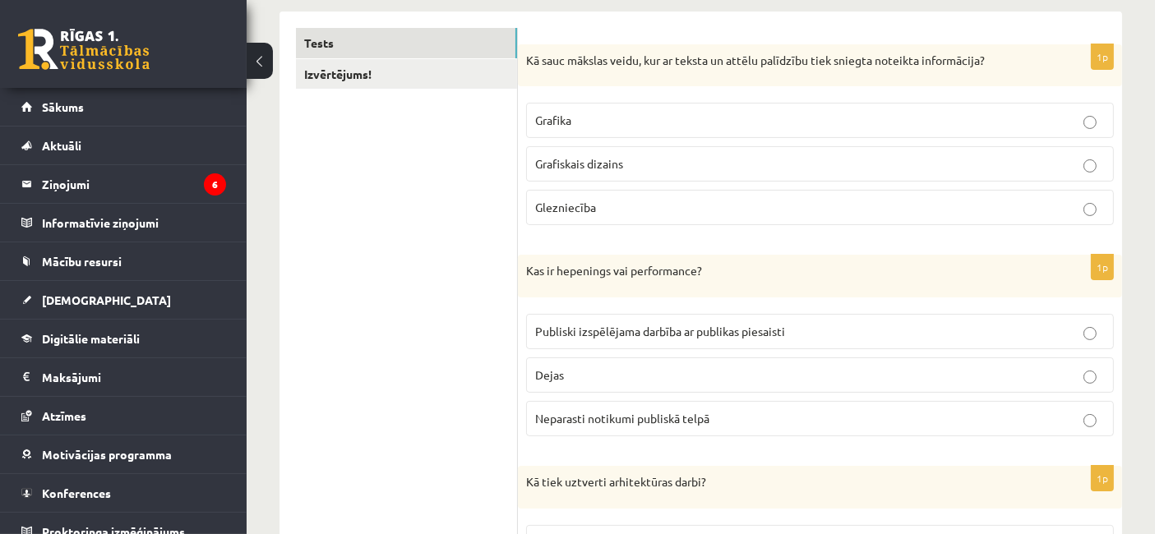
scroll to position [0, 0]
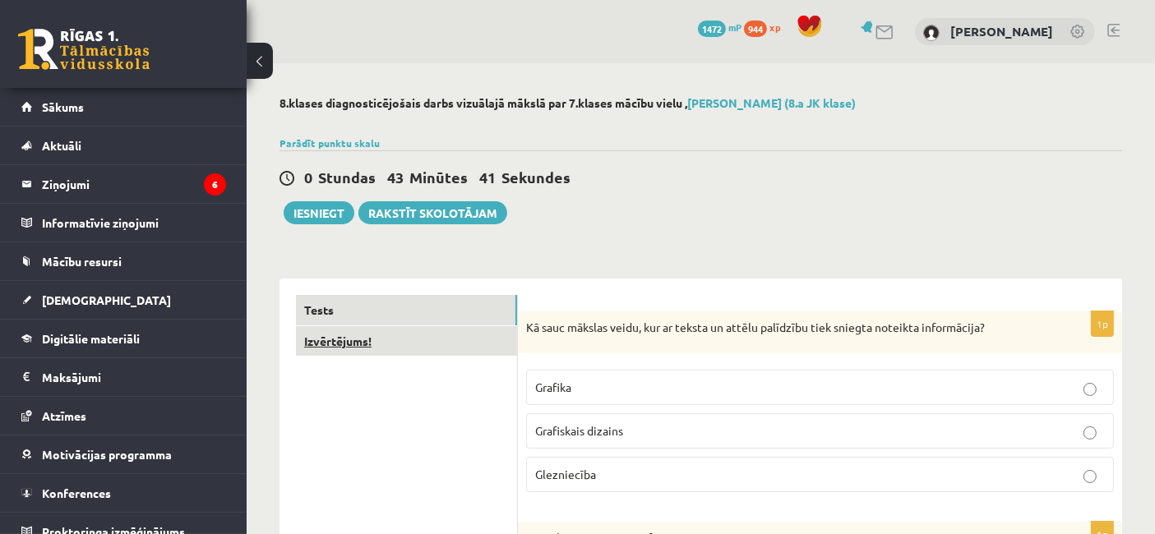
click at [330, 327] on link "Izvērtējums!" at bounding box center [406, 341] width 221 height 30
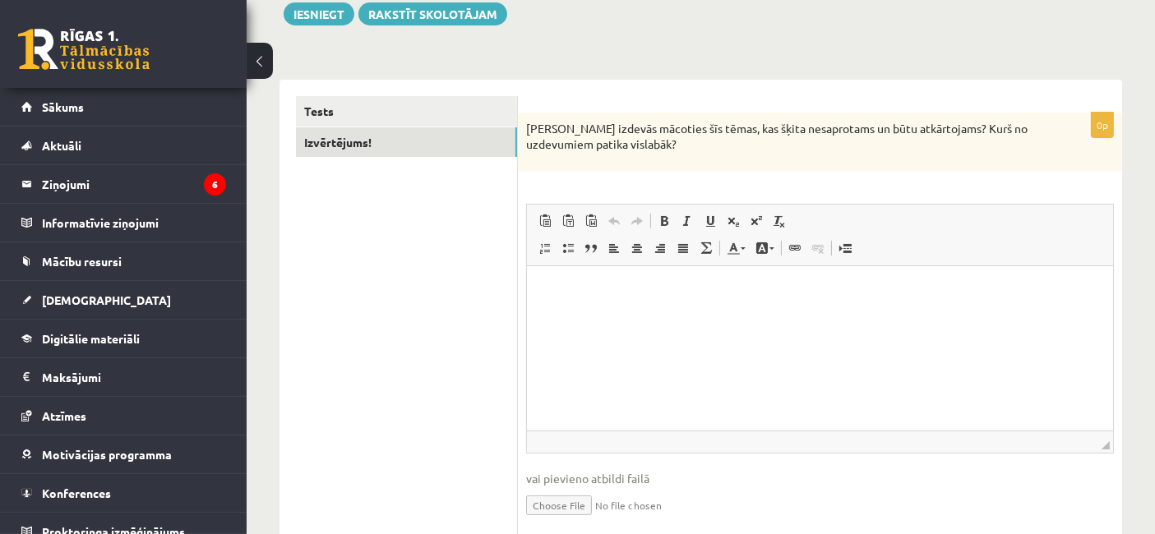
scroll to position [205, 0]
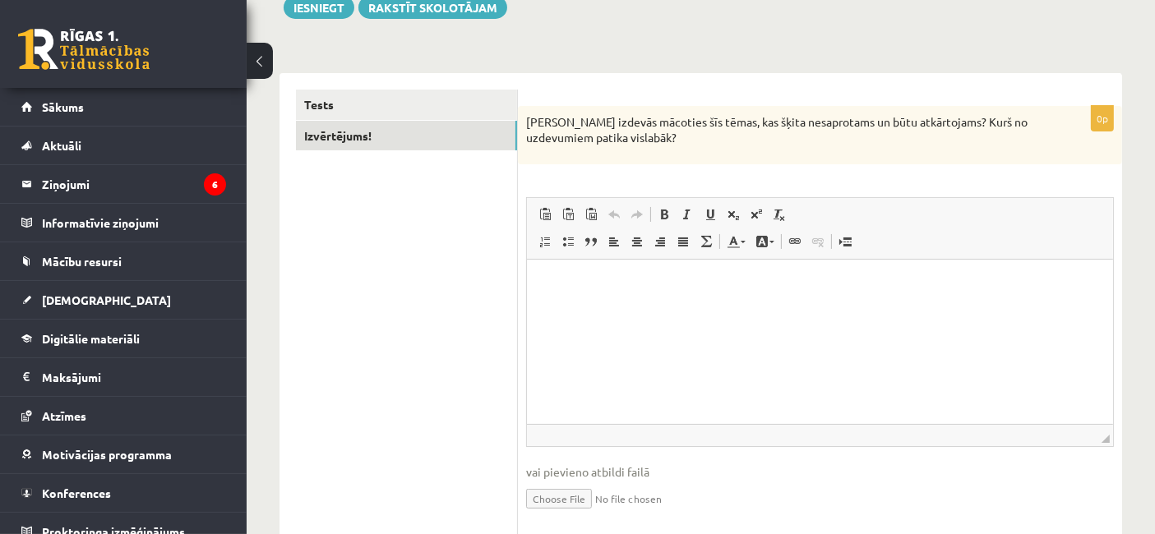
click at [976, 287] on p "Bagātinātā teksta redaktors, wiswyg-editor-user-answer-47433878916500" at bounding box center [818, 283] width 553 height 17
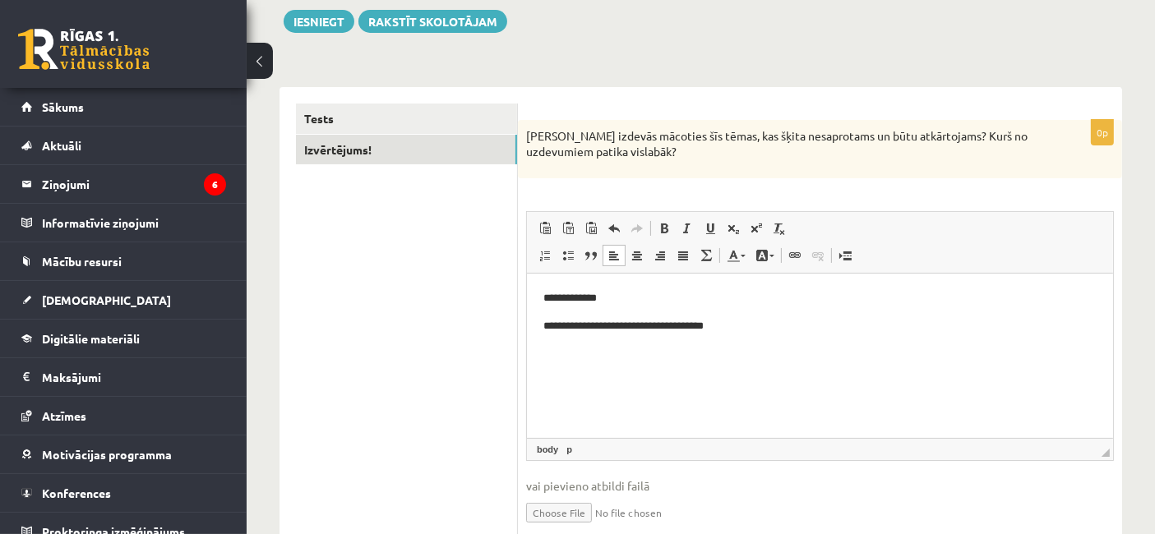
scroll to position [109, 0]
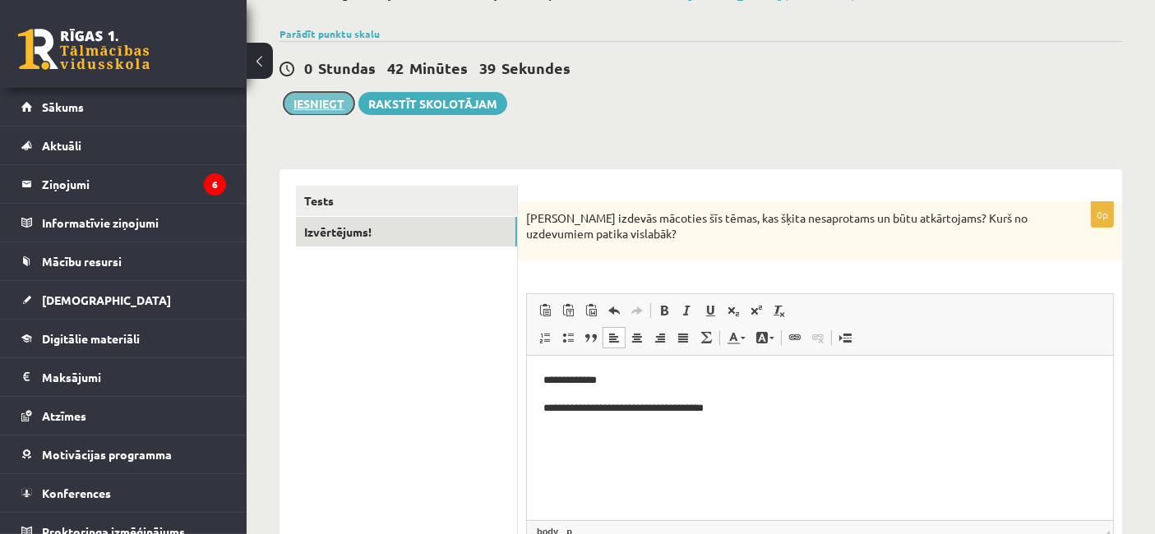
click at [329, 95] on button "Iesniegt" at bounding box center [319, 103] width 71 height 23
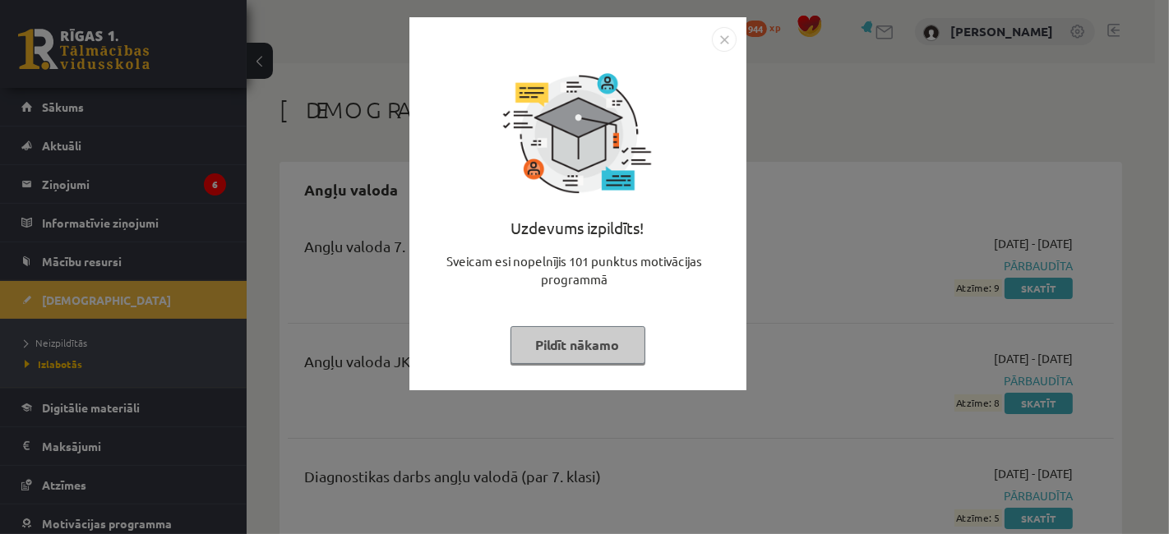
click at [596, 339] on button "Pildīt nākamo" at bounding box center [577, 345] width 135 height 38
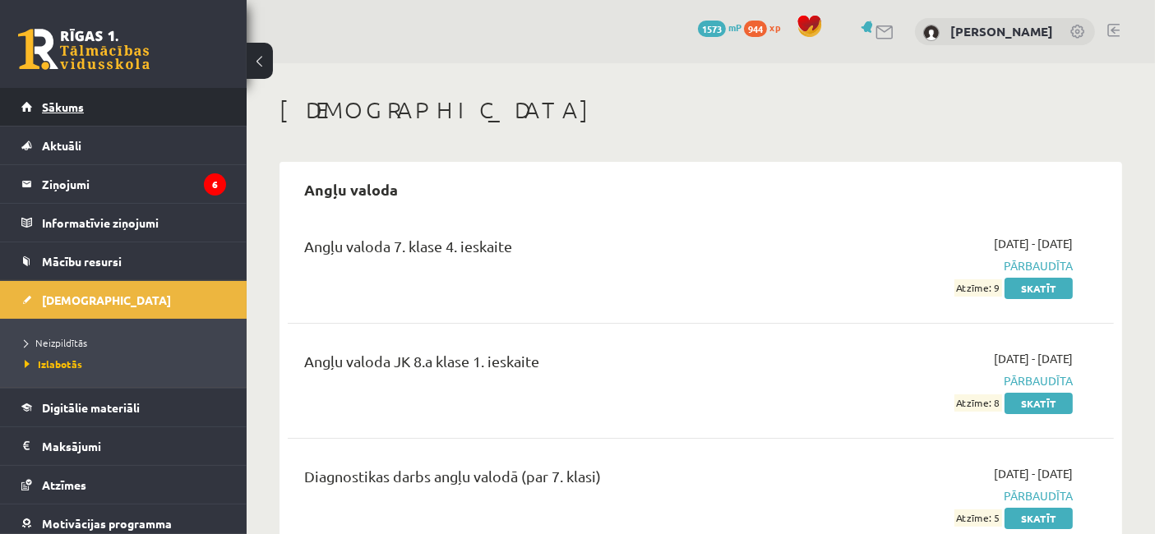
click at [85, 108] on link "Sākums" at bounding box center [123, 107] width 205 height 38
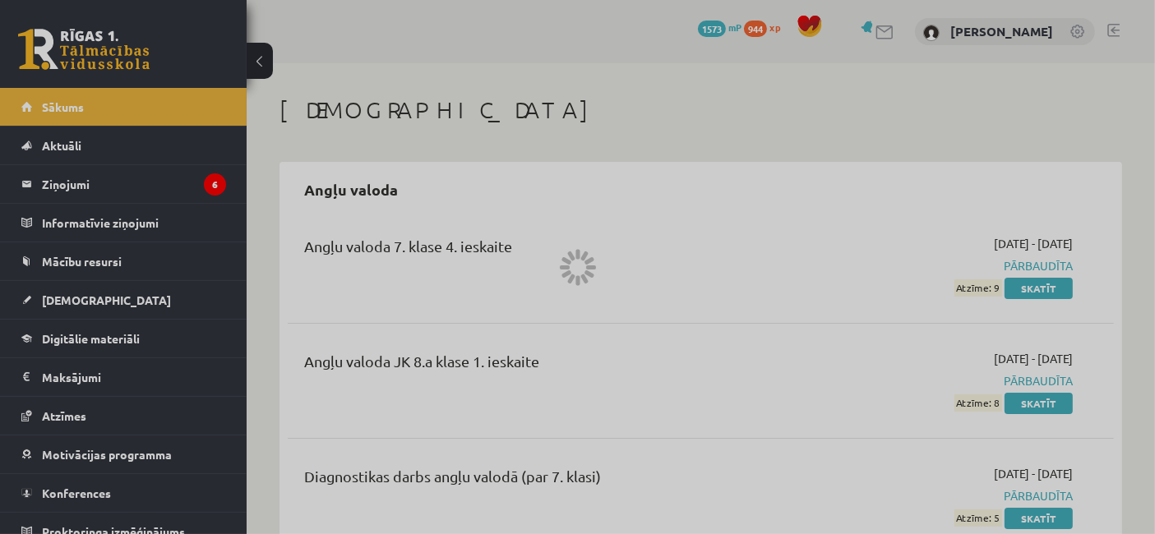
click at [88, 108] on div at bounding box center [577, 267] width 1155 height 534
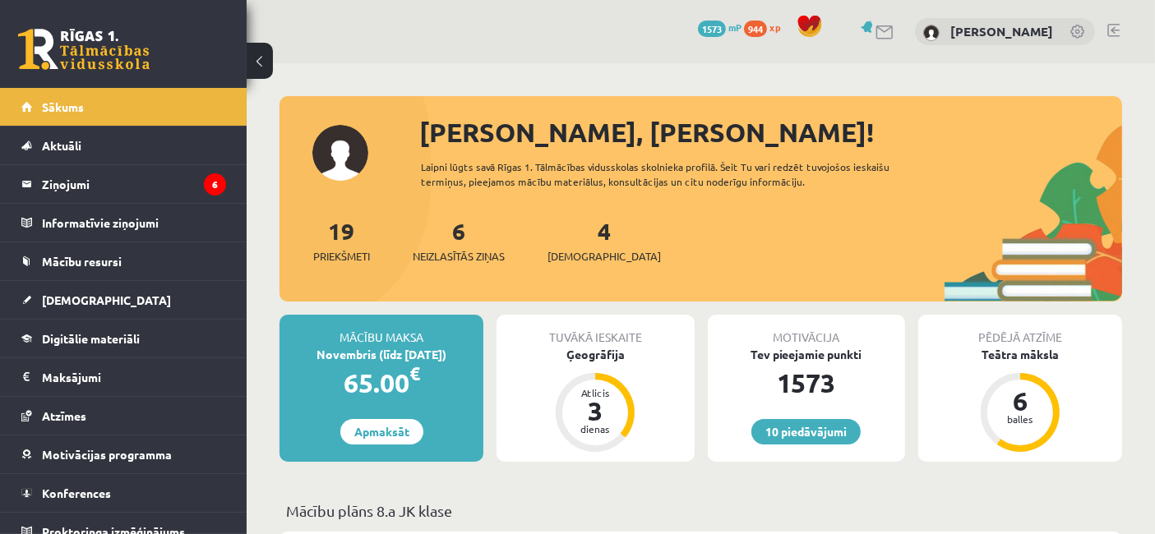
click at [811, 414] on div "Motivācija Tev pieejamie punkti 1573 10 piedāvājumi" at bounding box center [806, 388] width 197 height 147
click at [813, 436] on link "10 piedāvājumi" at bounding box center [805, 431] width 109 height 25
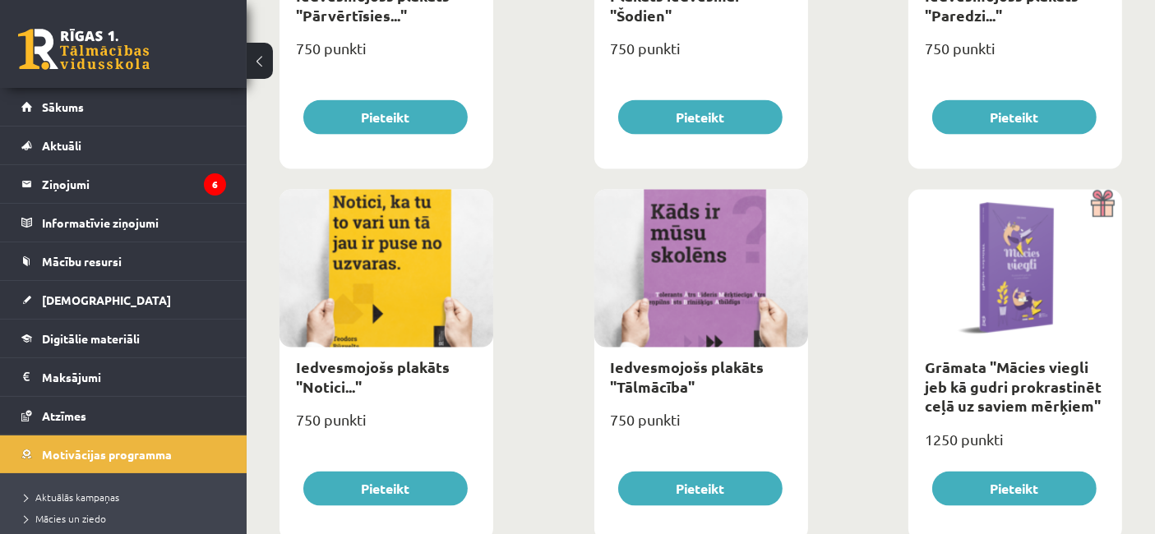
scroll to position [2295, 0]
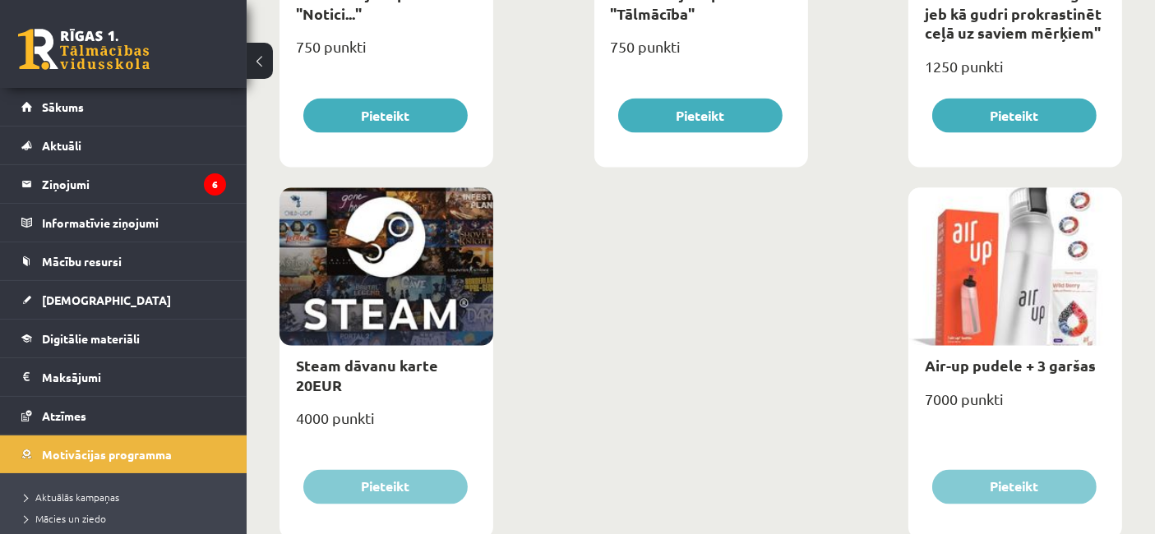
scroll to position [2733, 0]
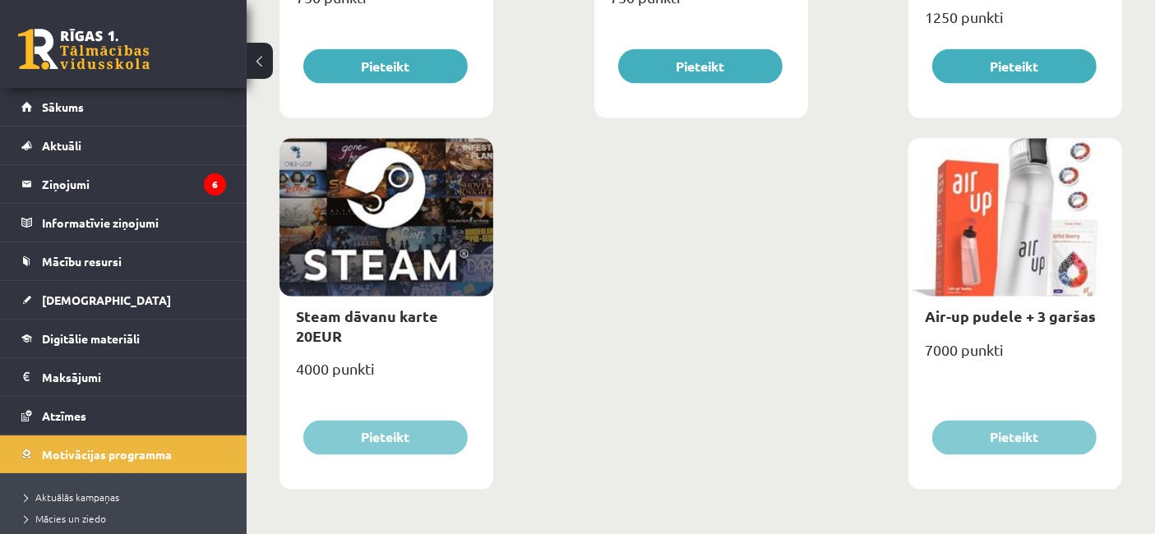
click at [431, 265] on div at bounding box center [386, 218] width 214 height 158
click at [421, 225] on div at bounding box center [386, 218] width 214 height 158
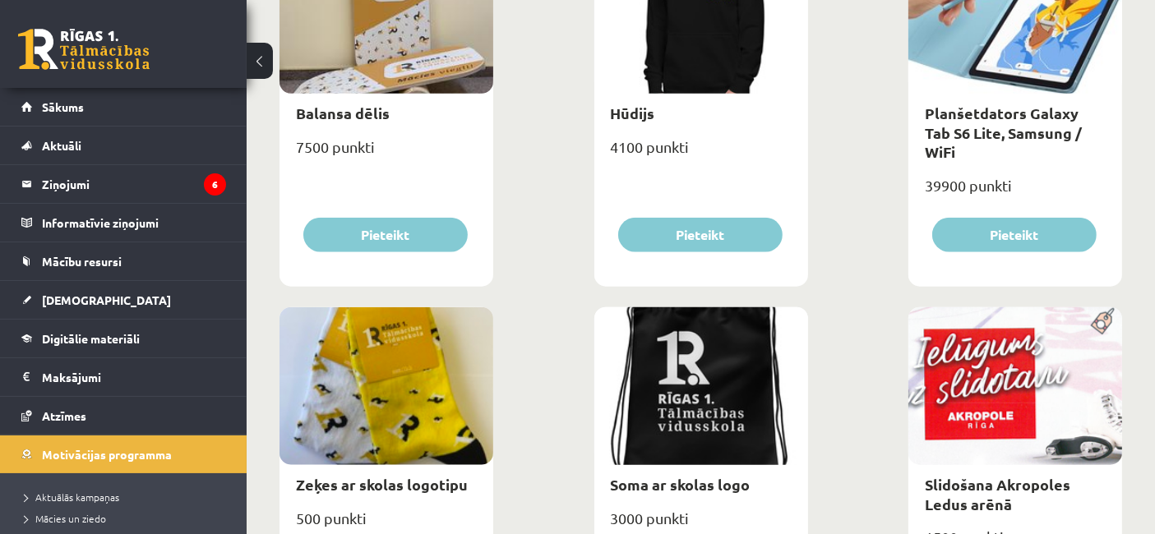
scroll to position [1446, 0]
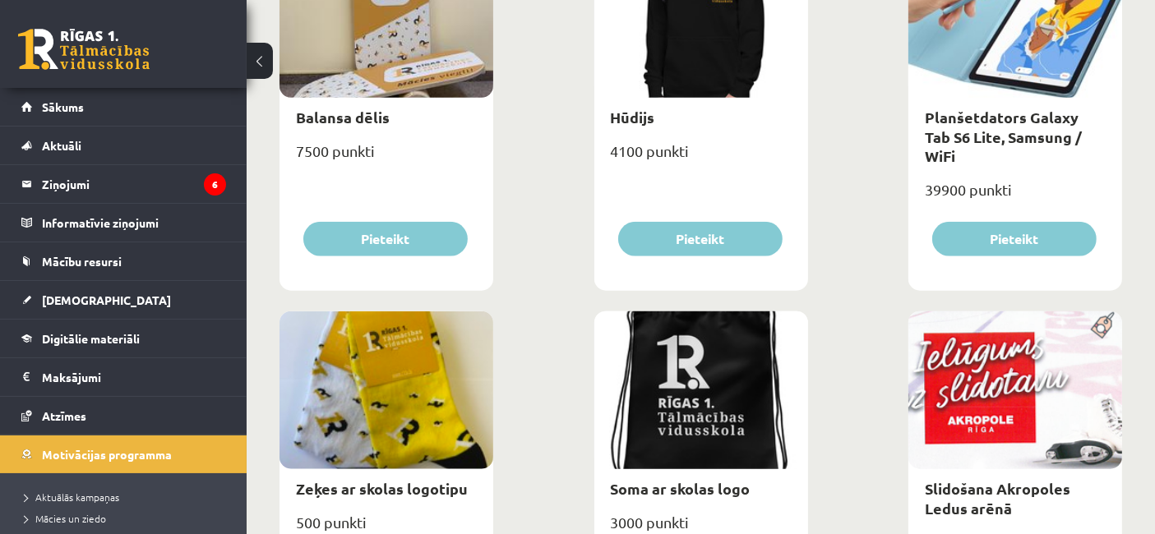
drag, startPoint x: 1139, startPoint y: 262, endPoint x: 1140, endPoint y: 249, distance: 13.2
click at [1140, 249] on div "**********" at bounding box center [701, 220] width 908 height 3204
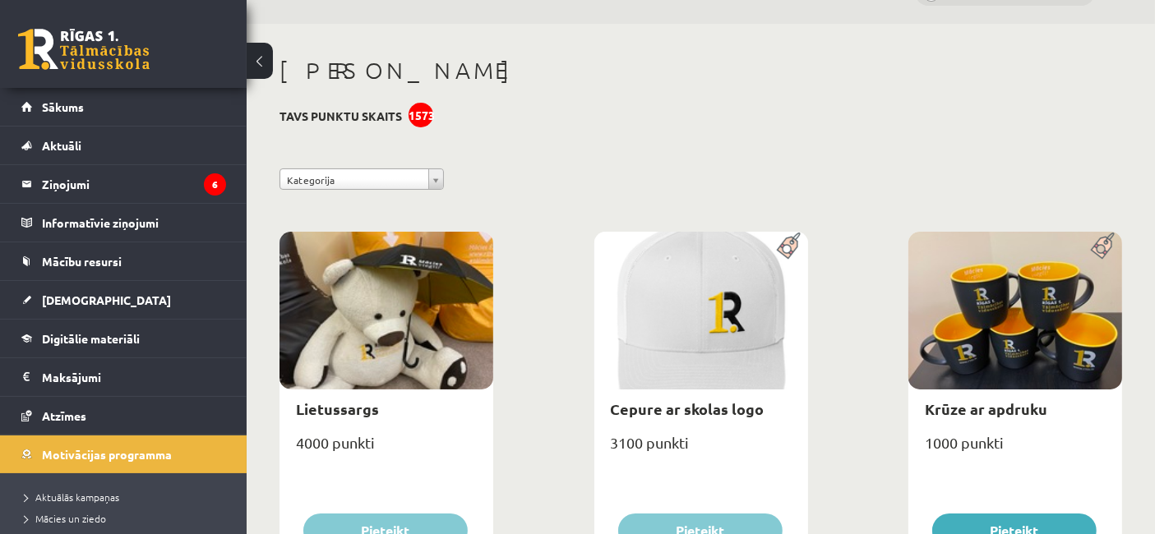
scroll to position [0, 0]
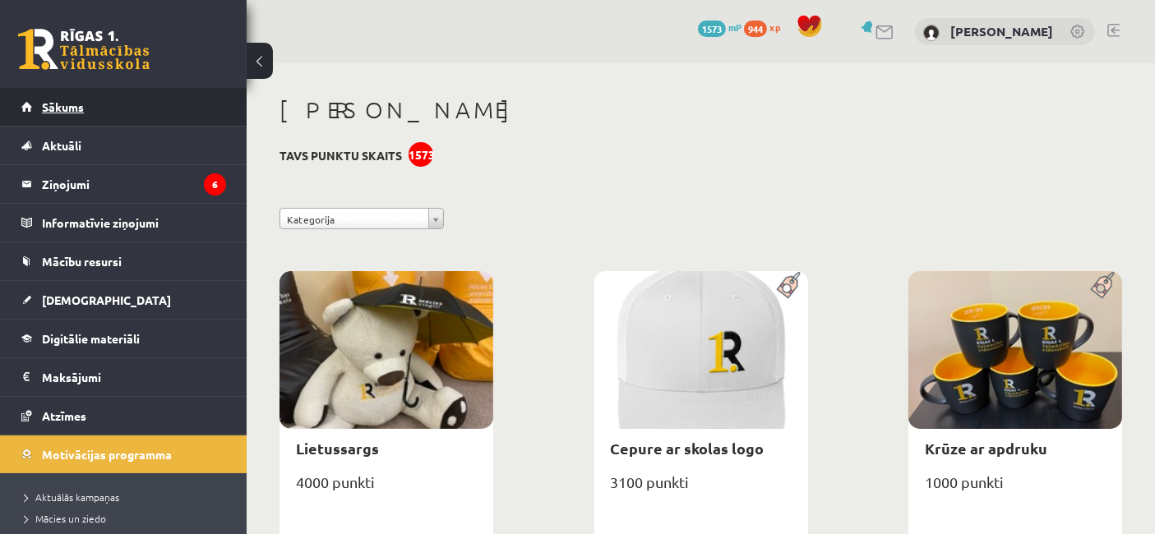
click at [71, 102] on span "Sākums" at bounding box center [63, 106] width 42 height 15
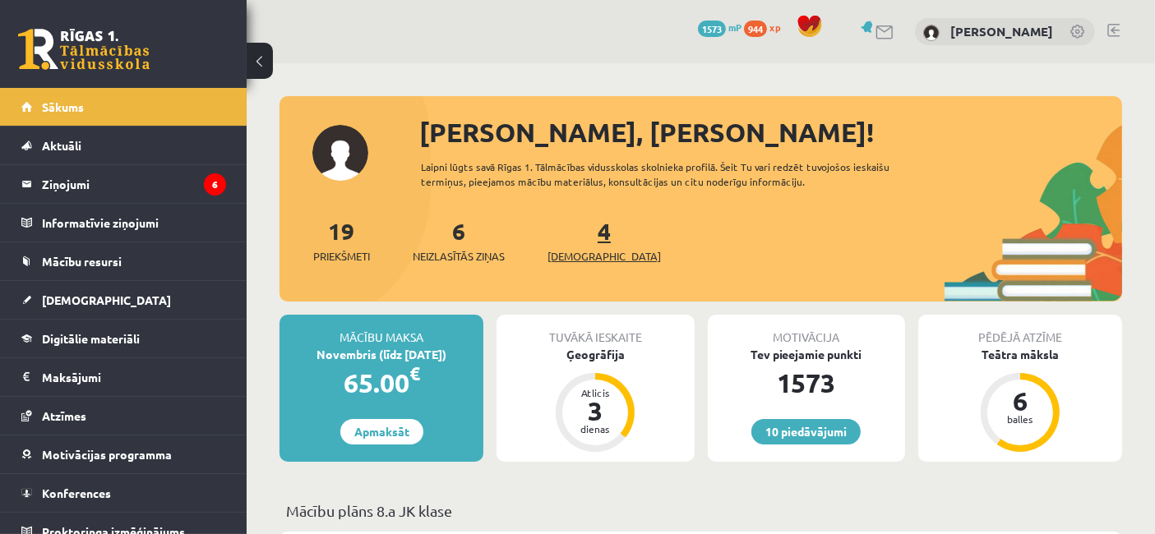
click at [579, 248] on span "[DEMOGRAPHIC_DATA]" at bounding box center [603, 256] width 113 height 16
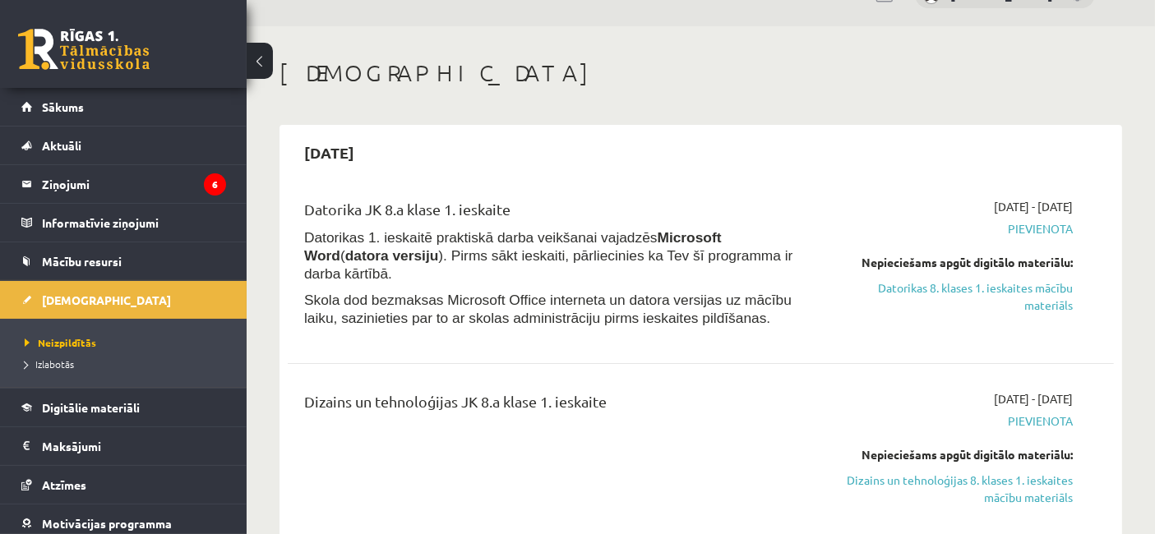
scroll to position [72, 0]
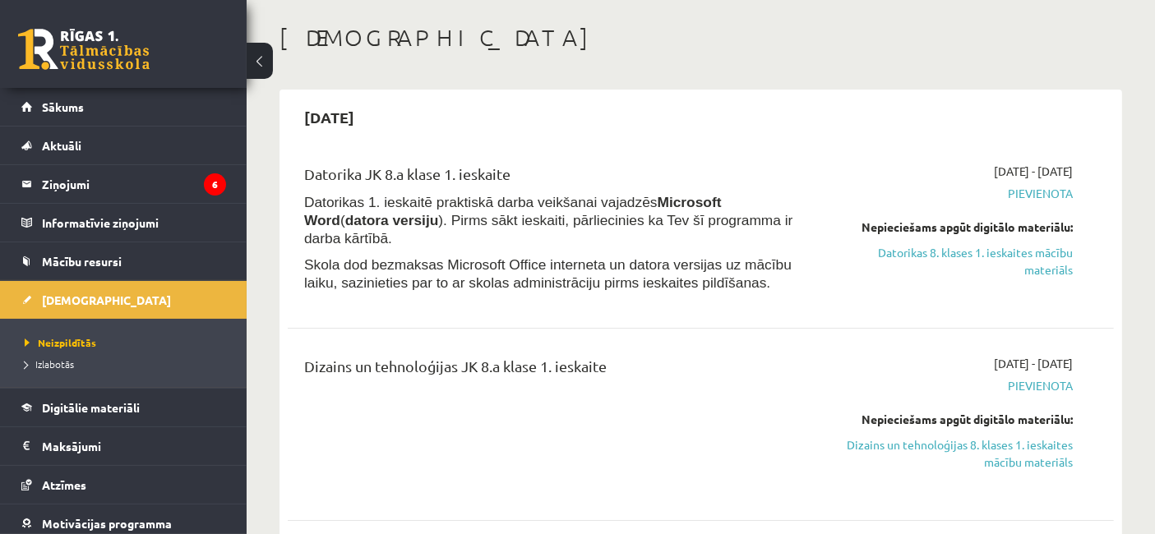
drag, startPoint x: 1025, startPoint y: 453, endPoint x: 676, endPoint y: 83, distance: 508.7
click at [1026, 453] on link "Dizains un tehnoloģijas 8. klases 1. ieskaites mācību materiāls" at bounding box center [953, 453] width 240 height 35
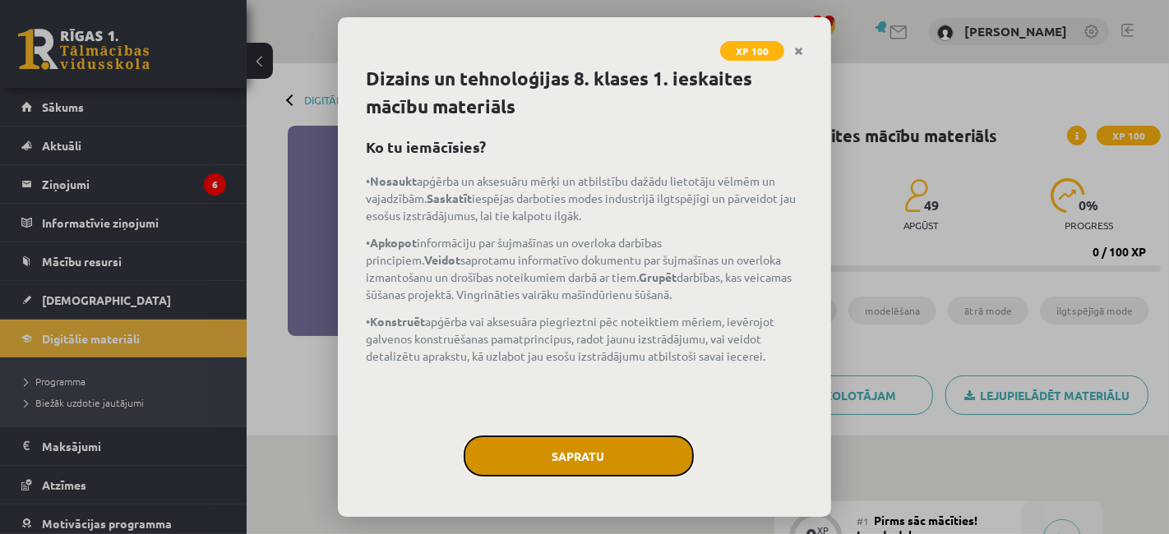
click at [617, 441] on button "Sapratu" at bounding box center [579, 456] width 230 height 41
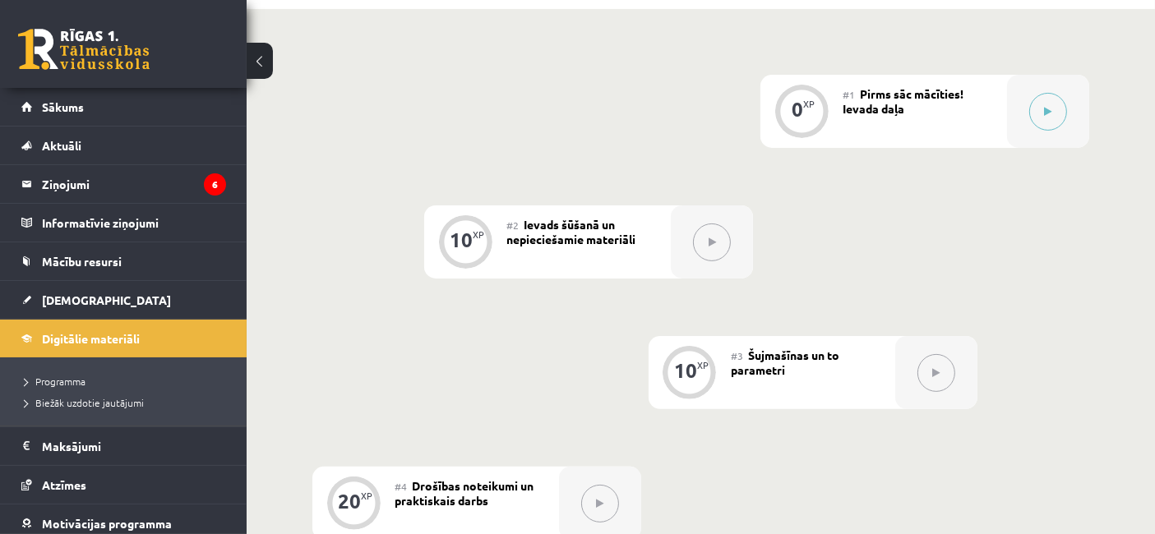
scroll to position [322, 0]
